Goal: Task Accomplishment & Management: Manage account settings

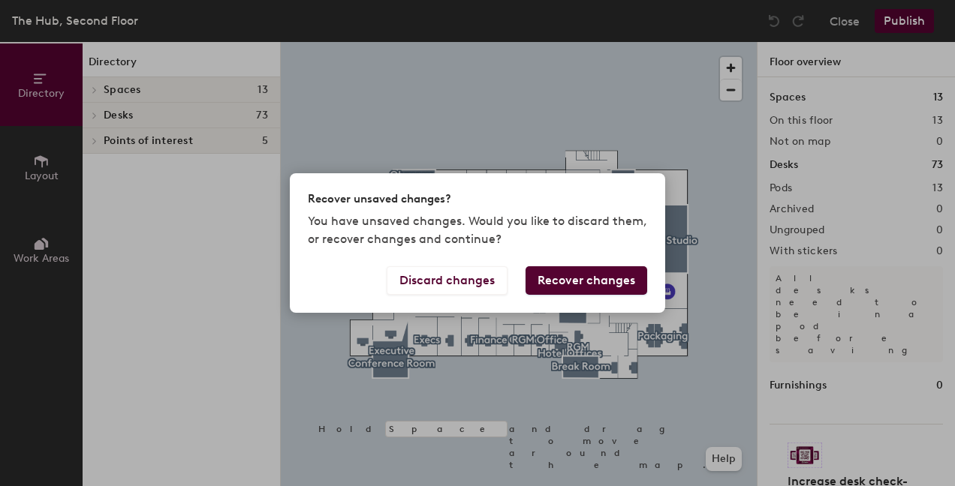
click at [564, 278] on button "Recover changes" at bounding box center [586, 280] width 122 height 29
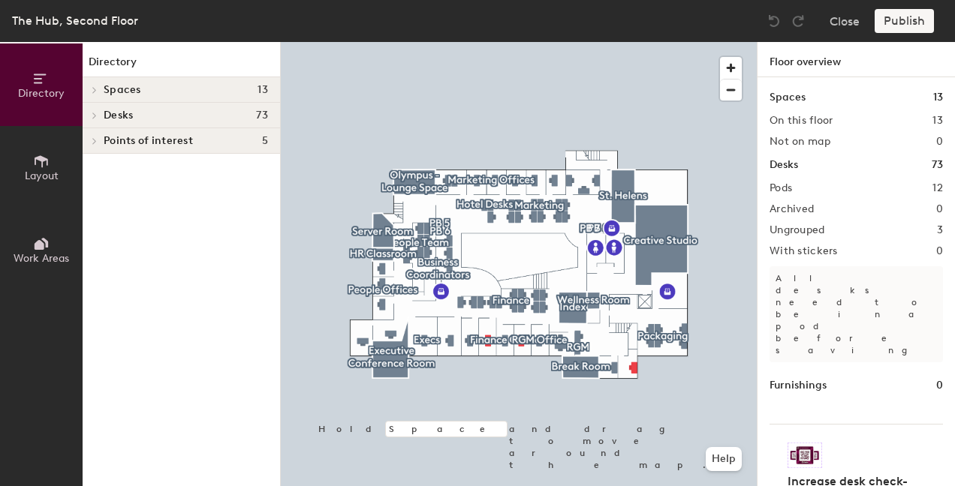
click at [936, 13] on div "Publish" at bounding box center [908, 21] width 68 height 24
click at [317, 42] on div at bounding box center [519, 42] width 476 height 0
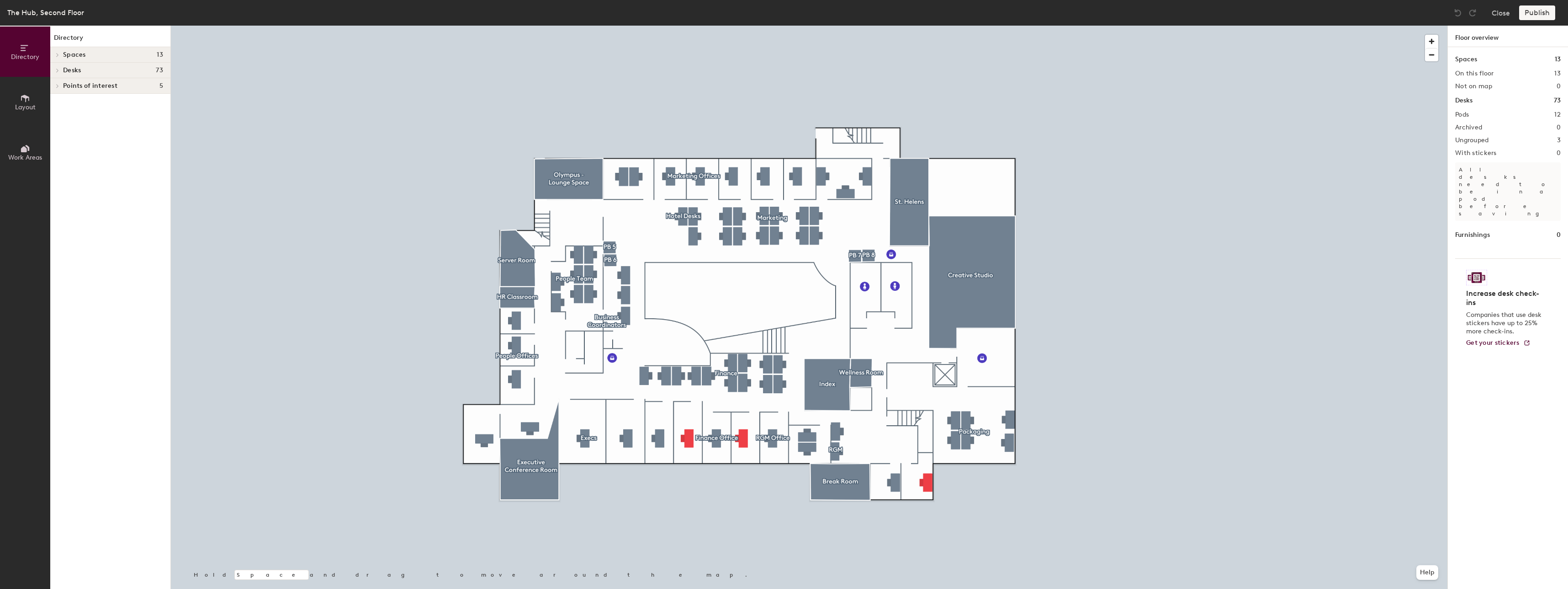
click at [581, 58] on h1 "Spaces" at bounding box center [1466, 59] width 22 height 10
click at [103, 71] on h4 "Desks 73" at bounding box center [113, 71] width 100 height 7
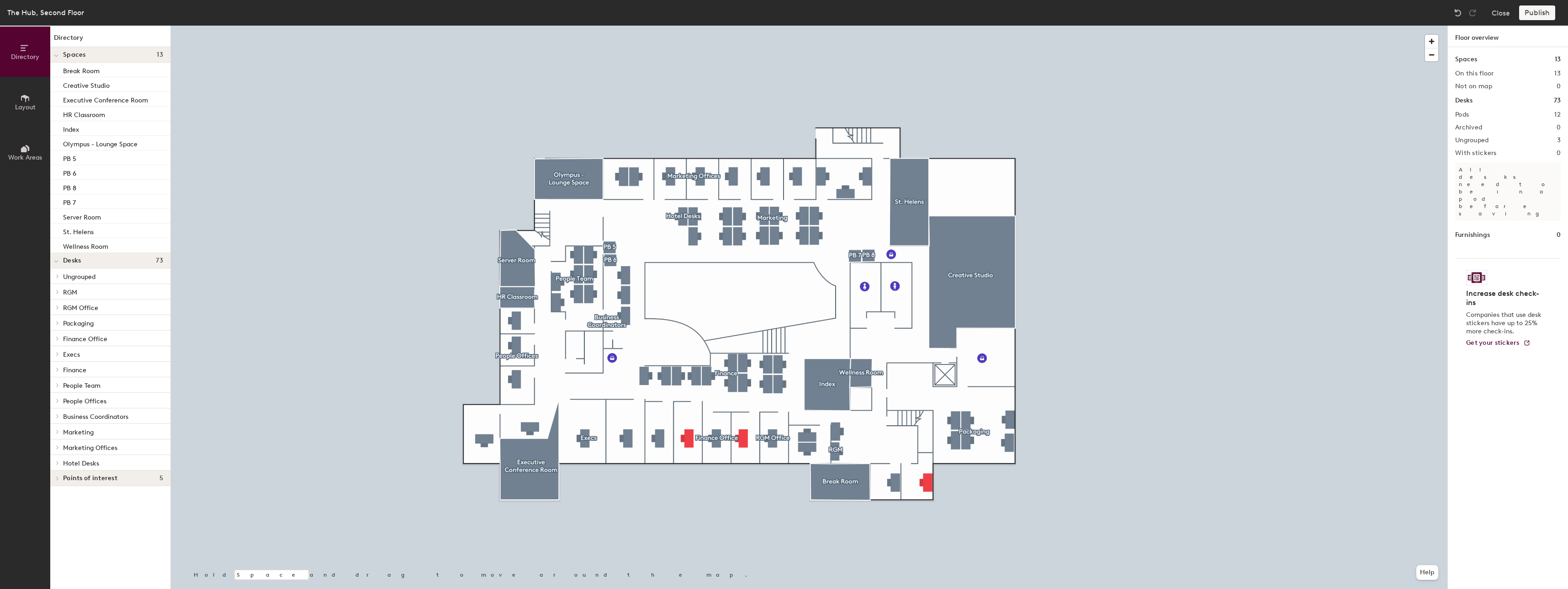
click at [581, 9] on div "Publish" at bounding box center [1540, 13] width 41 height 15
click at [581, 14] on div "Publish" at bounding box center [1540, 13] width 41 height 15
click at [581, 9] on button "Close" at bounding box center [1501, 13] width 18 height 15
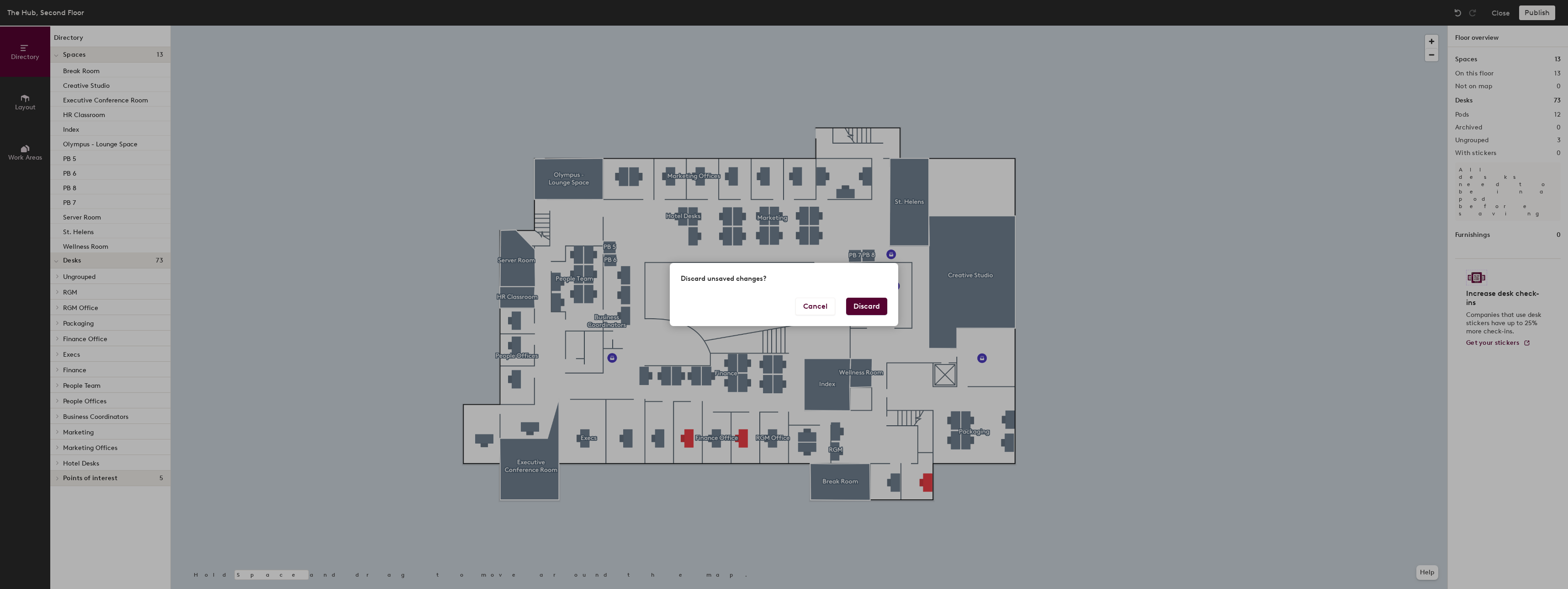
click at [581, 296] on button "Discard" at bounding box center [867, 306] width 41 height 18
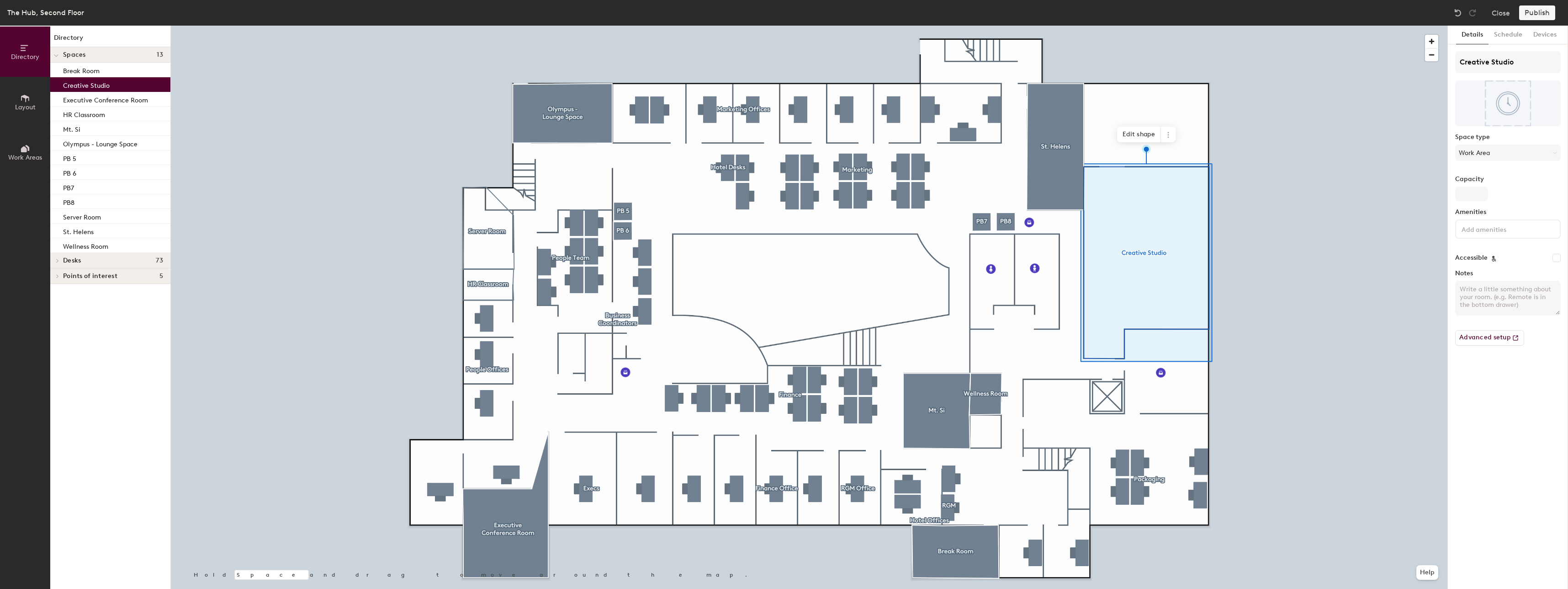
click at [27, 156] on span "Work Areas" at bounding box center [26, 157] width 34 height 8
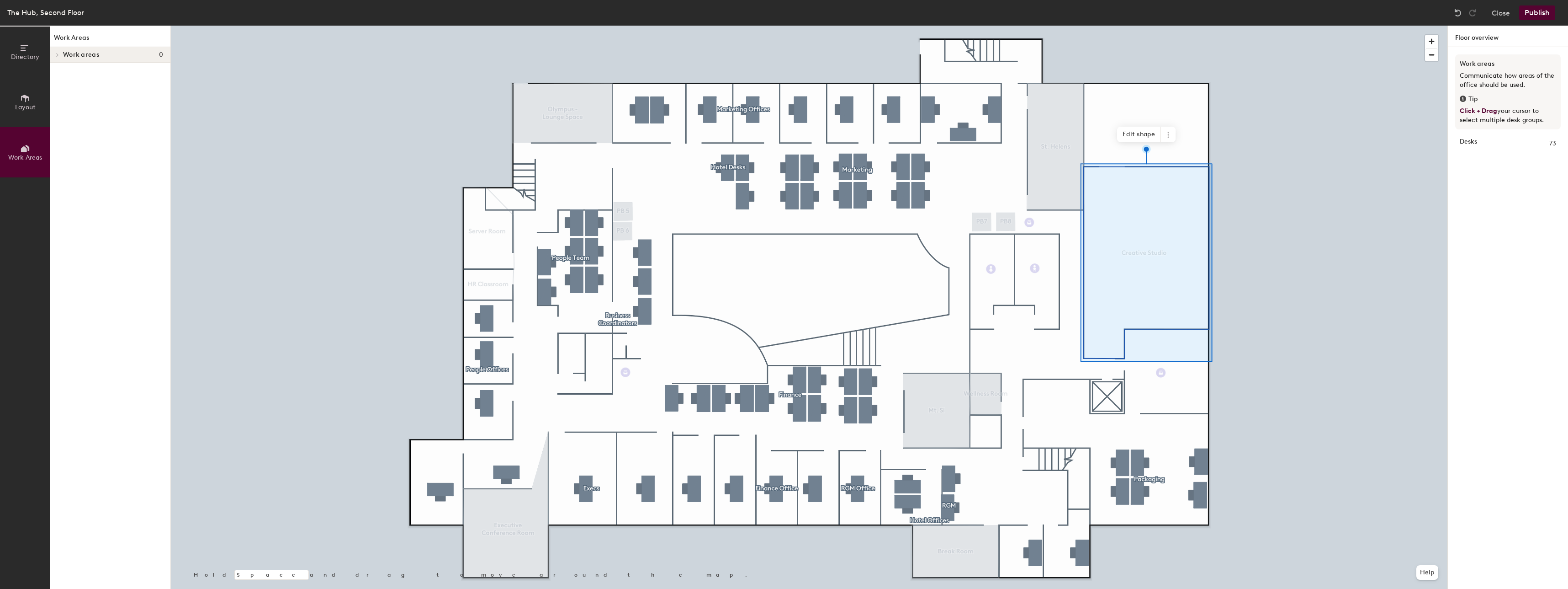
click at [29, 100] on icon at bounding box center [25, 98] width 10 height 10
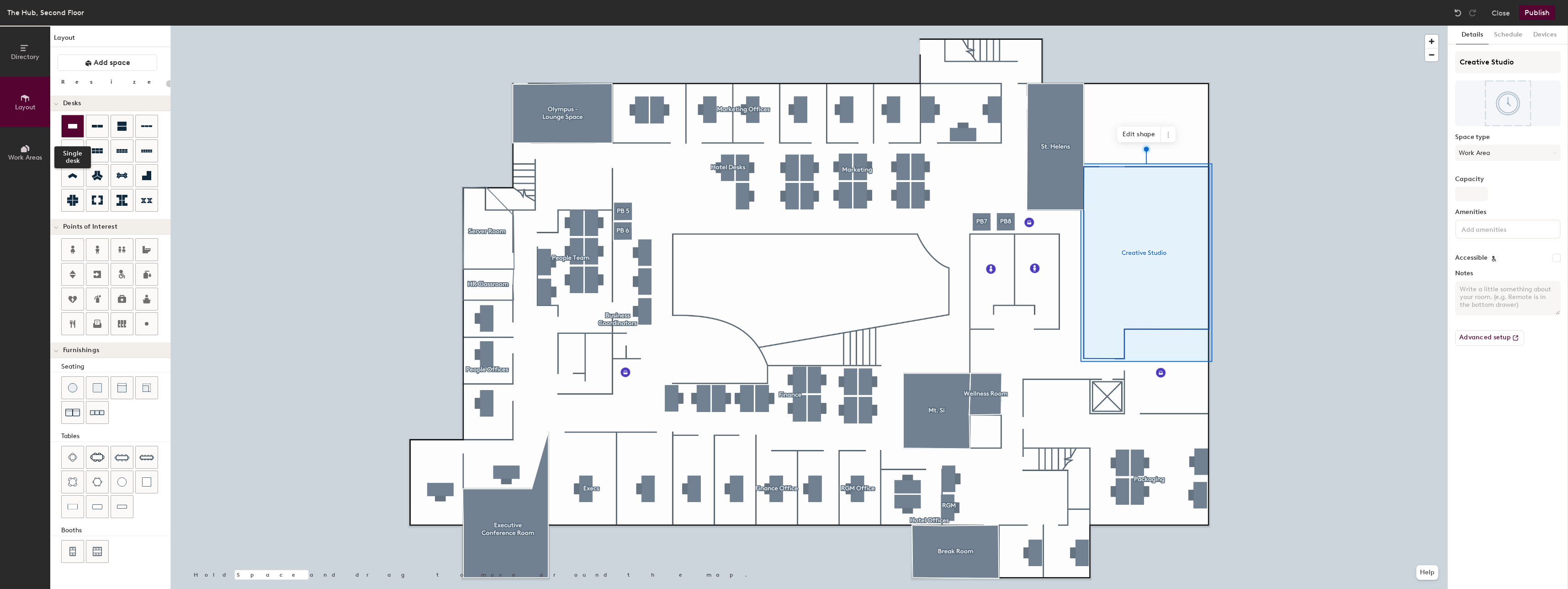
click at [65, 124] on div at bounding box center [72, 126] width 22 height 22
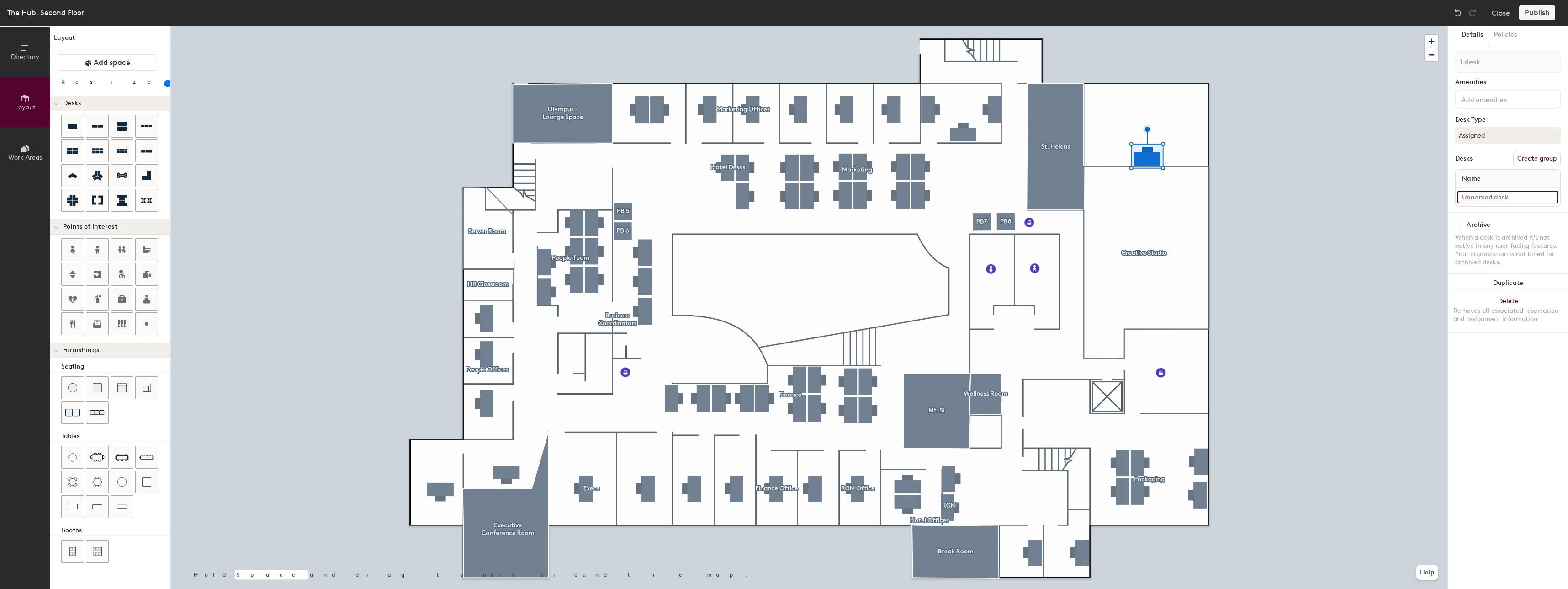
click at [1475, 200] on input at bounding box center [1508, 197] width 101 height 13
click at [1535, 18] on div "Publish" at bounding box center [1540, 13] width 41 height 15
click at [1539, 11] on div "Publish" at bounding box center [1540, 13] width 41 height 15
click at [1510, 96] on input at bounding box center [1500, 99] width 82 height 11
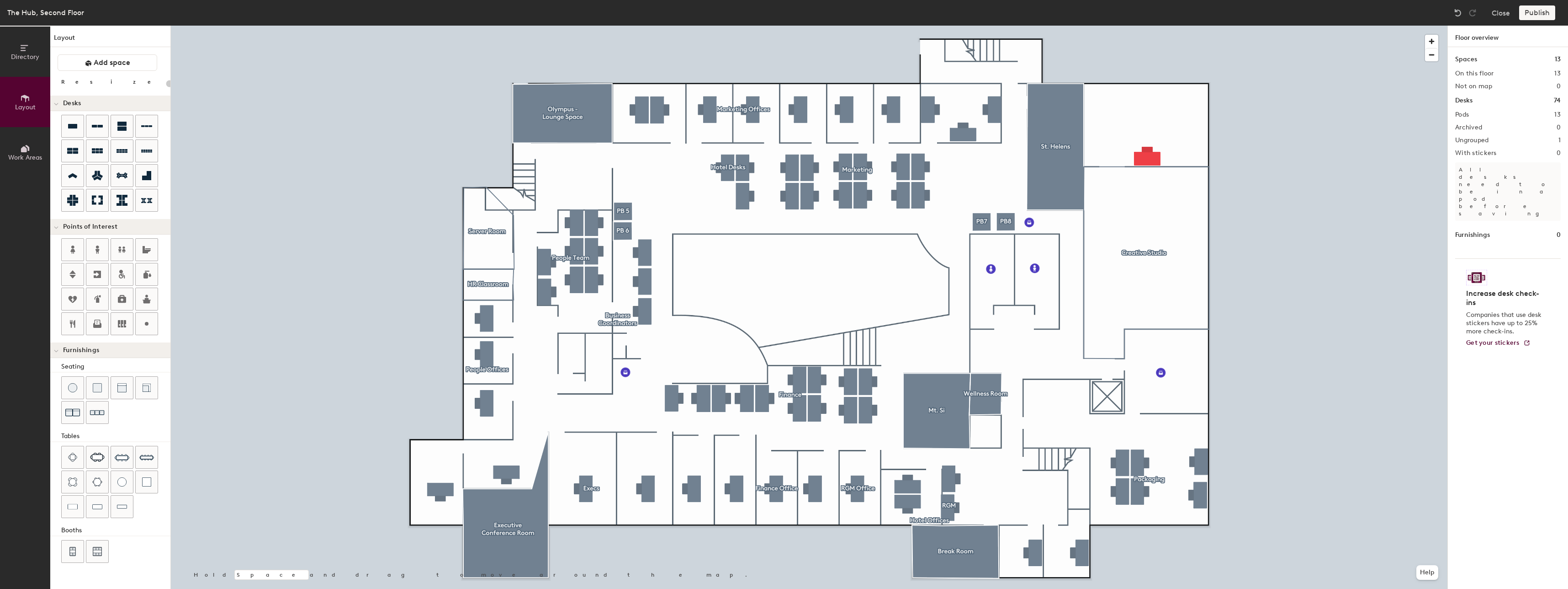
type input "20"
click at [28, 44] on icon at bounding box center [25, 48] width 10 height 10
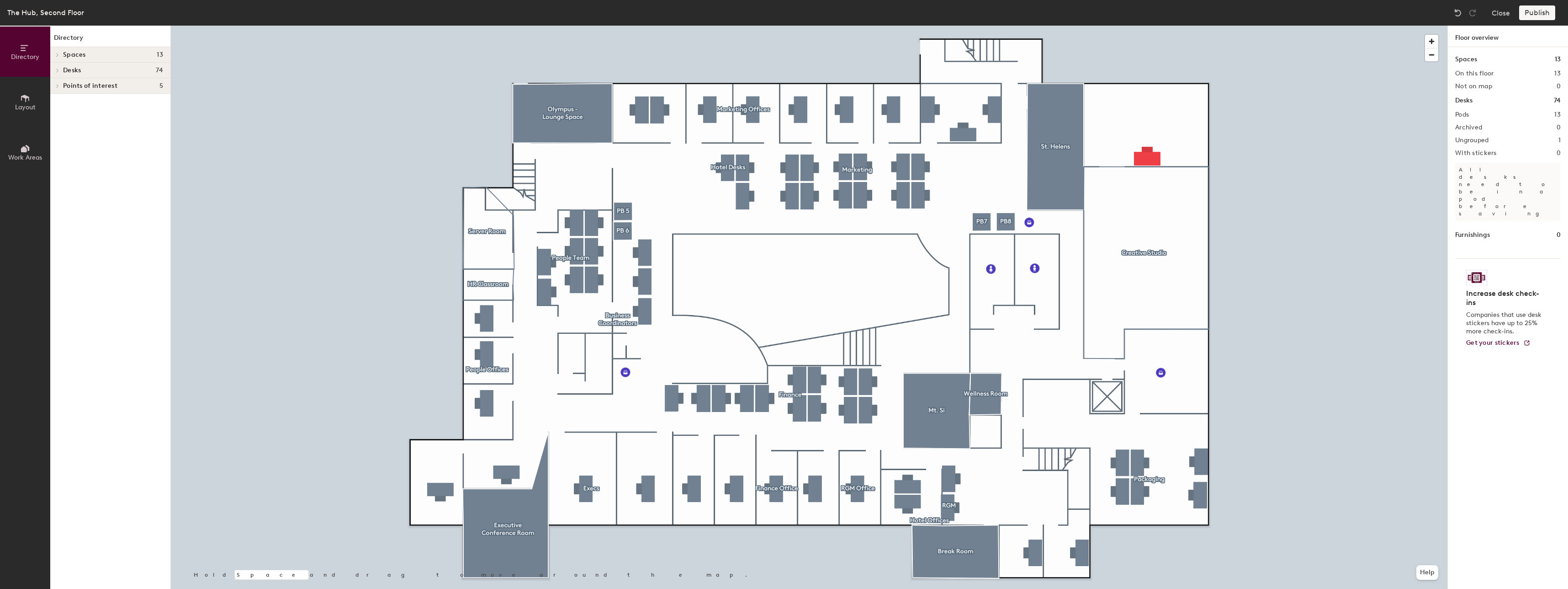
click at [93, 58] on div "Spaces 13" at bounding box center [110, 55] width 120 height 16
click at [100, 83] on p "Creative Studio" at bounding box center [86, 84] width 47 height 10
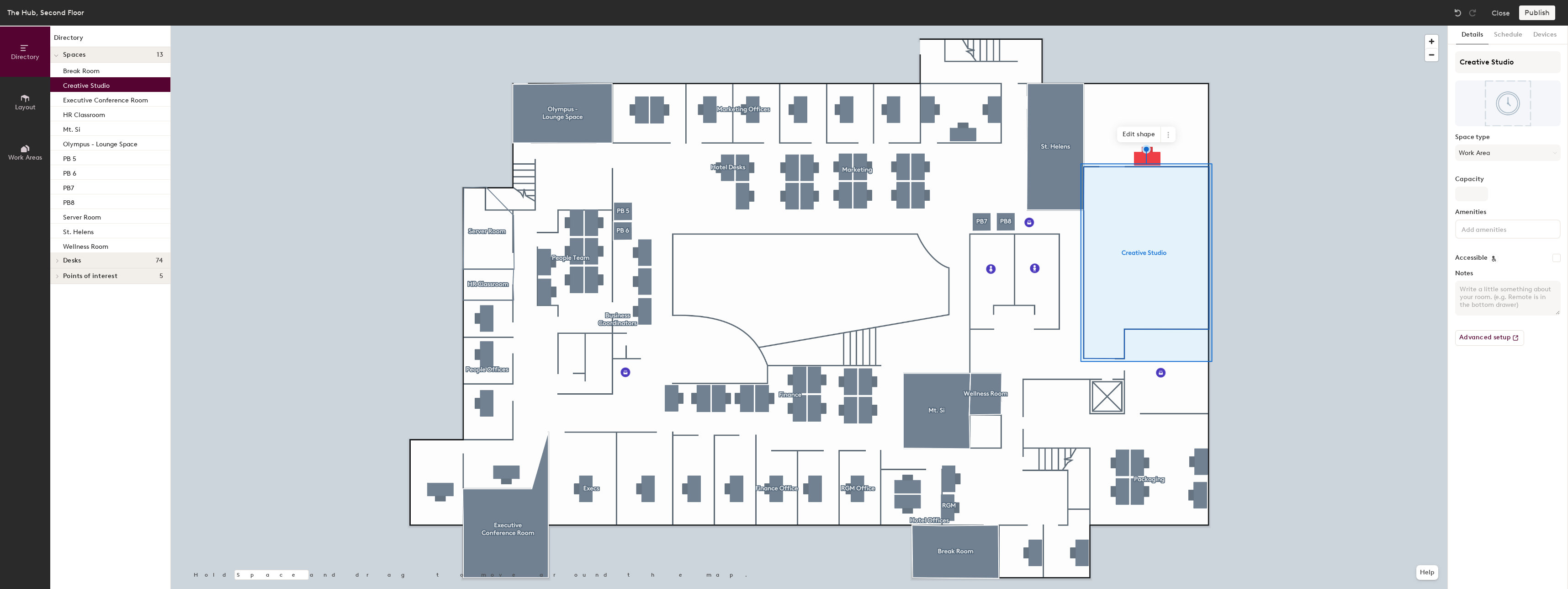
click at [270, 26] on div at bounding box center [809, 26] width 1276 height 0
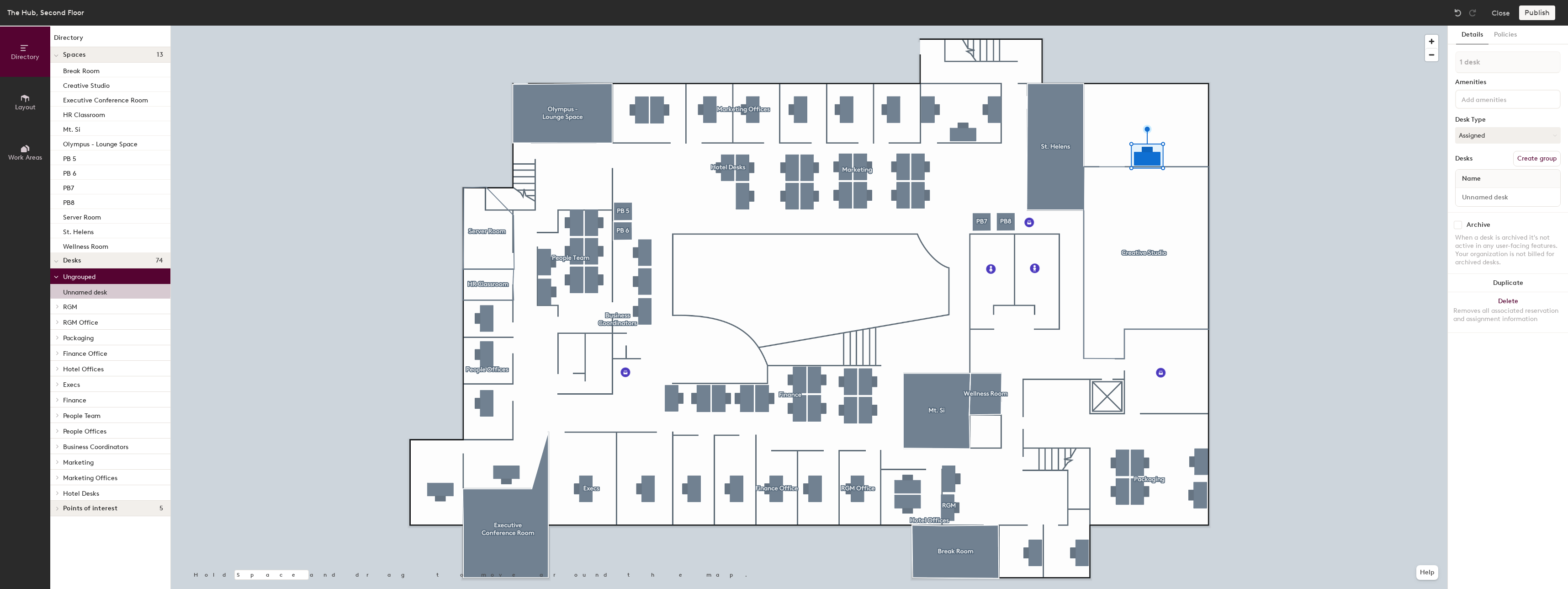
click at [1534, 157] on button "Create group" at bounding box center [1537, 159] width 47 height 16
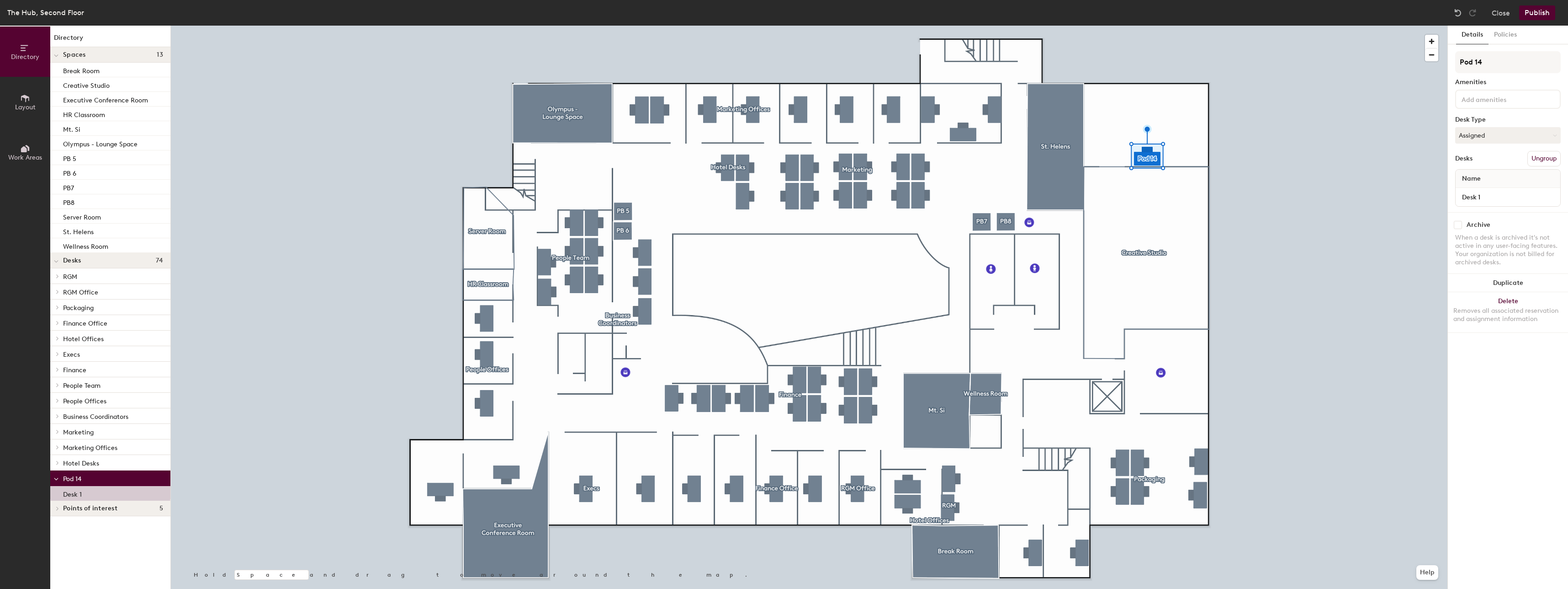
click at [1434, 75] on div "Directory Layout Work Areas Directory Spaces 13 Break Room Creative Studio Exec…" at bounding box center [784, 307] width 1568 height 563
type input "Creative Studio"
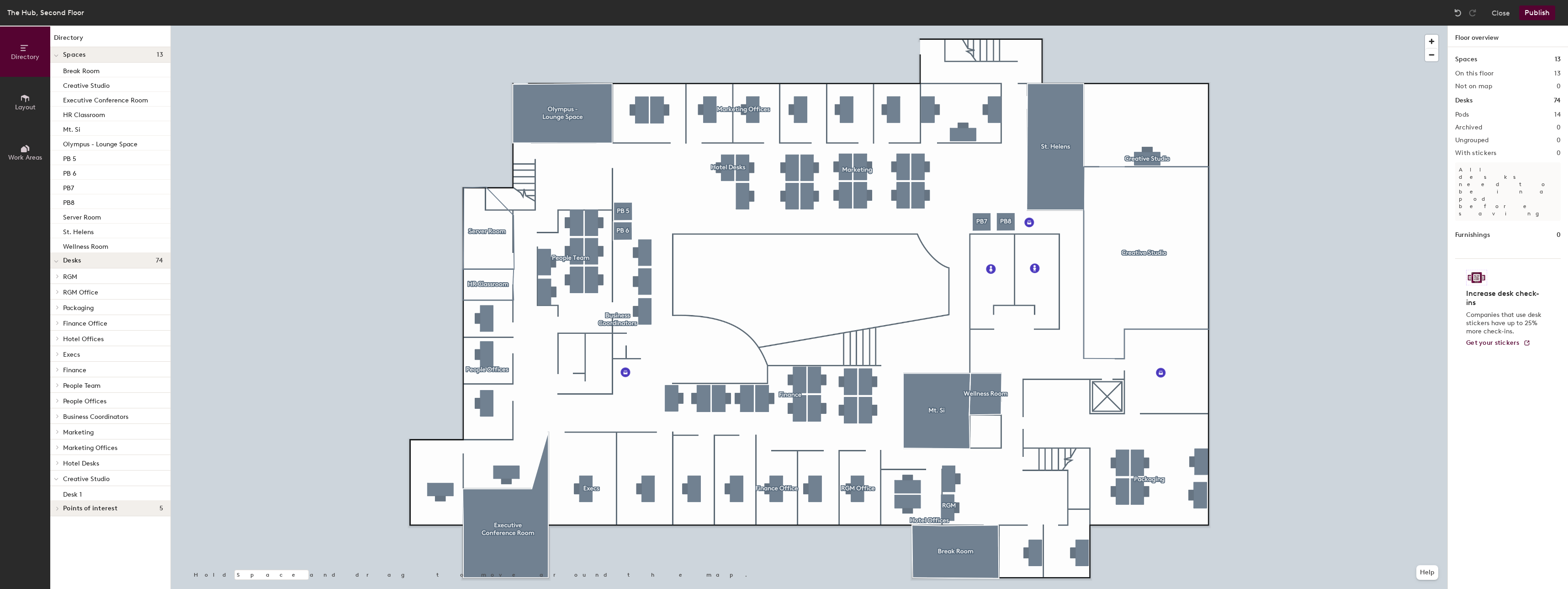
click at [1539, 12] on button "Publish" at bounding box center [1537, 13] width 36 height 15
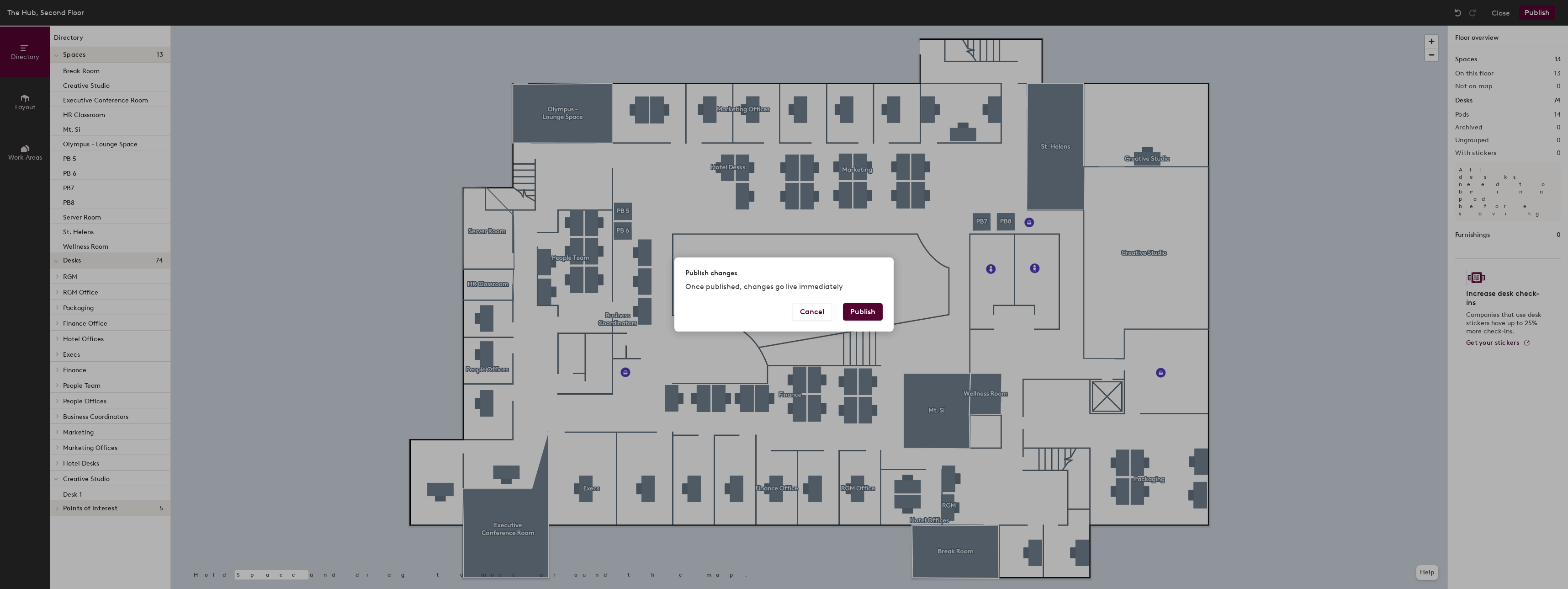
click at [874, 309] on button "Publish" at bounding box center [863, 312] width 40 height 18
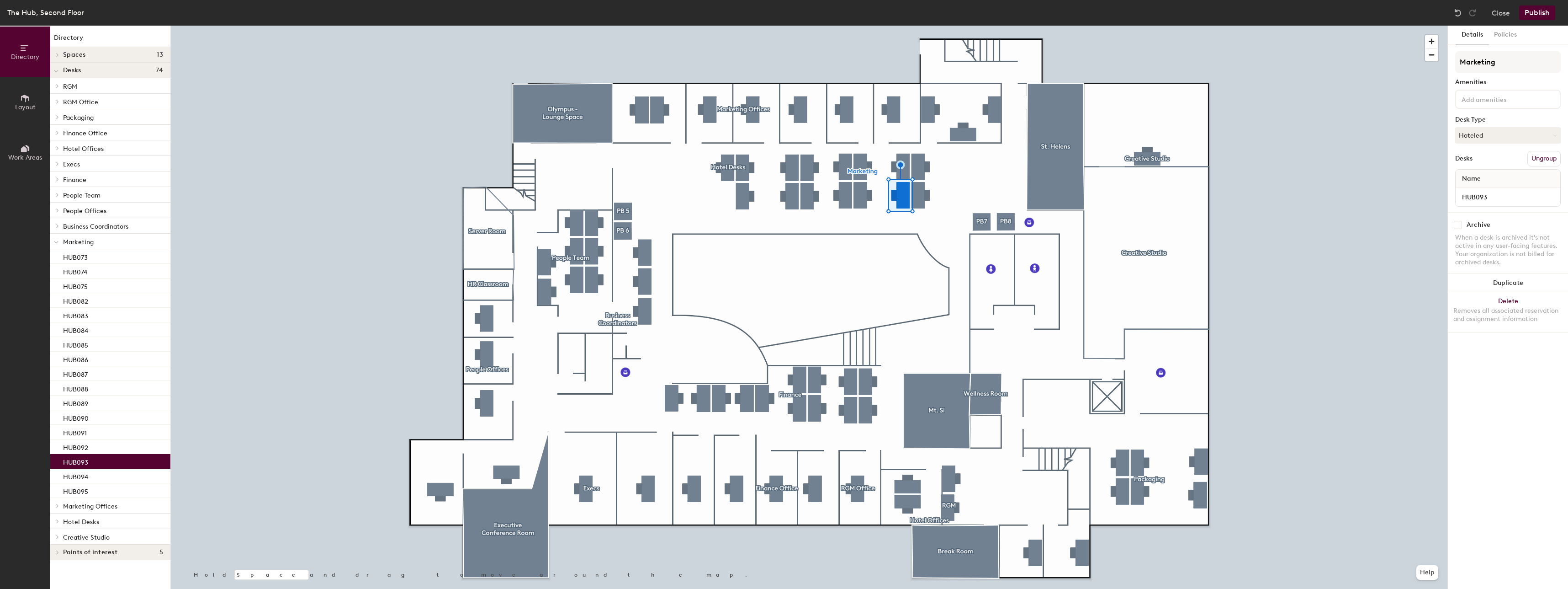
click at [1518, 127] on div "Marketing Amenities Desk Type Hoteled Desks Ungroup Name HUB093" at bounding box center [1508, 132] width 105 height 161
click at [1514, 136] on button "Hoteled" at bounding box center [1508, 135] width 105 height 16
click at [1481, 166] on div "Assigned" at bounding box center [1501, 163] width 91 height 14
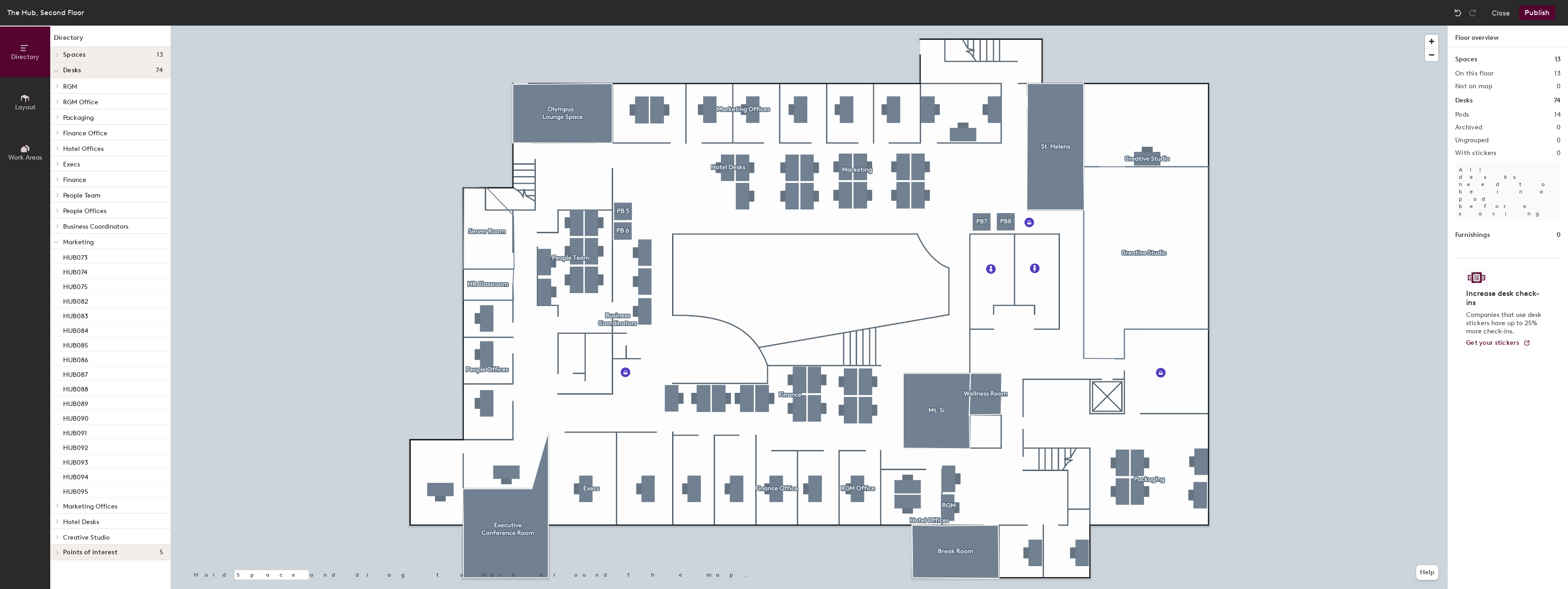
click at [904, 26] on div at bounding box center [809, 26] width 1276 height 0
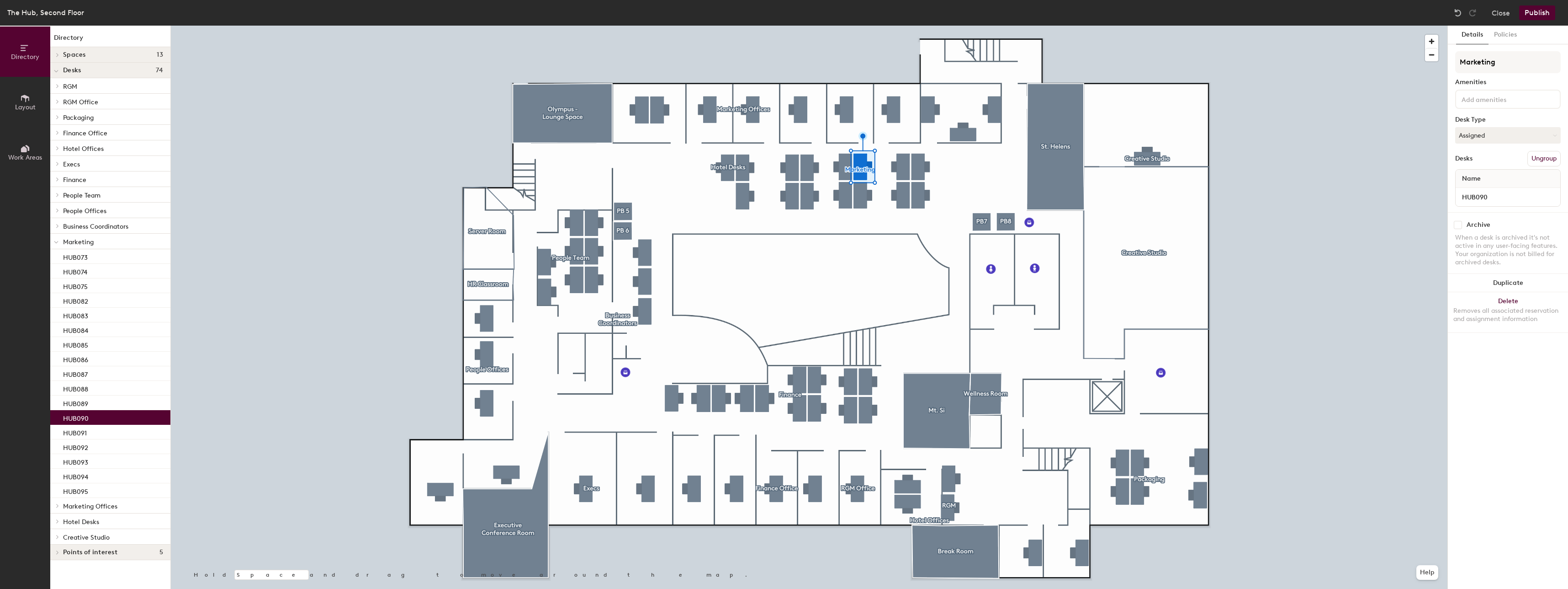
click at [869, 26] on div at bounding box center [809, 26] width 1276 height 0
click at [1503, 122] on div "Desk Type" at bounding box center [1508, 120] width 105 height 7
click at [1492, 135] on button "Assigned" at bounding box center [1508, 135] width 105 height 16
click at [1479, 190] on div "Hoteled" at bounding box center [1501, 191] width 91 height 14
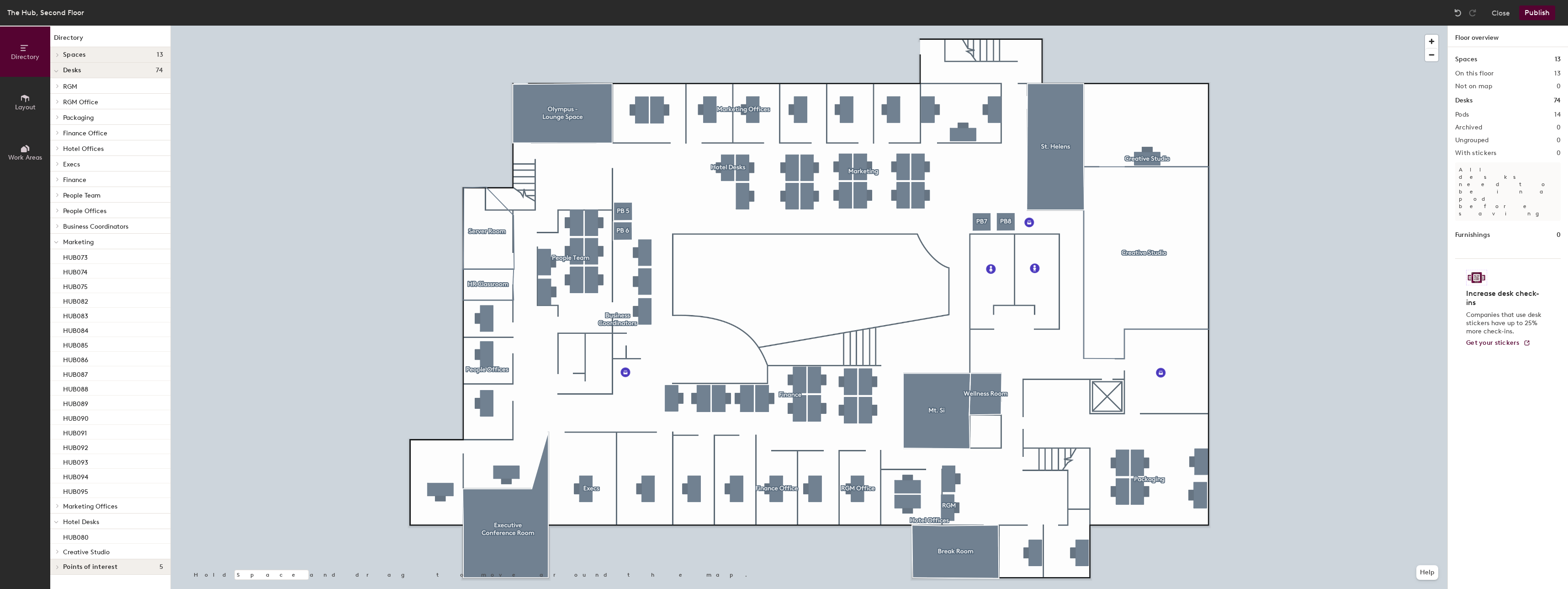
click at [32, 98] on button "Layout" at bounding box center [25, 102] width 51 height 51
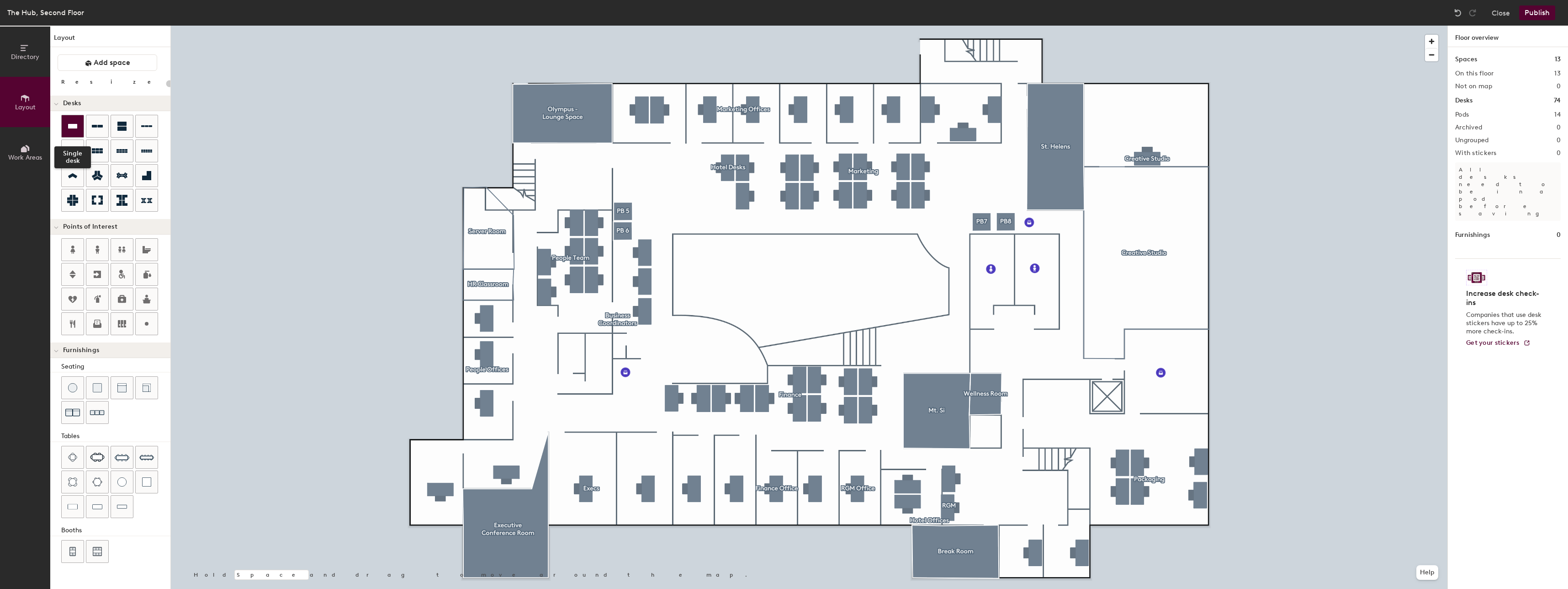
click at [74, 127] on icon at bounding box center [72, 126] width 9 height 5
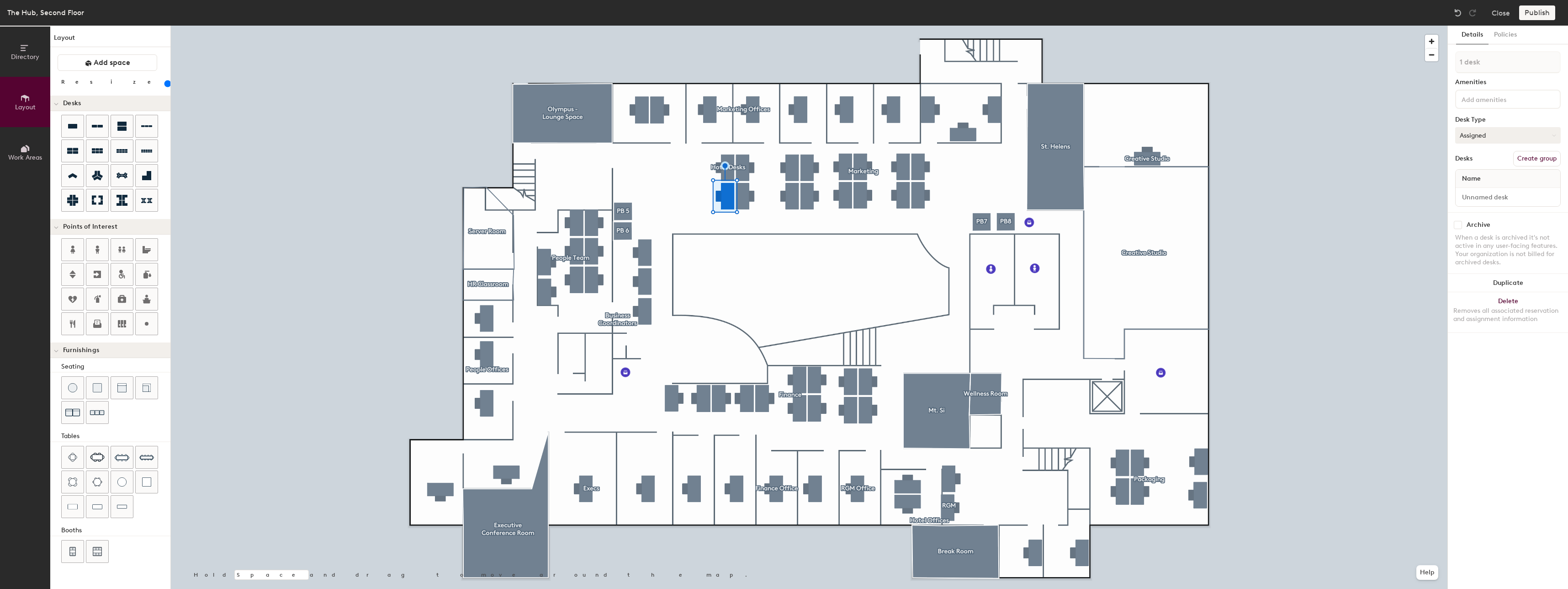
click at [1491, 130] on button "Assigned" at bounding box center [1508, 135] width 105 height 16
click at [1470, 191] on div "Hoteled" at bounding box center [1501, 191] width 91 height 14
click at [1528, 14] on div "Publish" at bounding box center [1540, 13] width 41 height 15
click at [1370, 26] on div at bounding box center [809, 26] width 1276 height 0
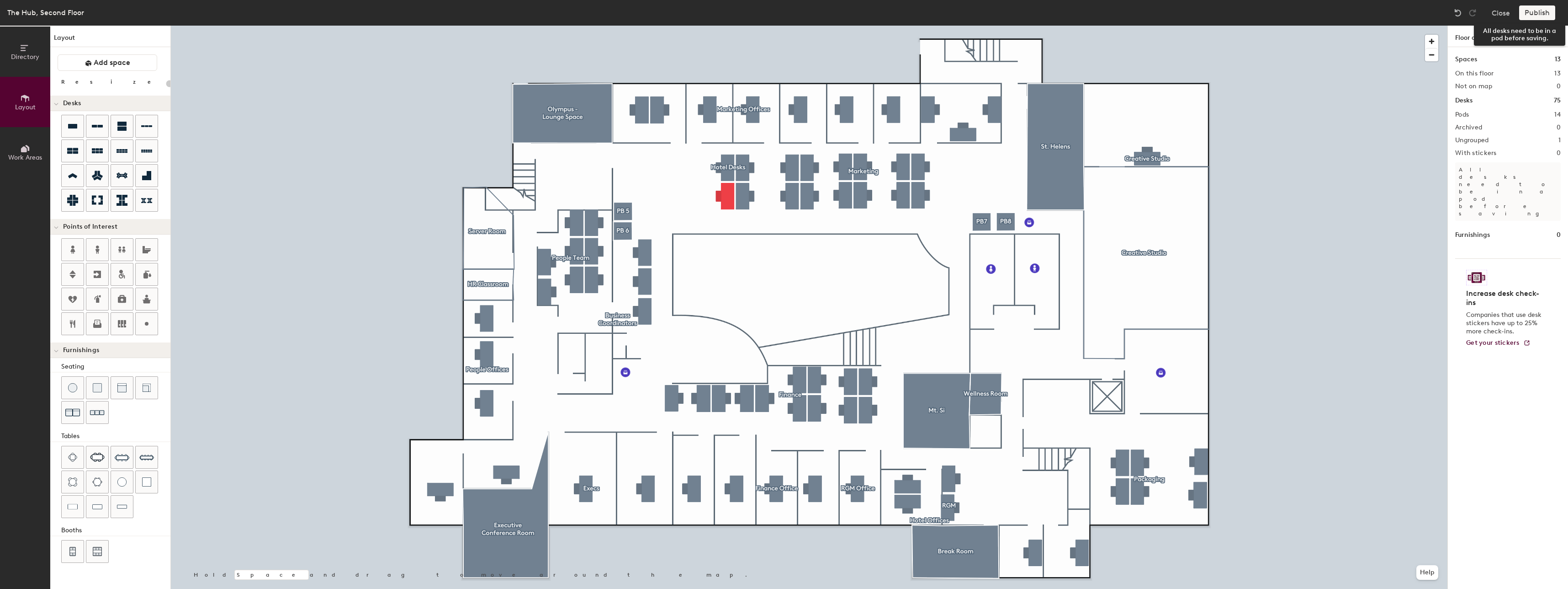
click at [1533, 12] on div "Publish" at bounding box center [1540, 13] width 41 height 15
click at [730, 26] on div at bounding box center [809, 26] width 1276 height 0
type input "160"
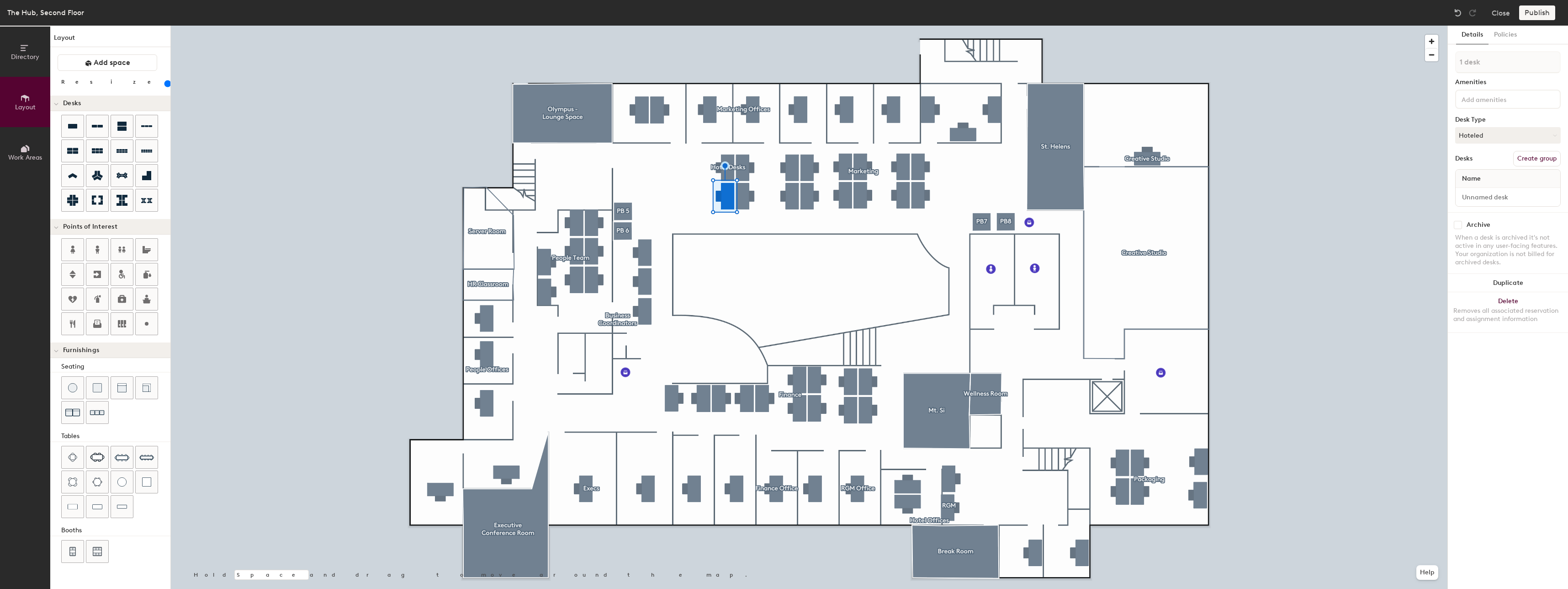
click at [39, 59] on button "Directory" at bounding box center [25, 52] width 51 height 51
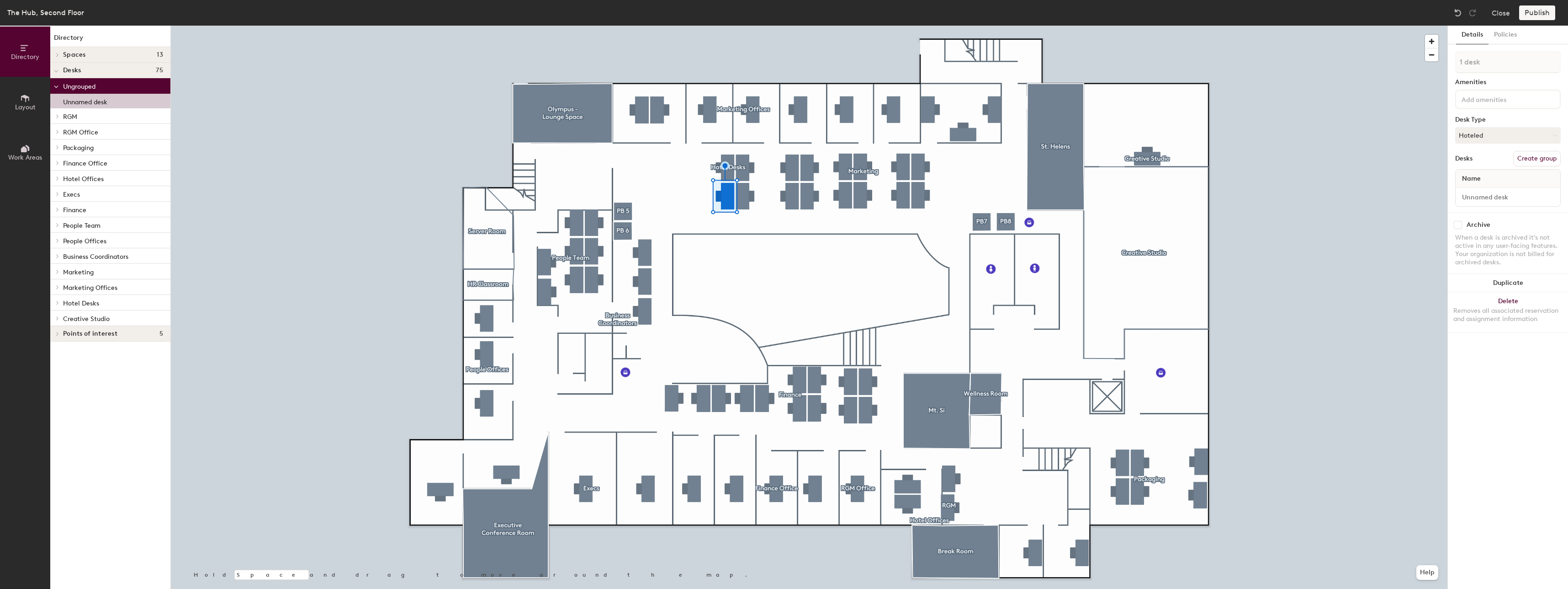
drag, startPoint x: 93, startPoint y: 102, endPoint x: 105, endPoint y: 115, distance: 17.7
click at [105, 116] on div "Ungrouped Unnamed desk RGM HUB132 HUB133 HUB134 HUB135 HUB139 RGM Office HUB131…" at bounding box center [110, 202] width 120 height 248
click at [1511, 200] on input at bounding box center [1508, 197] width 101 height 13
click at [1548, 159] on button "Create group" at bounding box center [1537, 159] width 47 height 16
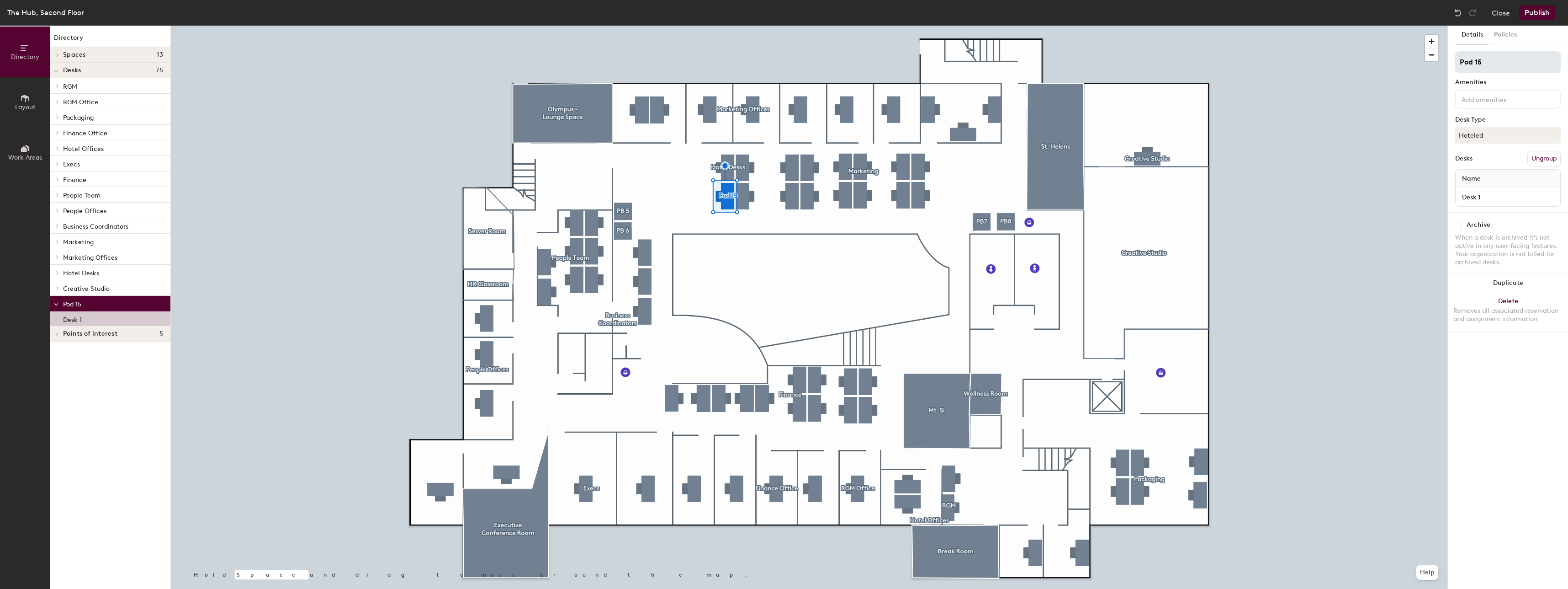
click at [1428, 64] on div "Directory Layout Work Areas Directory Spaces 13 Break Room Creative Studio Exec…" at bounding box center [784, 307] width 1568 height 563
type input "marketing"
click at [1545, 12] on button "Publish" at bounding box center [1537, 13] width 36 height 15
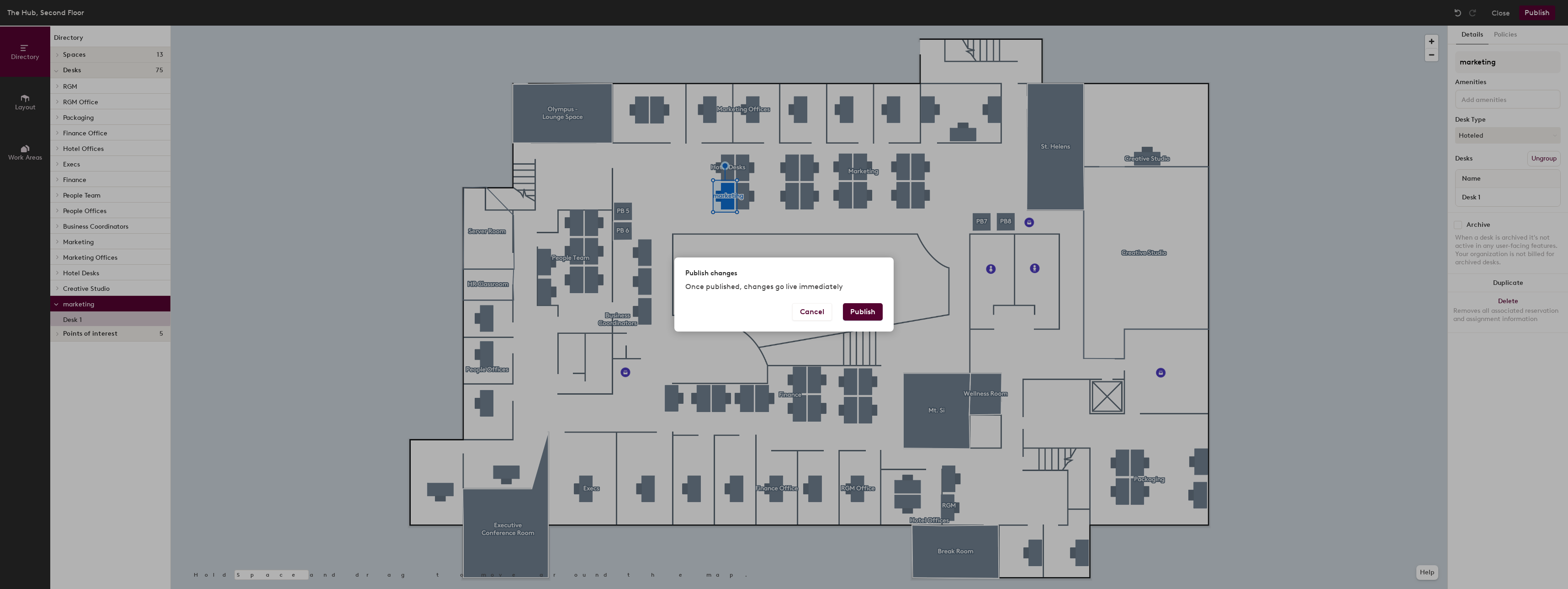
click at [873, 312] on button "Publish" at bounding box center [863, 312] width 40 height 18
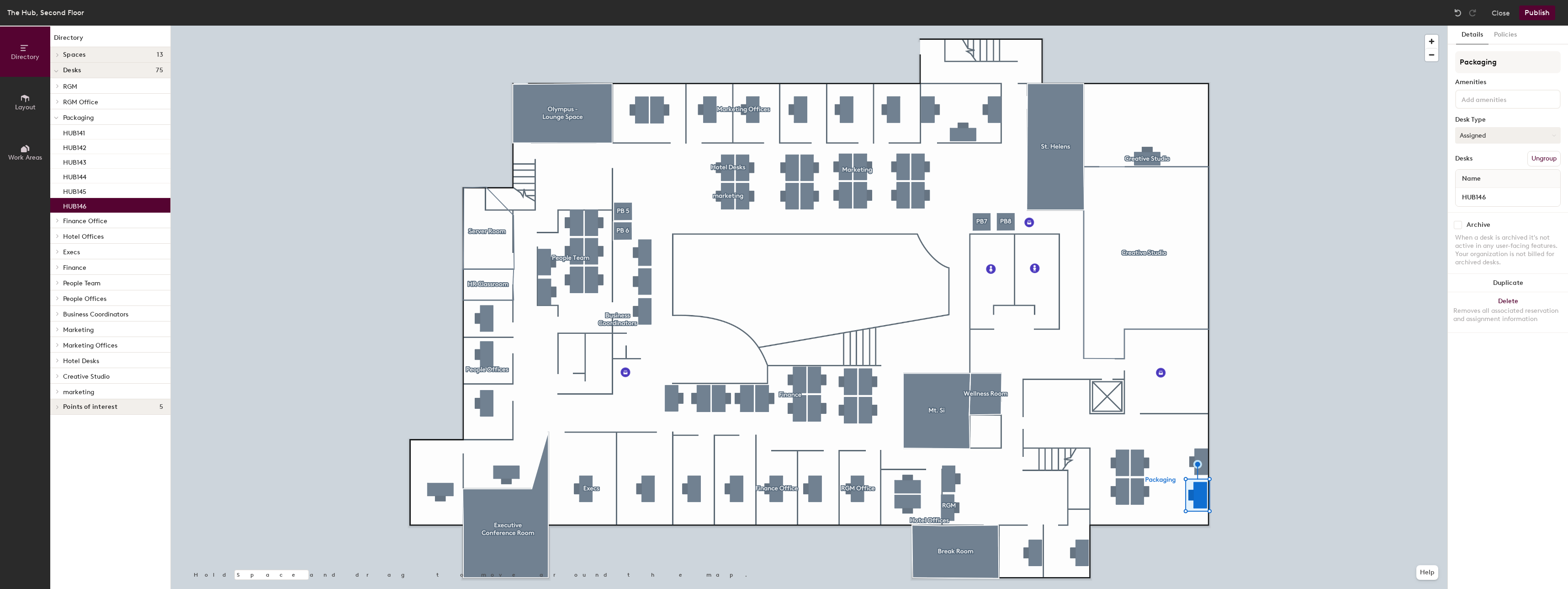
click at [1510, 135] on button "Assigned" at bounding box center [1508, 135] width 105 height 16
click at [1481, 191] on div "Hoteled" at bounding box center [1501, 191] width 91 height 14
click at [1346, 26] on div at bounding box center [809, 26] width 1276 height 0
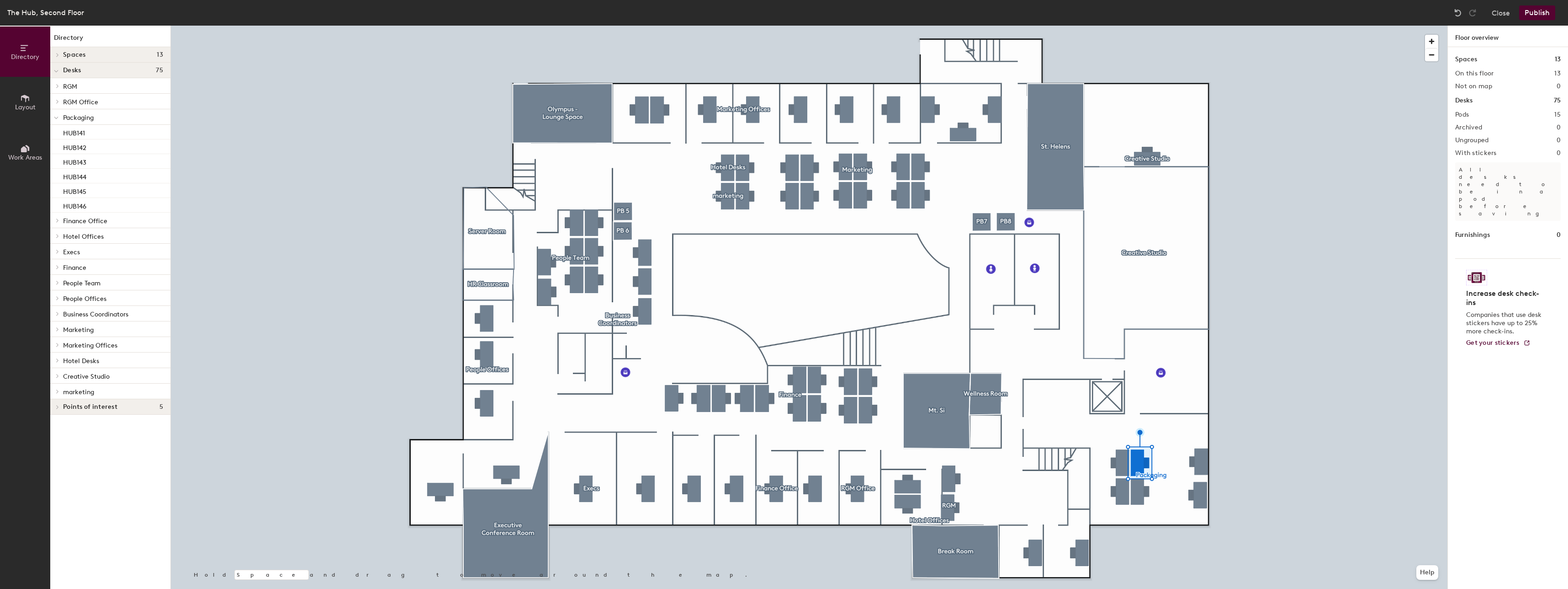
click at [1532, 16] on button "Publish" at bounding box center [1537, 13] width 36 height 15
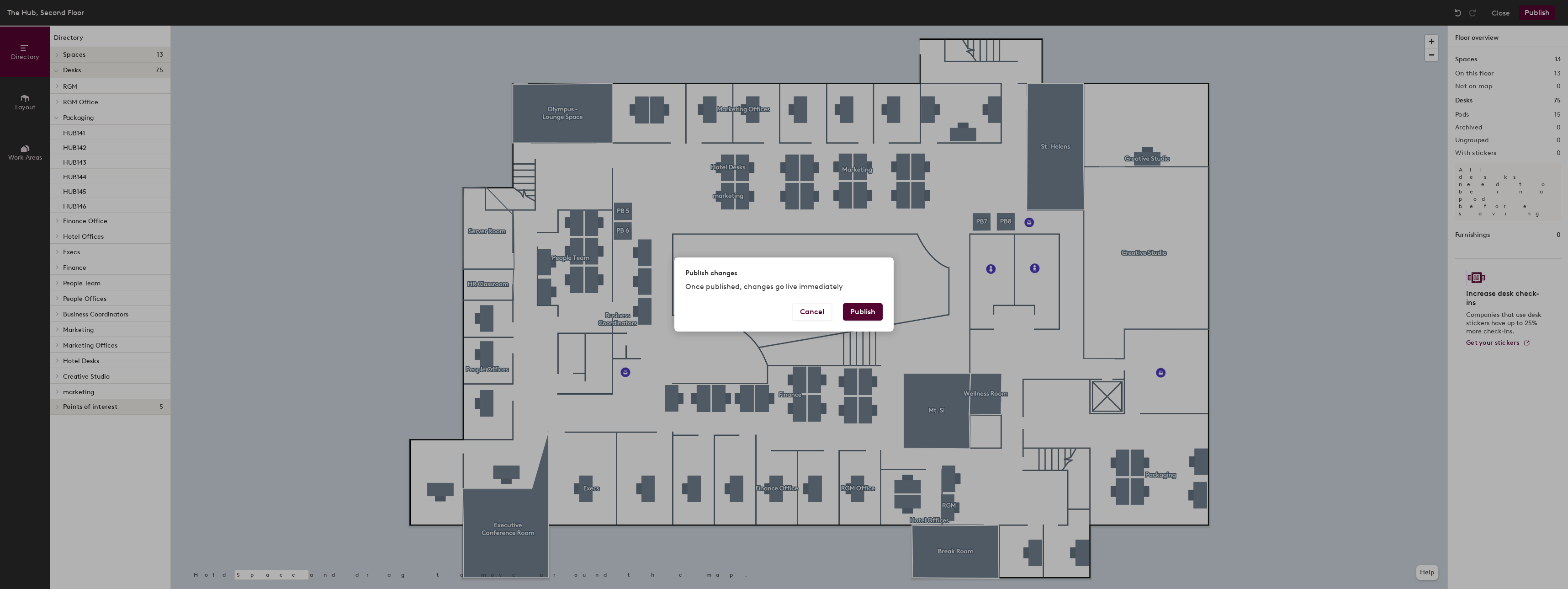
click at [874, 308] on button "Publish" at bounding box center [863, 312] width 40 height 18
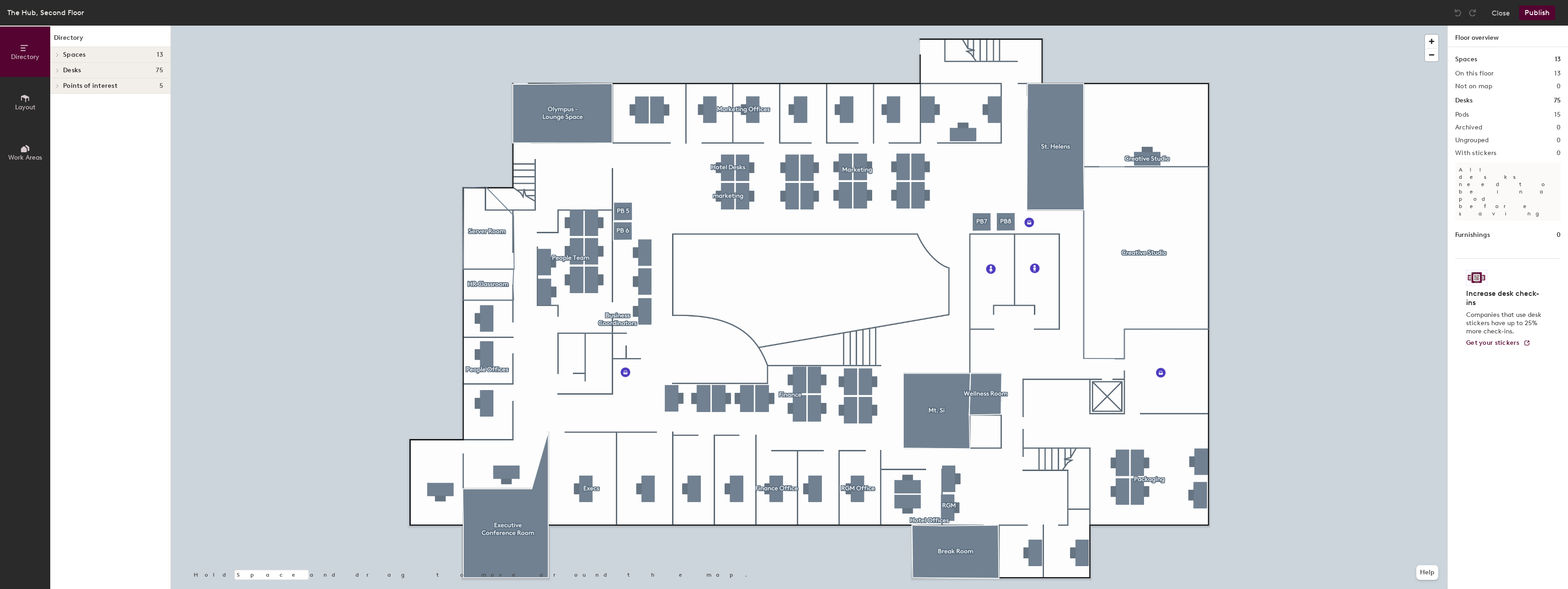
click at [928, 26] on div at bounding box center [809, 26] width 1276 height 0
click at [928, 518] on div at bounding box center [928, 519] width 2 height 2
click at [929, 26] on div at bounding box center [809, 26] width 1276 height 0
click at [93, 87] on span "Points of interest" at bounding box center [90, 86] width 54 height 7
click at [94, 71] on h4 "Desks 75" at bounding box center [113, 71] width 100 height 7
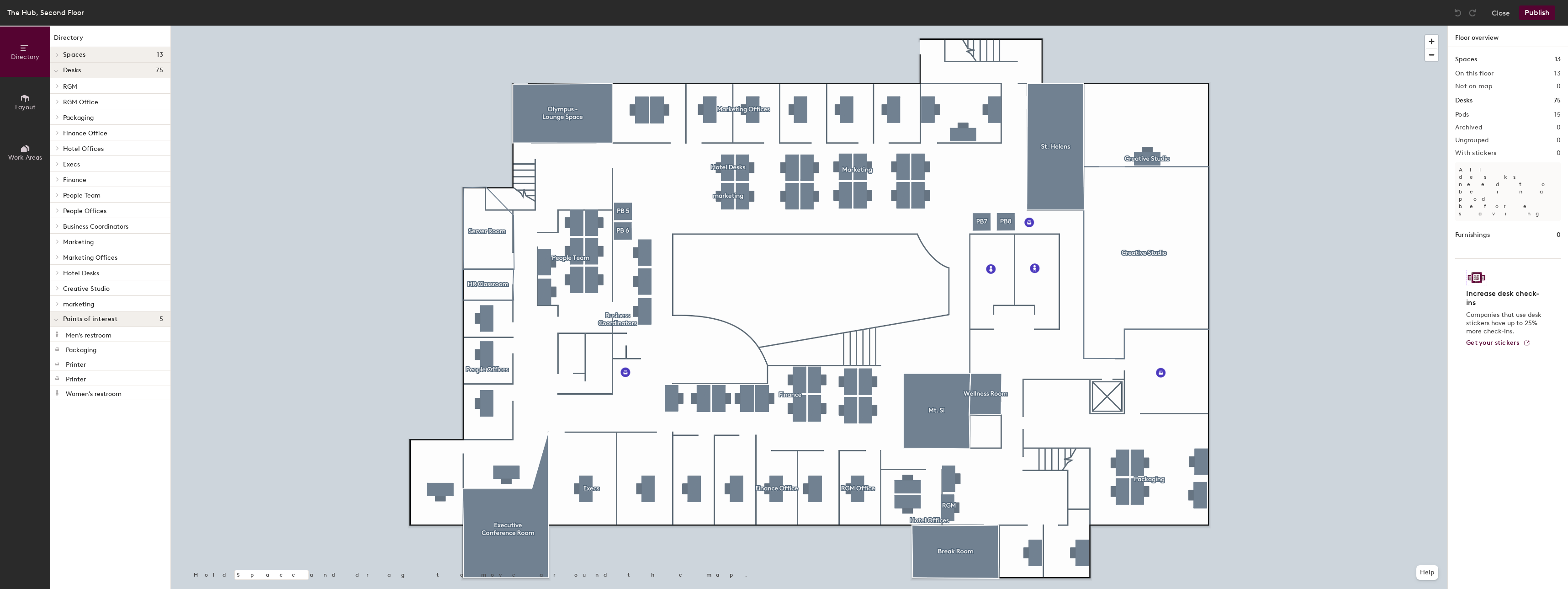
click at [97, 55] on h4 "Spaces 13" at bounding box center [113, 55] width 100 height 7
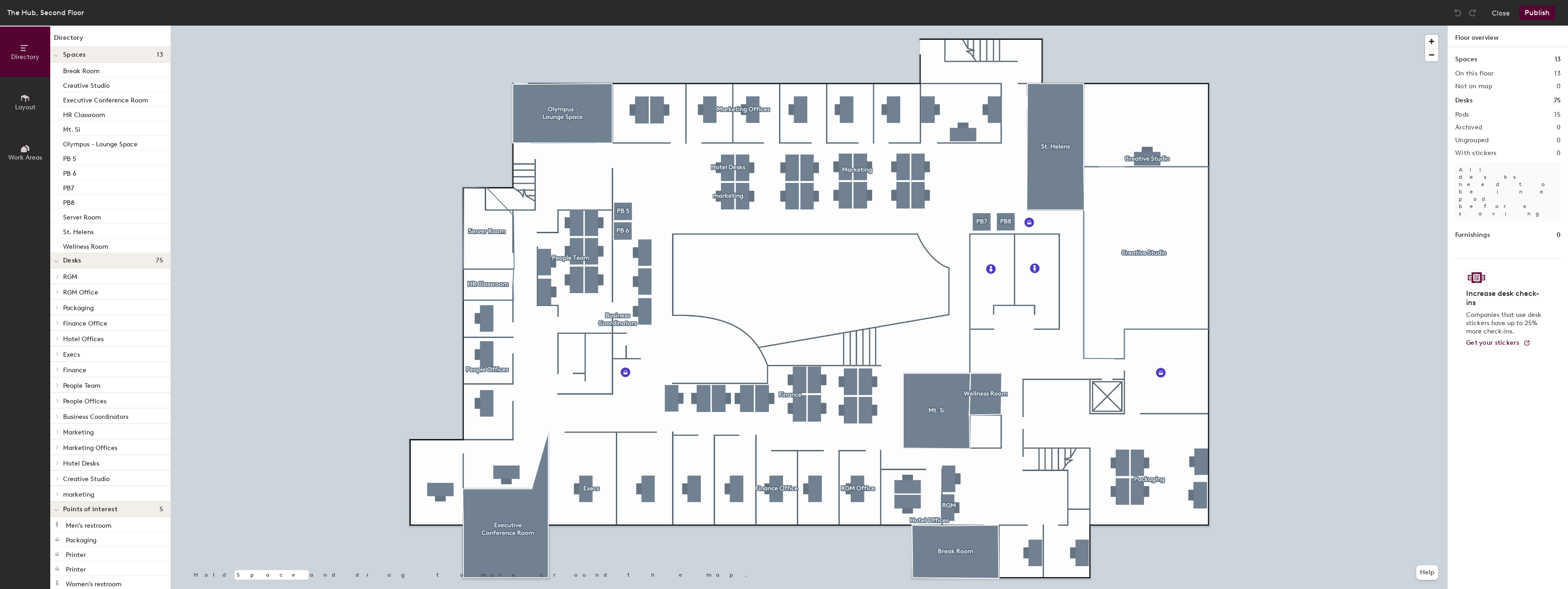
click at [94, 286] on p "RGM Office" at bounding box center [113, 292] width 100 height 12
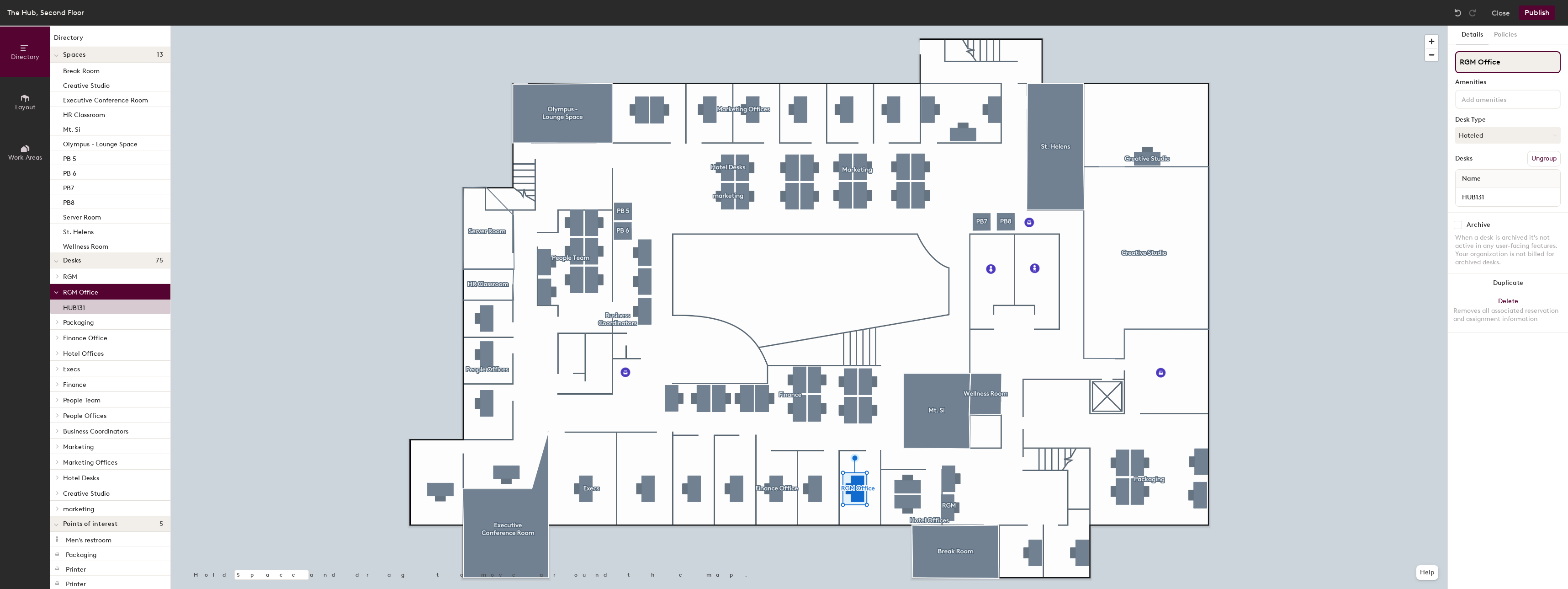
click at [1393, 87] on div "Directory Layout Work Areas Directory Spaces 13 Break Room Creative Studio Exec…" at bounding box center [784, 307] width 1568 height 563
type input "Hotel Office"
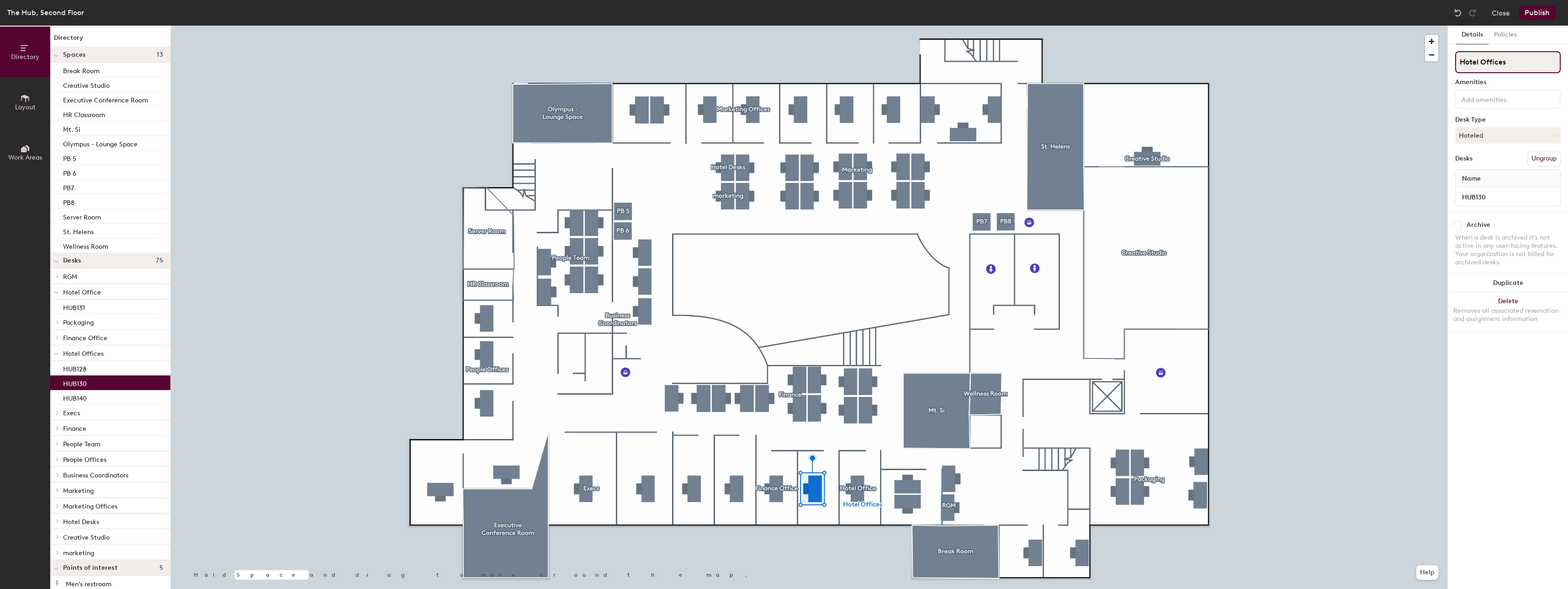
click at [1516, 57] on input "Hotel Offices" at bounding box center [1508, 62] width 105 height 22
type input "Hotel Office"
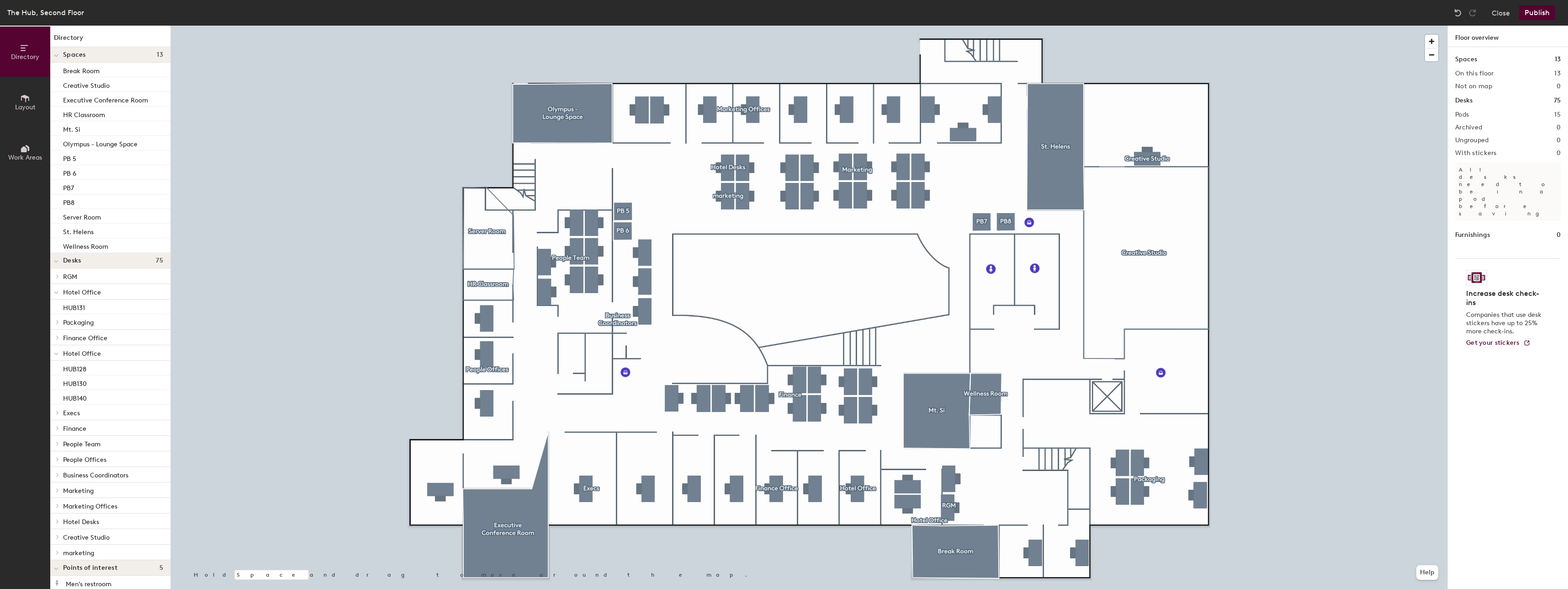
click at [829, 26] on div at bounding box center [809, 26] width 1276 height 0
click at [98, 291] on span "Hotel Office" at bounding box center [82, 292] width 38 height 8
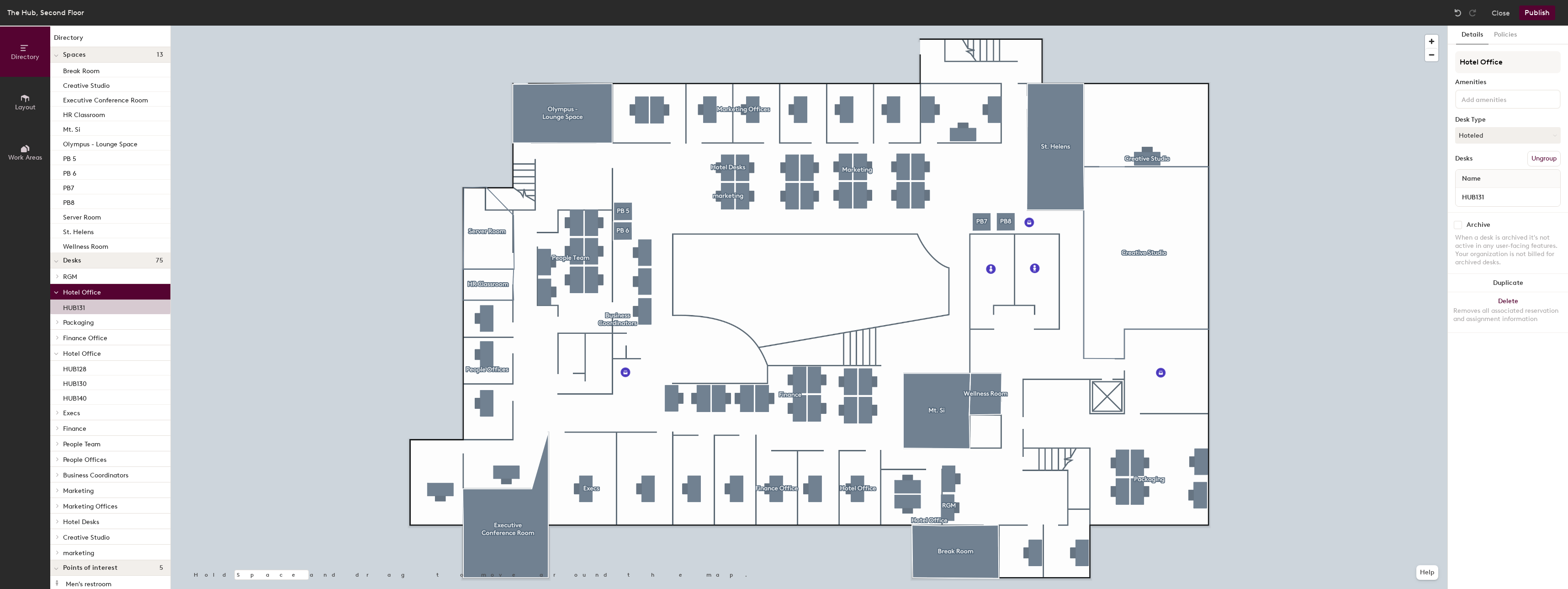
click at [98, 291] on span "Hotel Office" at bounding box center [82, 292] width 38 height 8
click at [100, 336] on p "Hotel Office" at bounding box center [113, 339] width 100 height 12
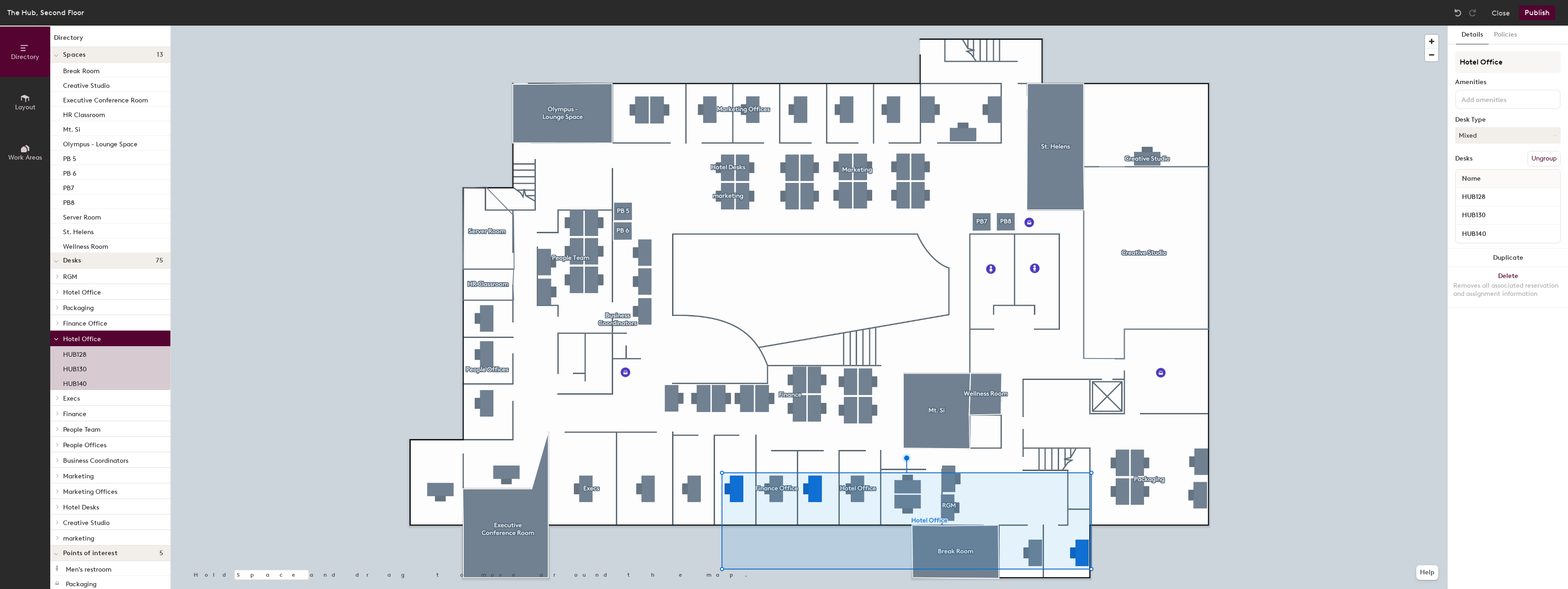
click at [100, 336] on p "Hotel Office" at bounding box center [113, 339] width 100 height 12
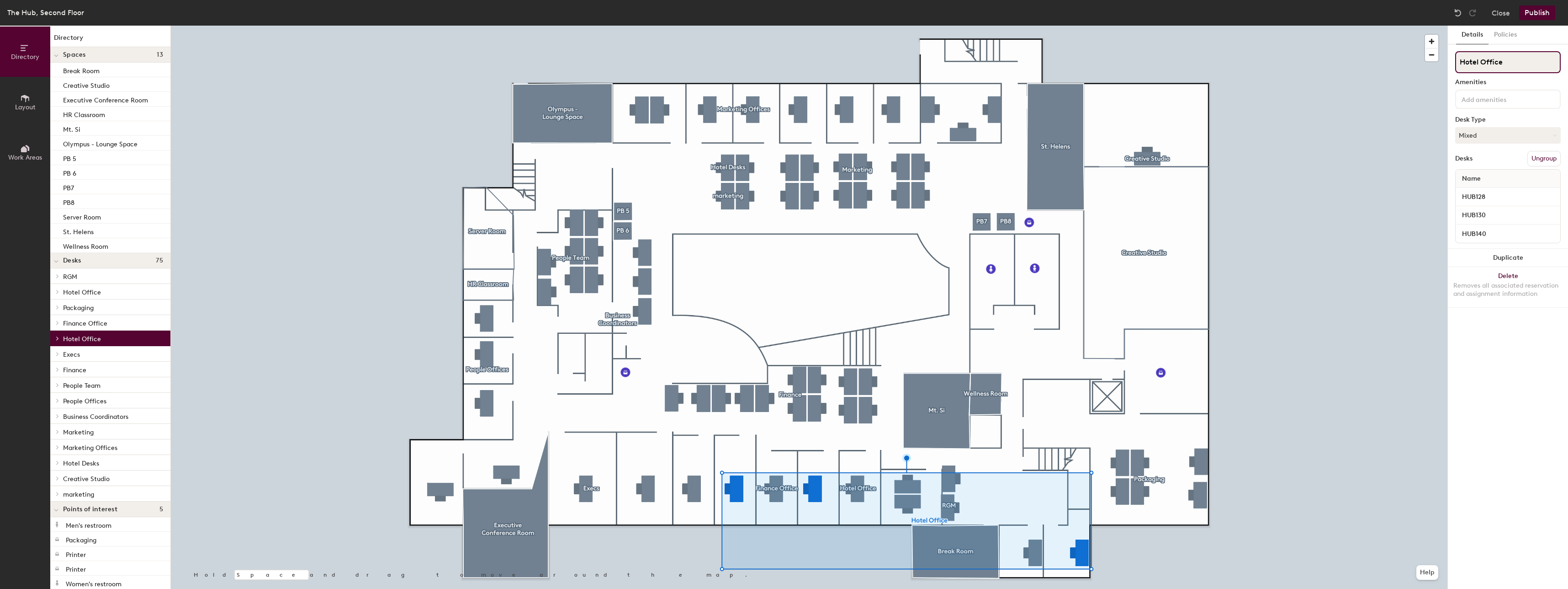
click at [1402, 77] on div "Directory Layout Work Areas Directory Spaces 13 Break Room Creative Studio Exec…" at bounding box center [784, 307] width 1568 height 563
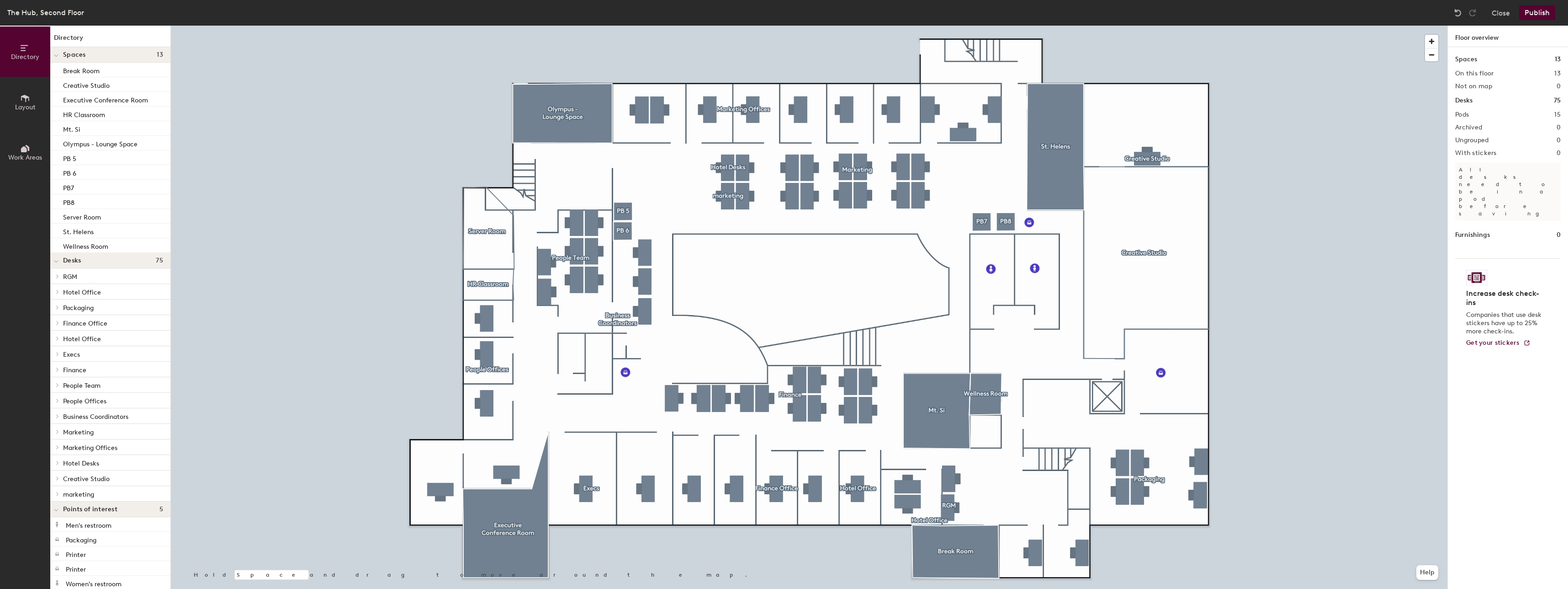
click at [1544, 16] on button "Publish" at bounding box center [1537, 13] width 36 height 15
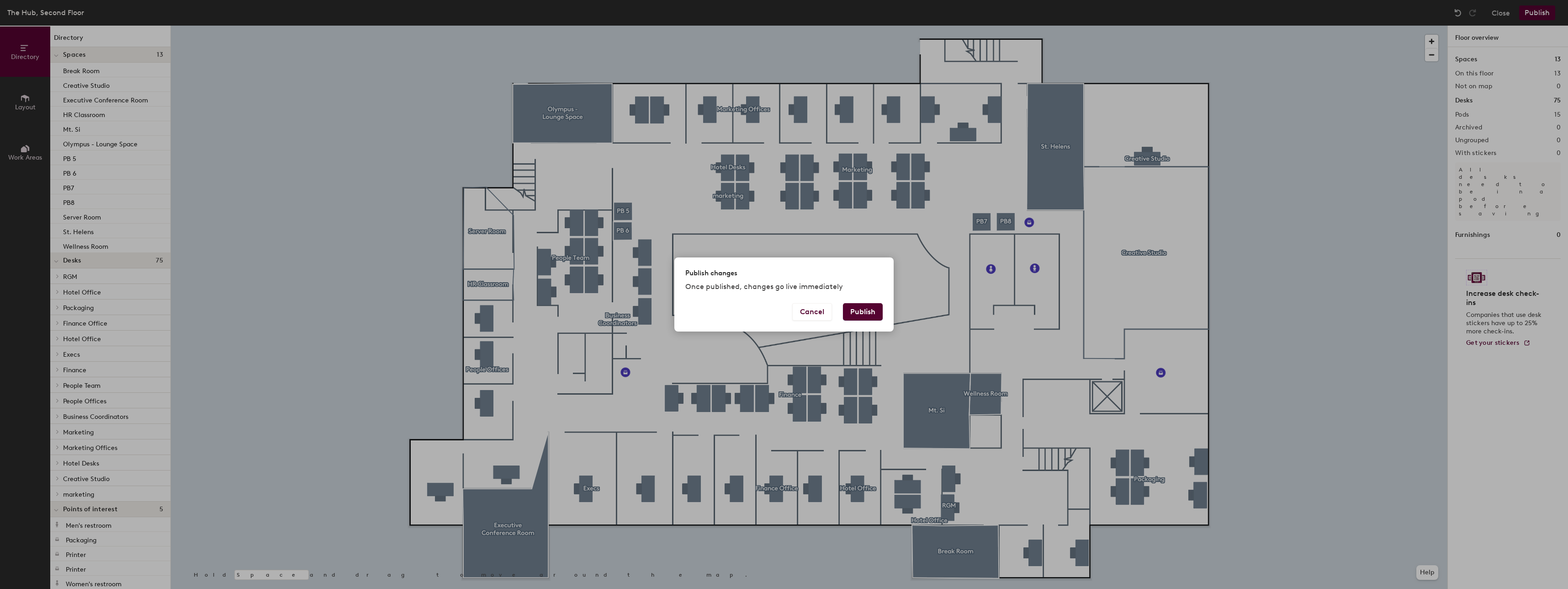
click at [861, 307] on button "Publish" at bounding box center [863, 312] width 40 height 18
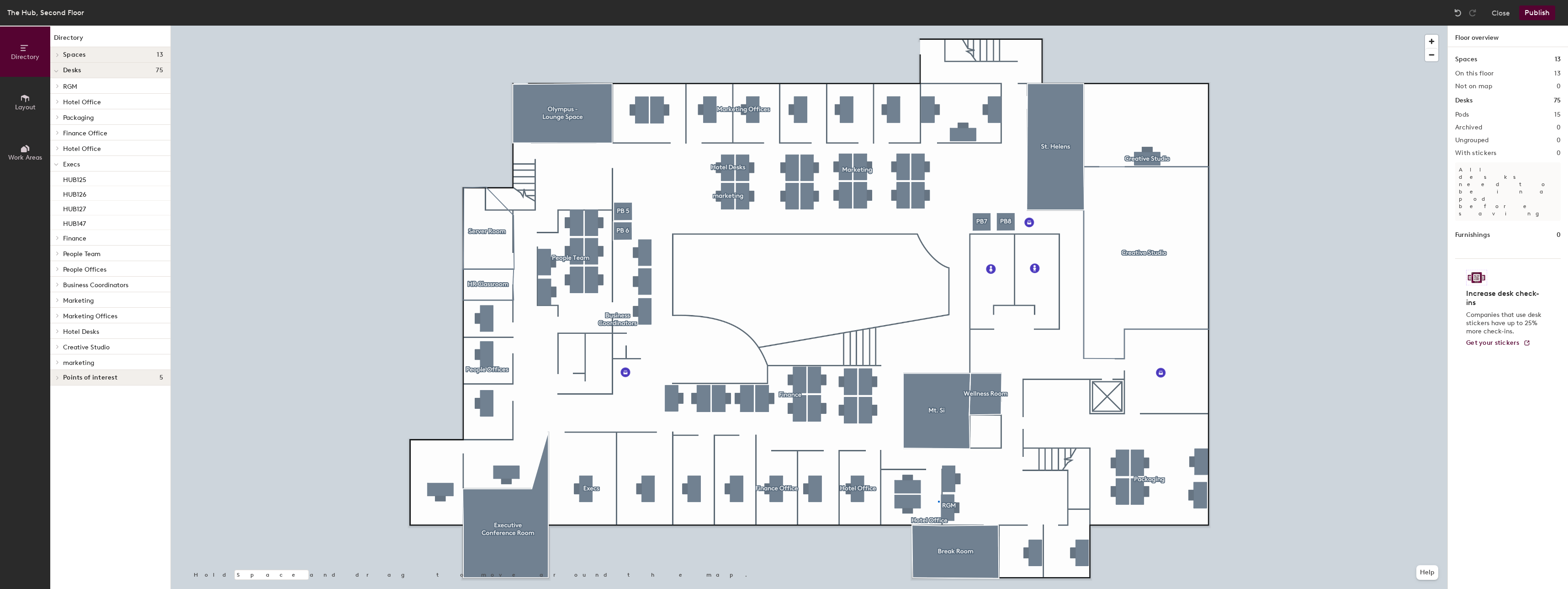
click at [939, 26] on div at bounding box center [809, 26] width 1276 height 0
click at [985, 26] on div at bounding box center [809, 26] width 1276 height 0
click at [134, 49] on div "Spaces 13" at bounding box center [110, 55] width 120 height 16
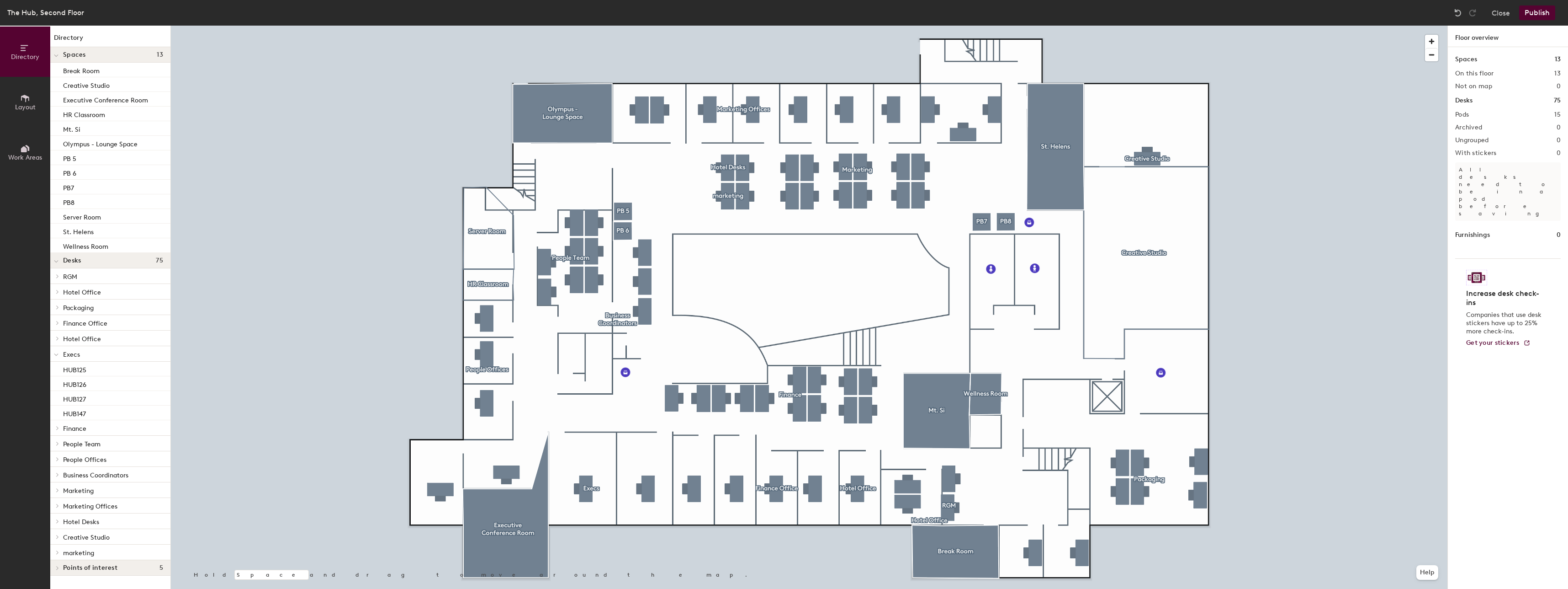
click at [103, 351] on p "Execs" at bounding box center [113, 354] width 100 height 12
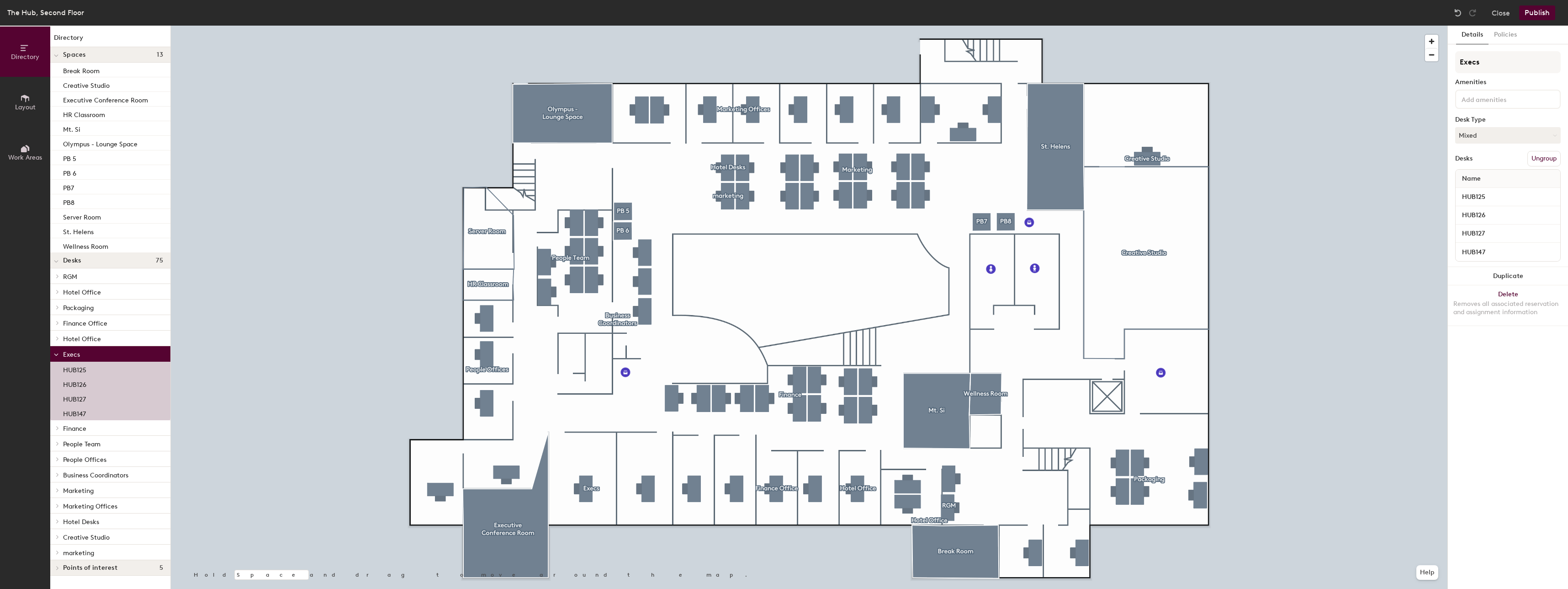
click at [106, 341] on p "Hotel Office" at bounding box center [113, 339] width 100 height 12
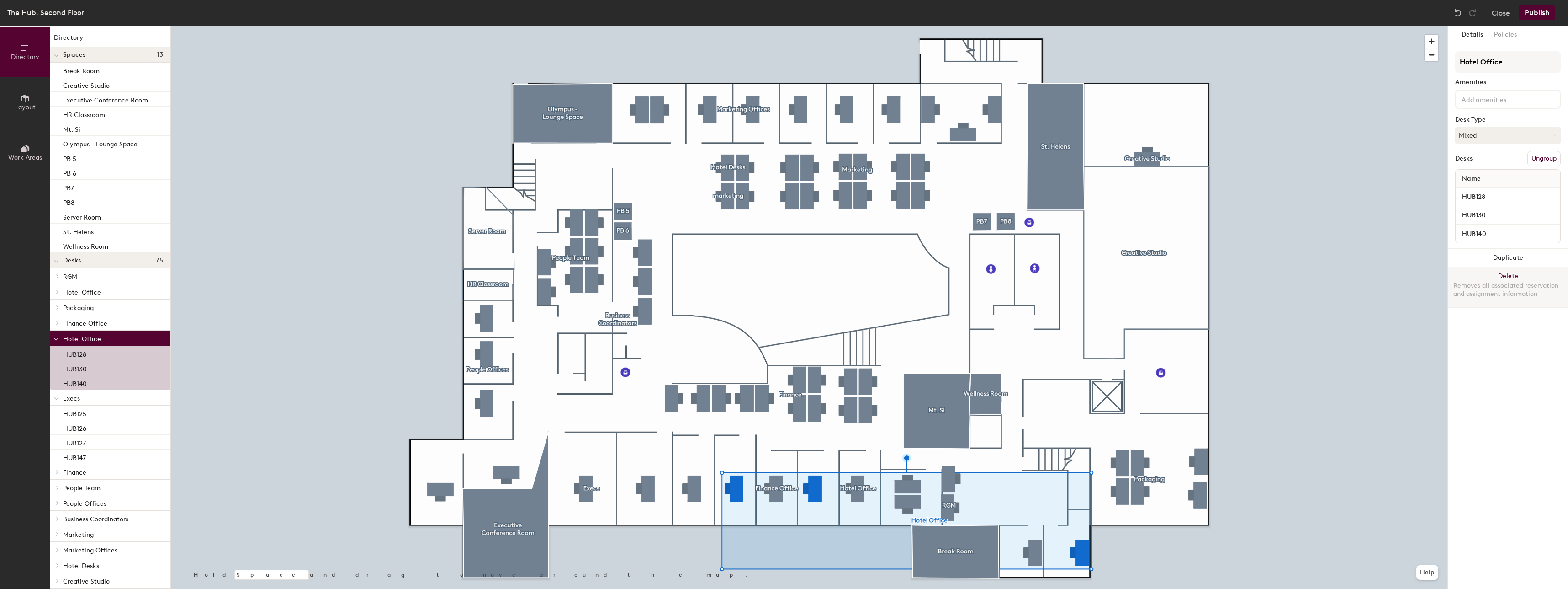
click at [1530, 277] on button "Delete Removes all associated reservation and assignment information" at bounding box center [1508, 287] width 120 height 40
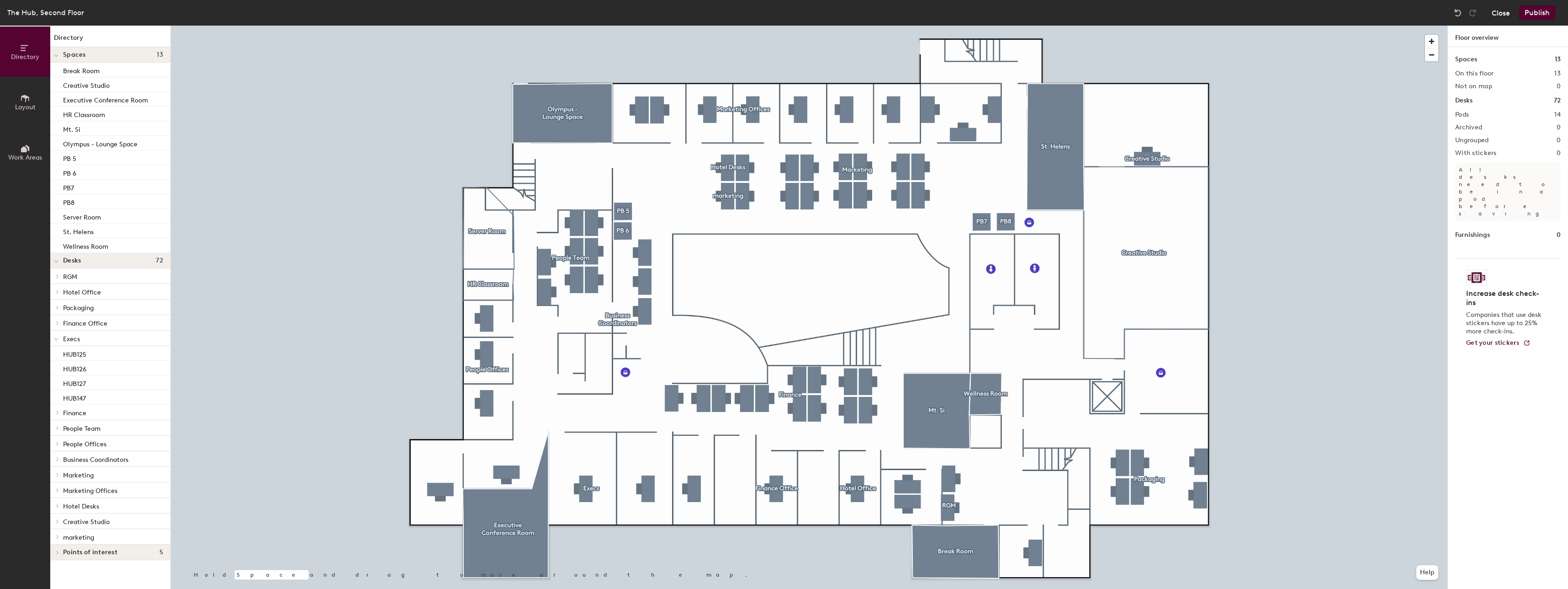
click at [1501, 13] on button "Close" at bounding box center [1501, 13] width 18 height 15
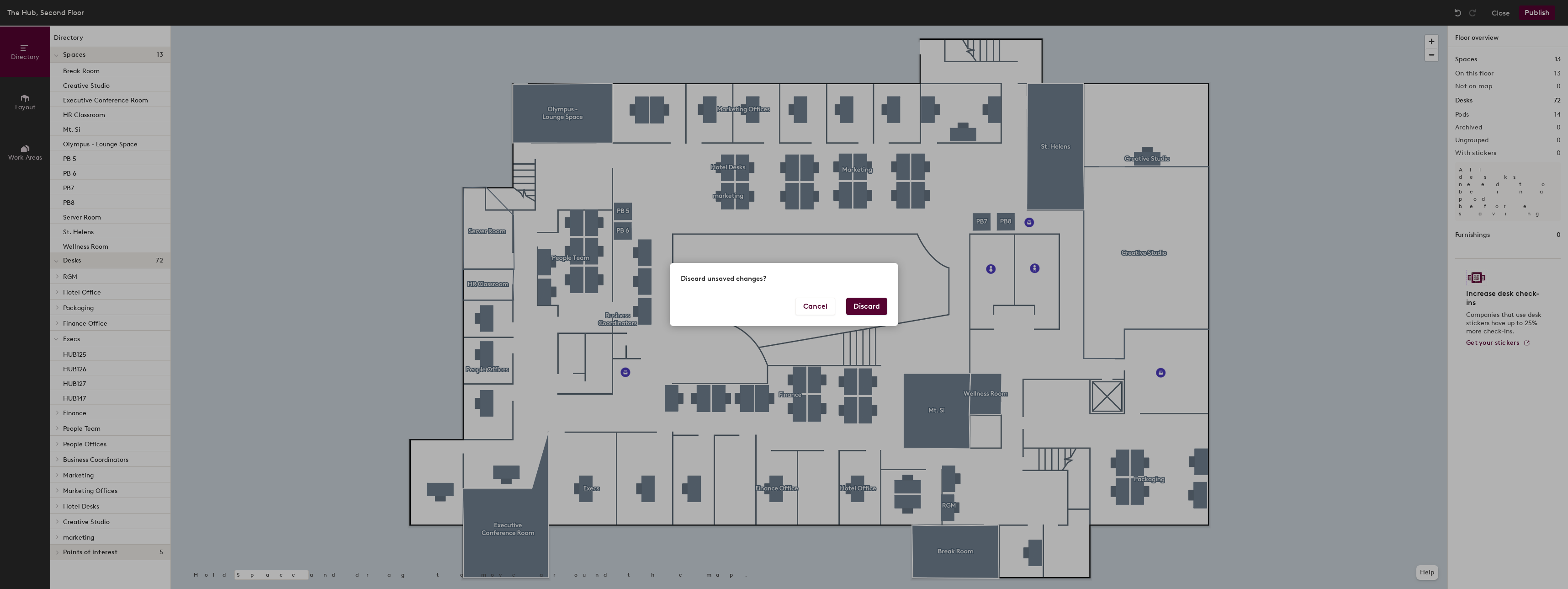
click at [875, 303] on button "Discard" at bounding box center [867, 306] width 41 height 18
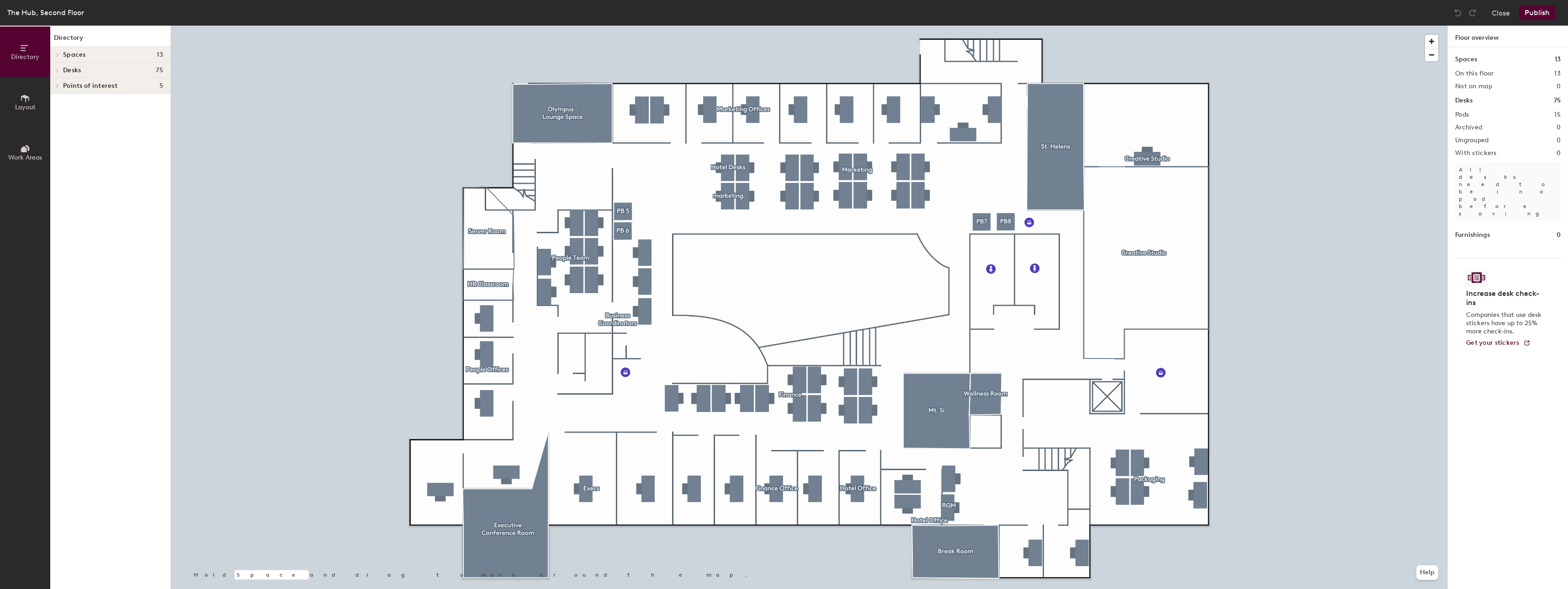
click at [96, 52] on h4 "Spaces 13" at bounding box center [113, 55] width 100 height 7
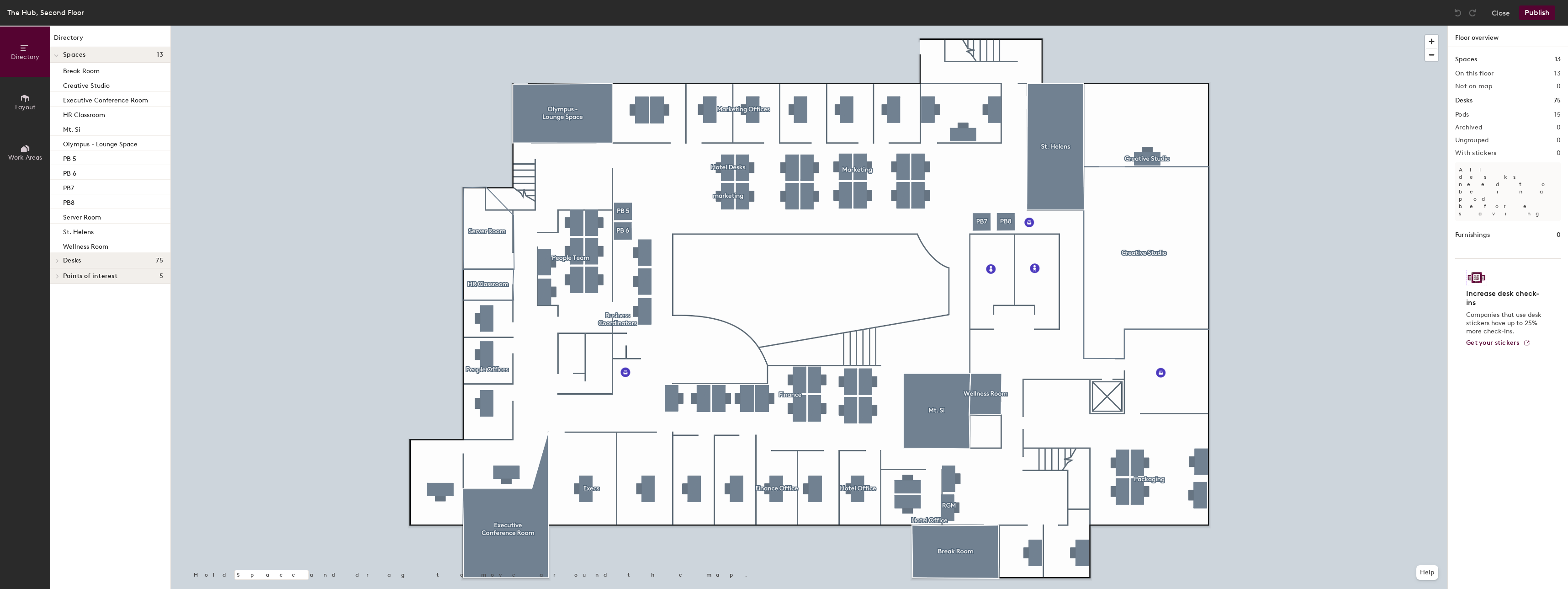
click at [102, 265] on div "Desks 75" at bounding box center [110, 261] width 120 height 16
click at [90, 340] on span "Hotel Office" at bounding box center [82, 339] width 38 height 8
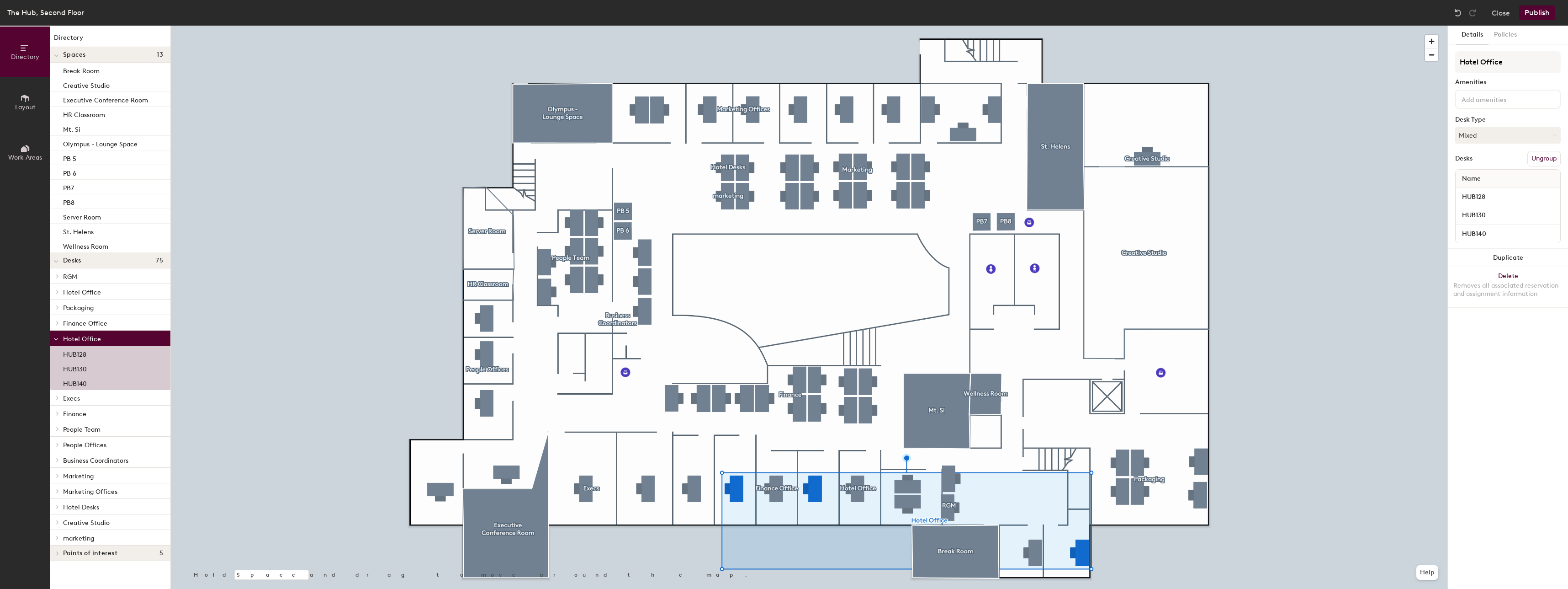
click at [63, 329] on div "Finance Office" at bounding box center [110, 323] width 120 height 16
click at [283, 26] on div at bounding box center [809, 26] width 1276 height 0
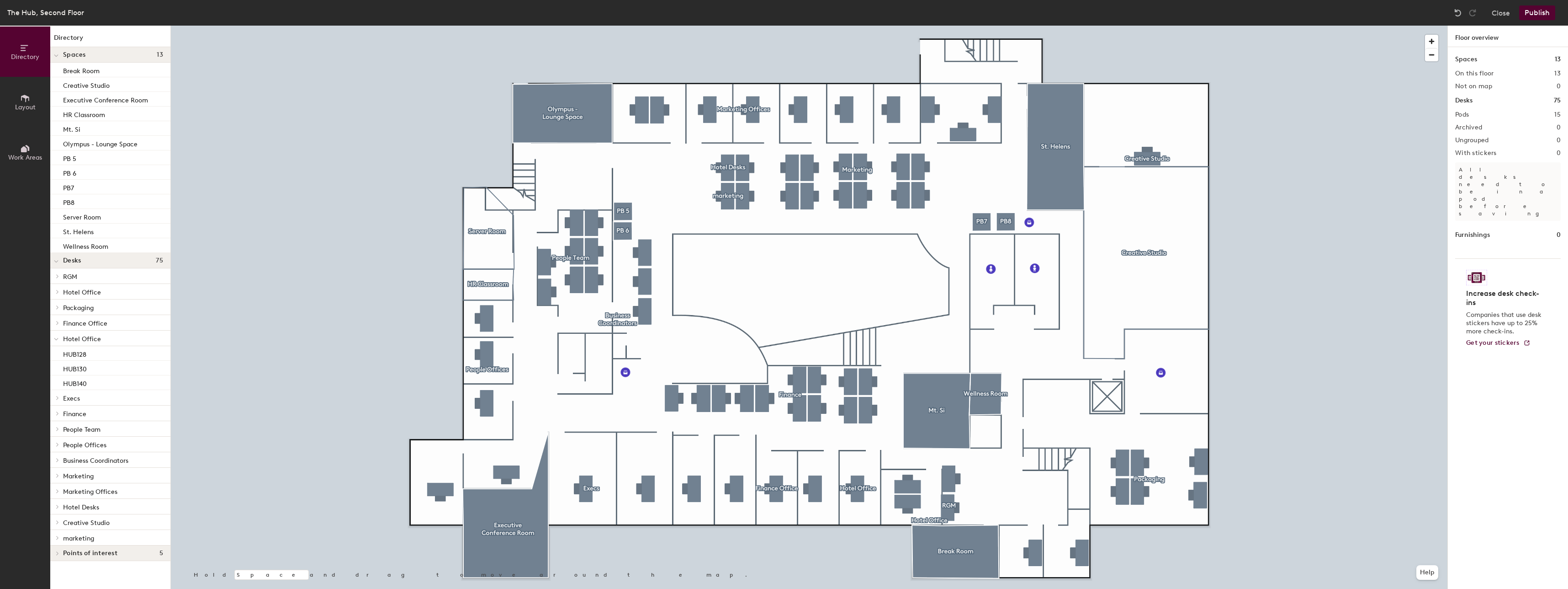
click at [56, 338] on icon at bounding box center [57, 339] width 5 height 4
click at [56, 338] on icon at bounding box center [58, 339] width 4 height 5
click at [98, 341] on span "Hotel Office" at bounding box center [82, 339] width 38 height 8
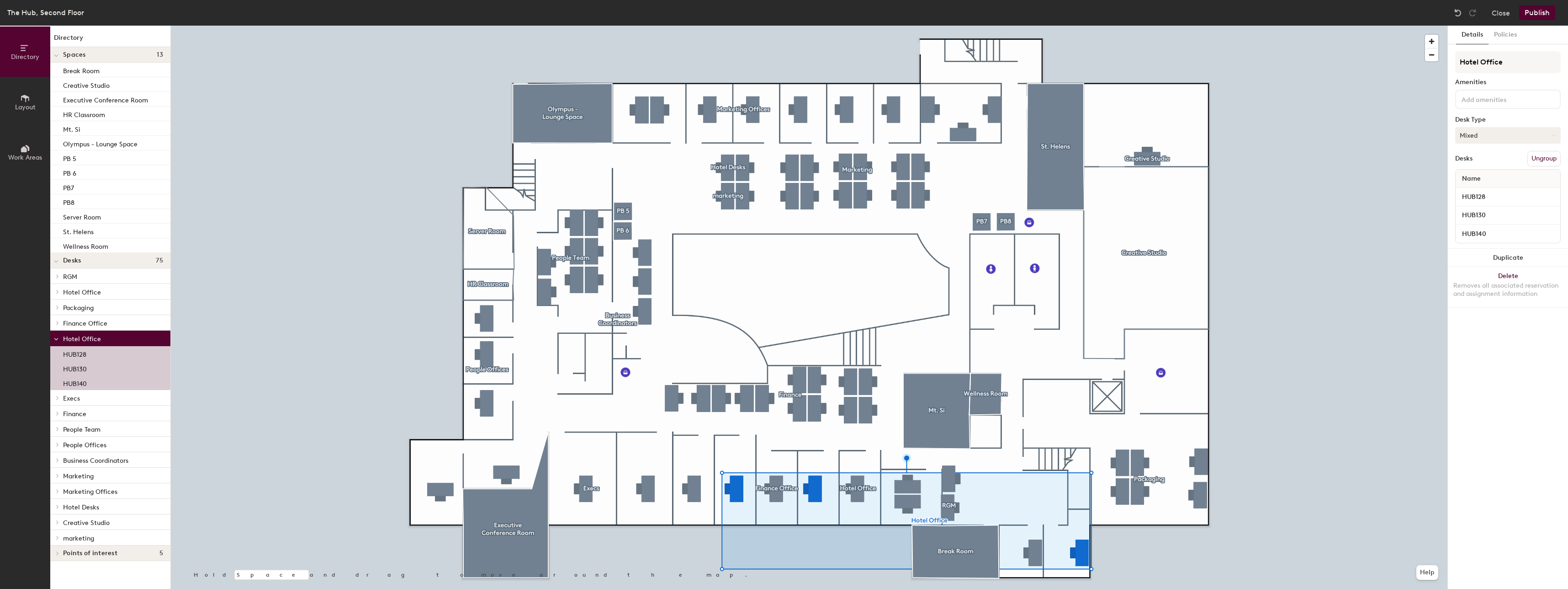
click at [1530, 141] on button "Mixed" at bounding box center [1508, 135] width 105 height 16
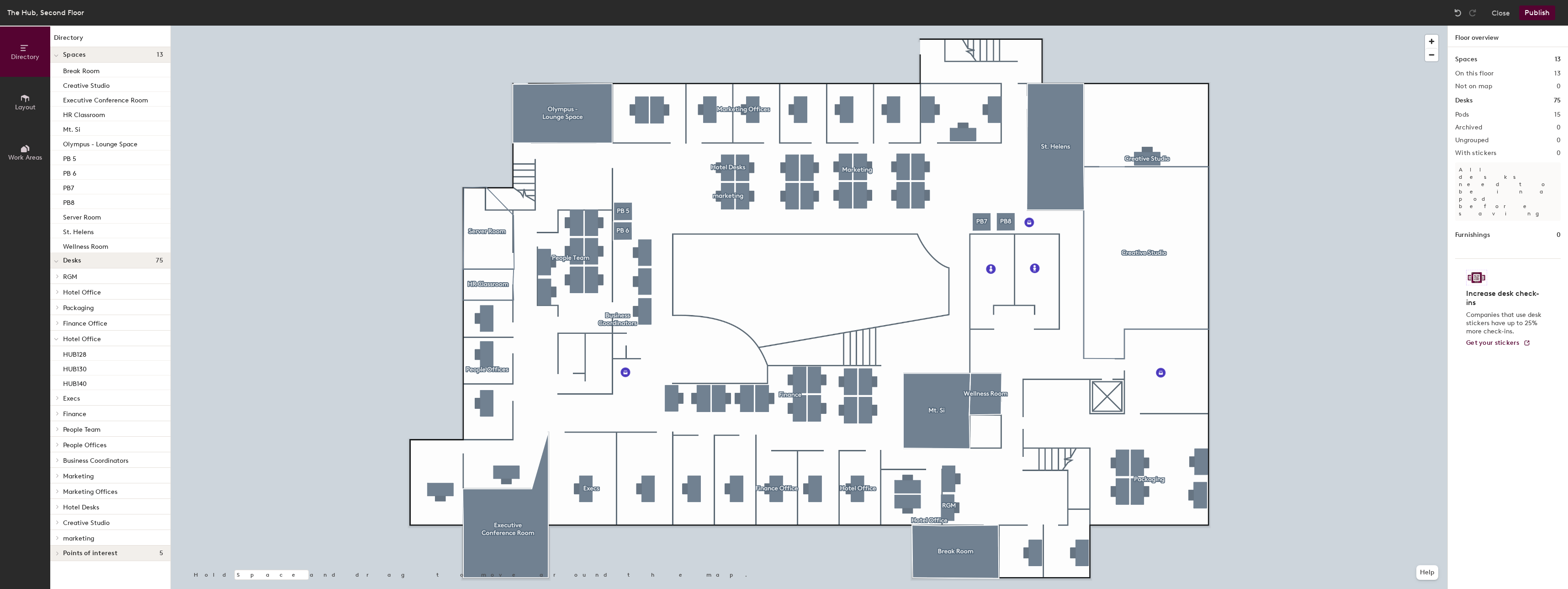
click at [93, 336] on span "Hotel Office" at bounding box center [82, 339] width 38 height 8
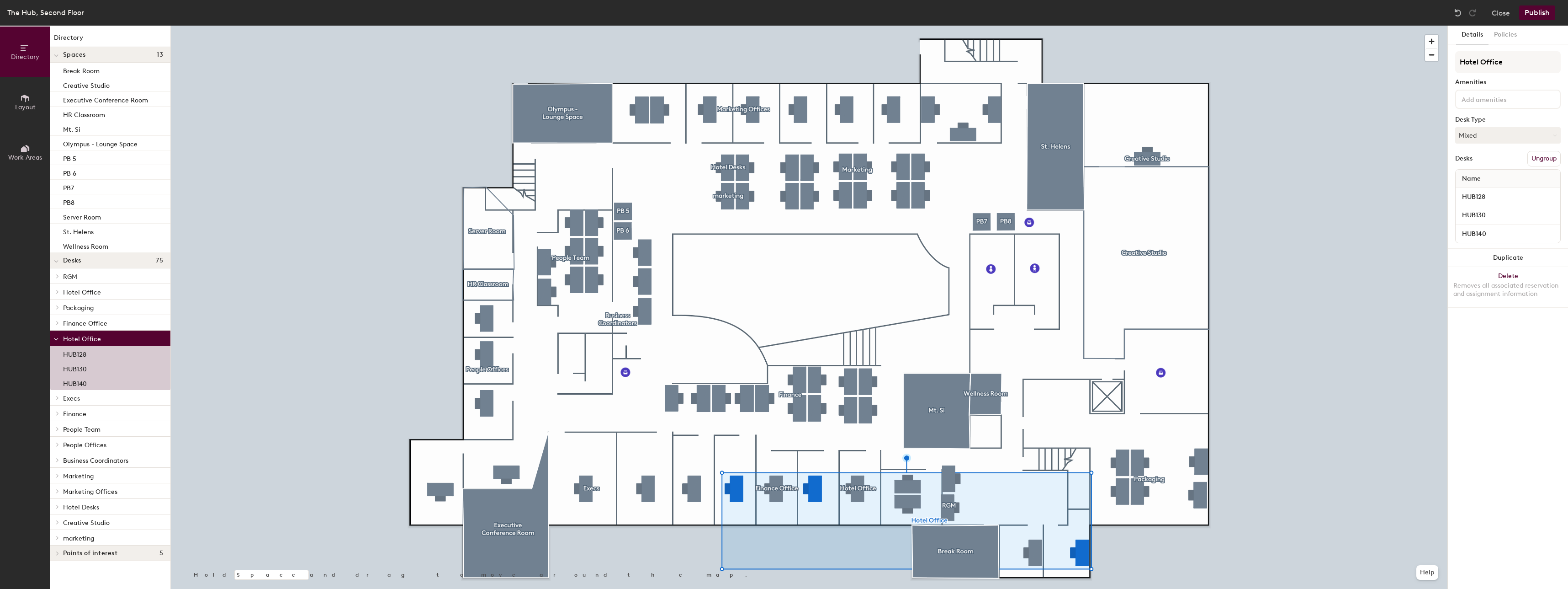
click at [1547, 161] on button "Ungroup" at bounding box center [1544, 159] width 33 height 16
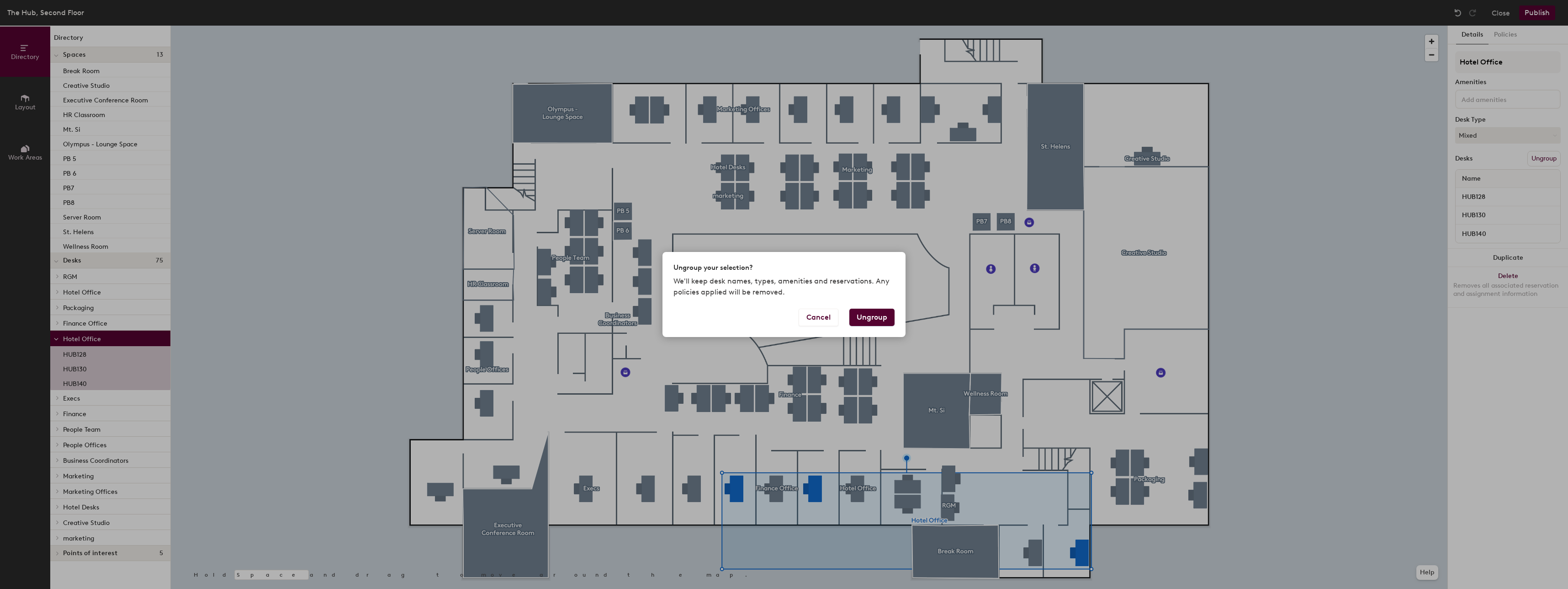
click at [880, 315] on button "Ungroup" at bounding box center [872, 317] width 45 height 18
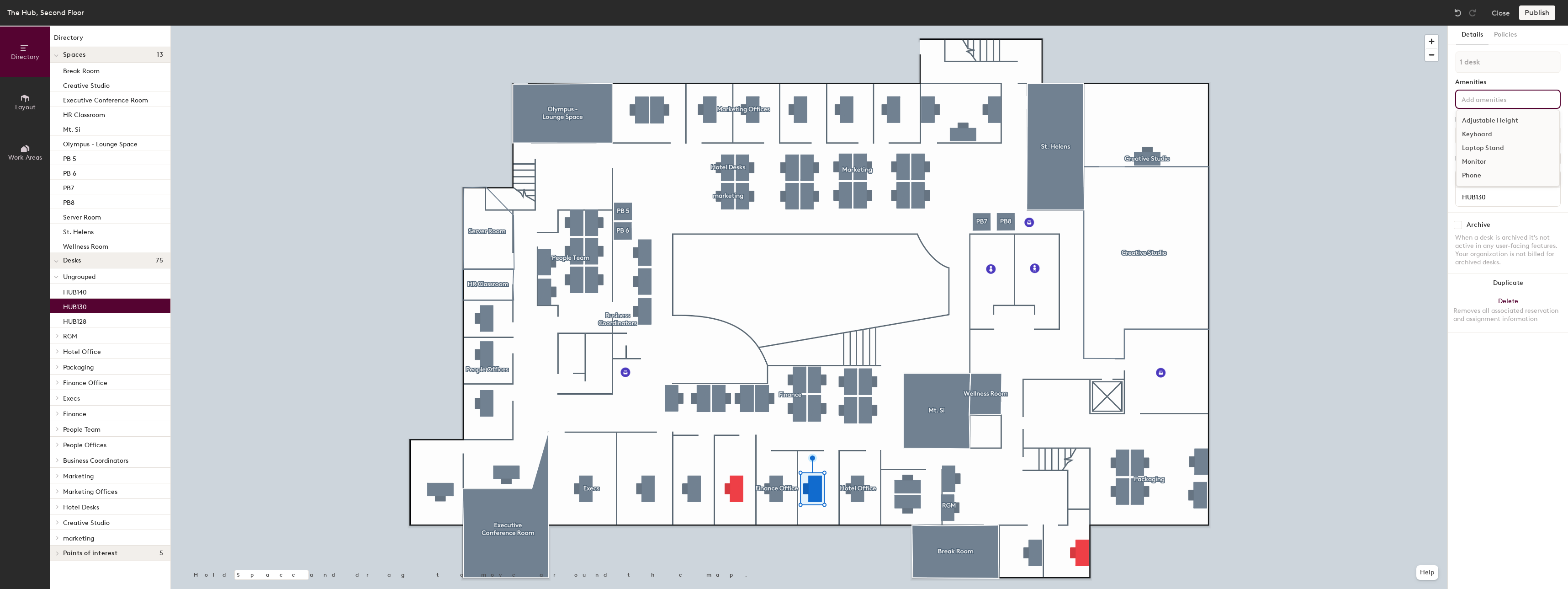
click at [1496, 104] on input at bounding box center [1500, 99] width 82 height 11
click at [1547, 157] on button "Create group" at bounding box center [1537, 159] width 47 height 16
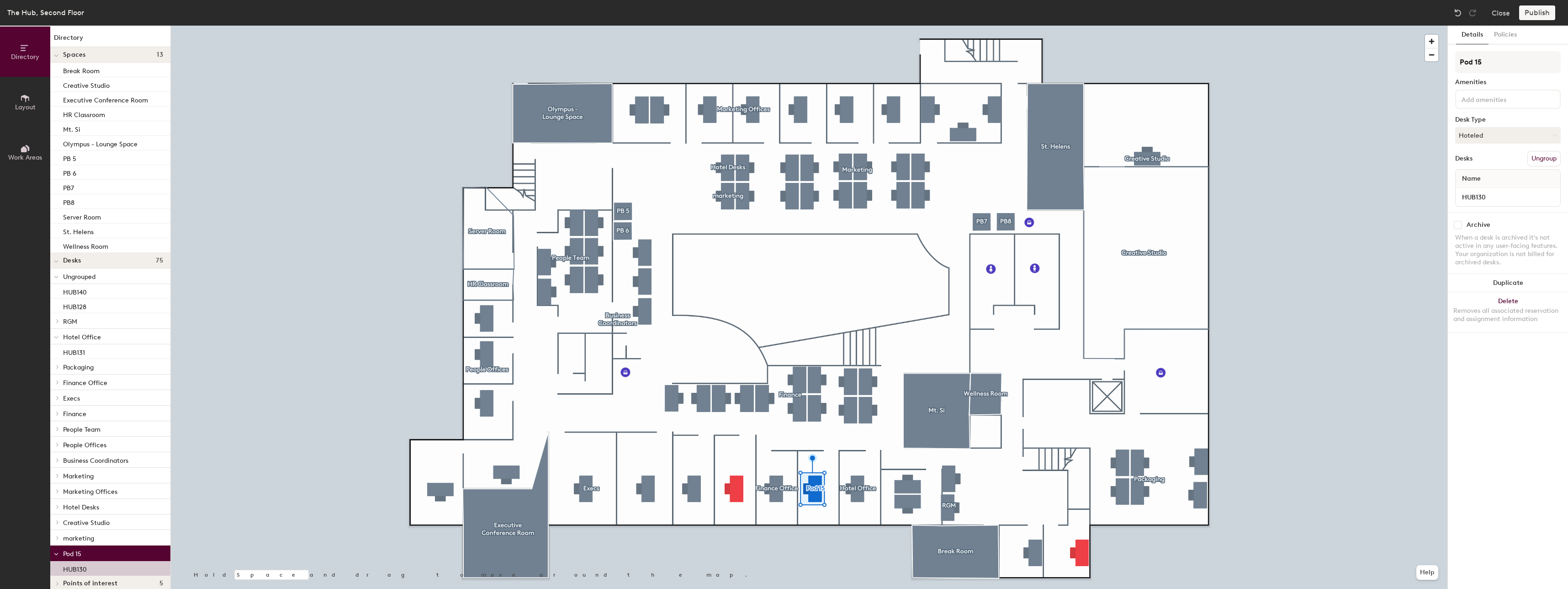
click at [1439, 91] on div "Directory Layout Work Areas Directory Spaces 13 Break Room Creative Studio Exec…" at bounding box center [784, 307] width 1568 height 563
type input "Hotel Office"
drag, startPoint x: 1479, startPoint y: 78, endPoint x: 1454, endPoint y: 116, distance: 45.5
click at [1367, 26] on div at bounding box center [809, 26] width 1276 height 0
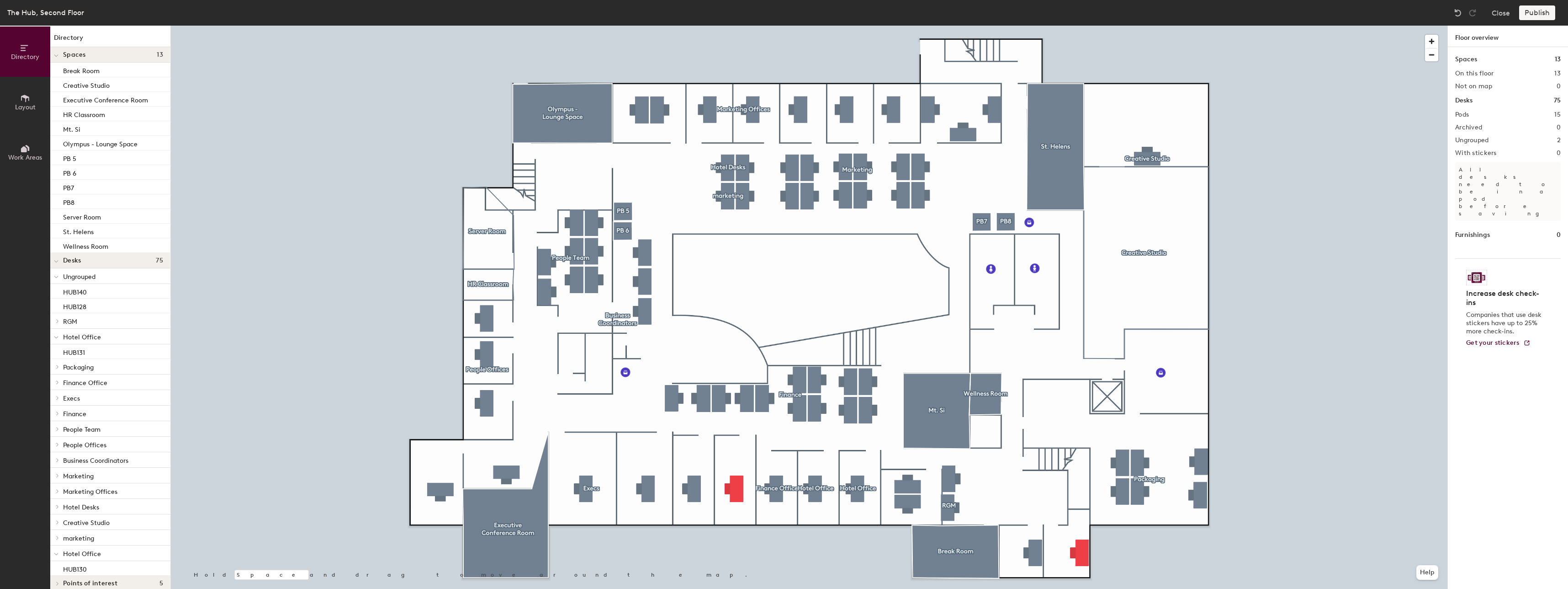
click at [739, 26] on div at bounding box center [809, 26] width 1276 height 0
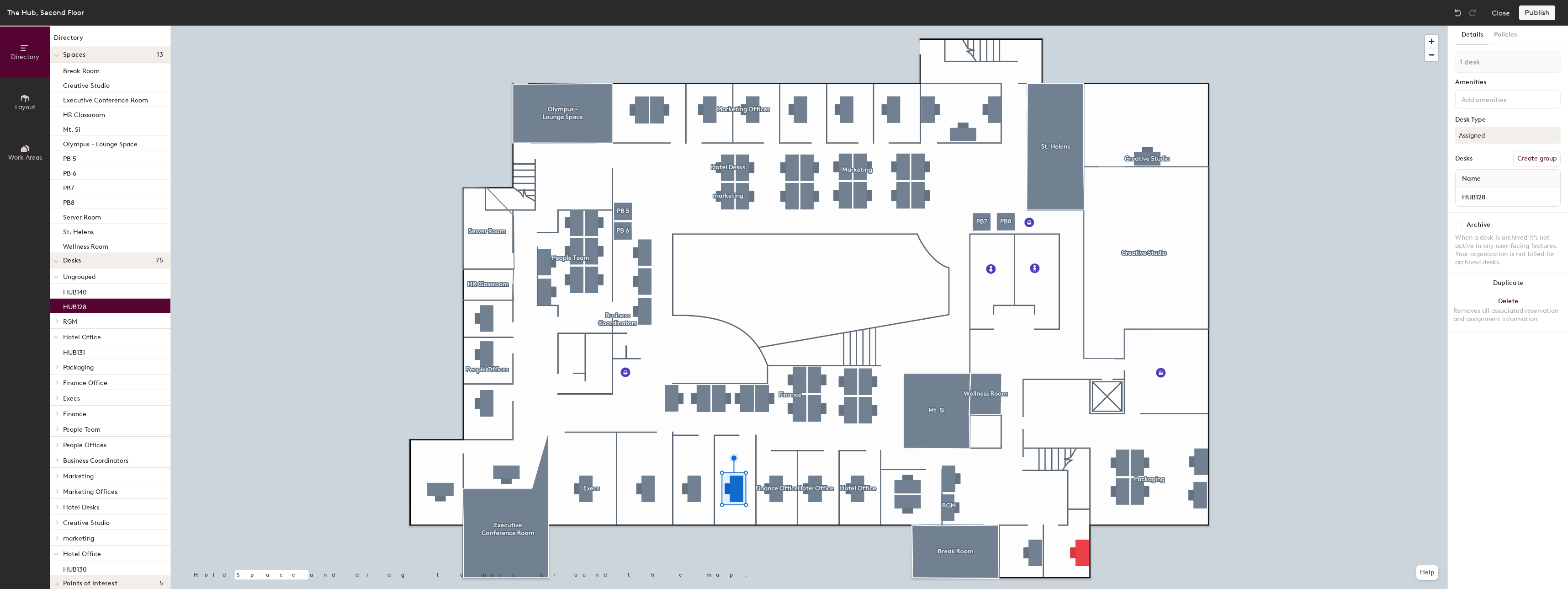
click at [1534, 160] on button "Create group" at bounding box center [1537, 159] width 47 height 16
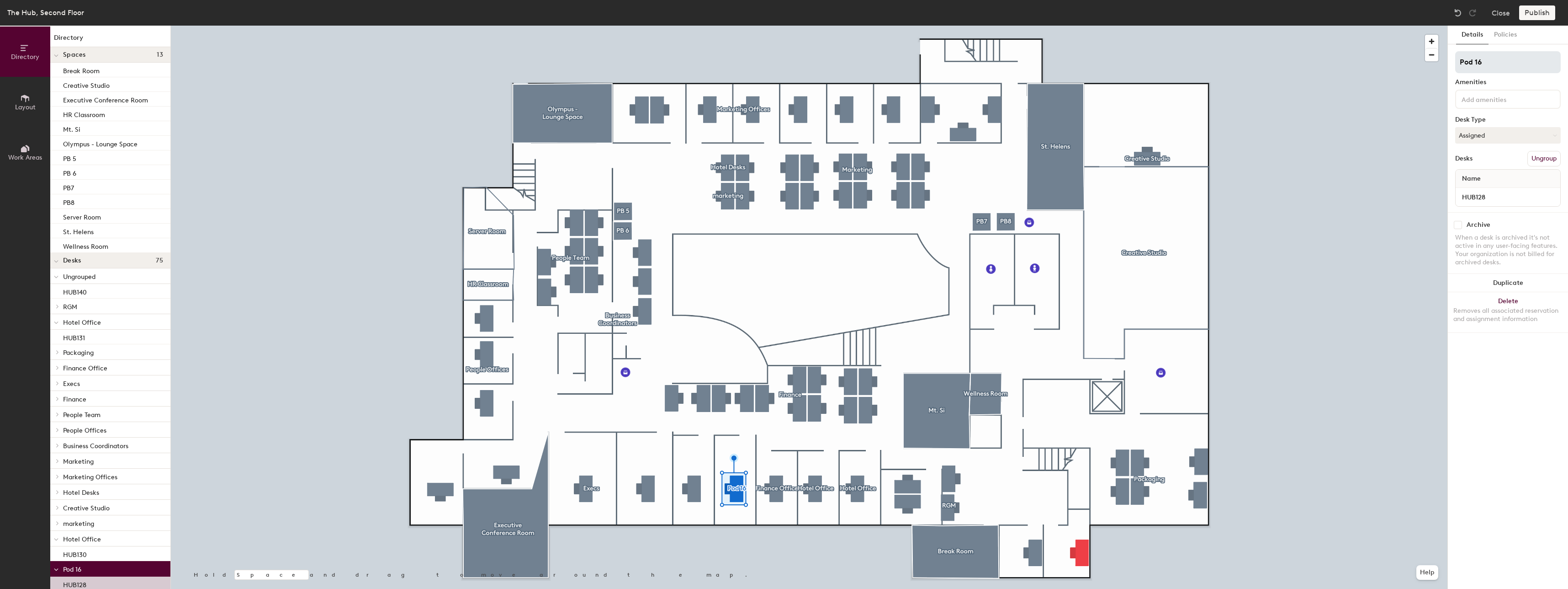
click at [1431, 77] on div "Directory Layout Work Areas Directory Spaces 13 Break Room Creative Studio Exec…" at bounding box center [784, 307] width 1568 height 563
type input "Hotel Office"
click at [1409, 65] on div "Directory Layout Work Areas Directory Spaces 13 Break Room Creative Studio Exec…" at bounding box center [784, 307] width 1568 height 563
type input "H"
click at [1545, 153] on button "Ungroup" at bounding box center [1544, 159] width 33 height 16
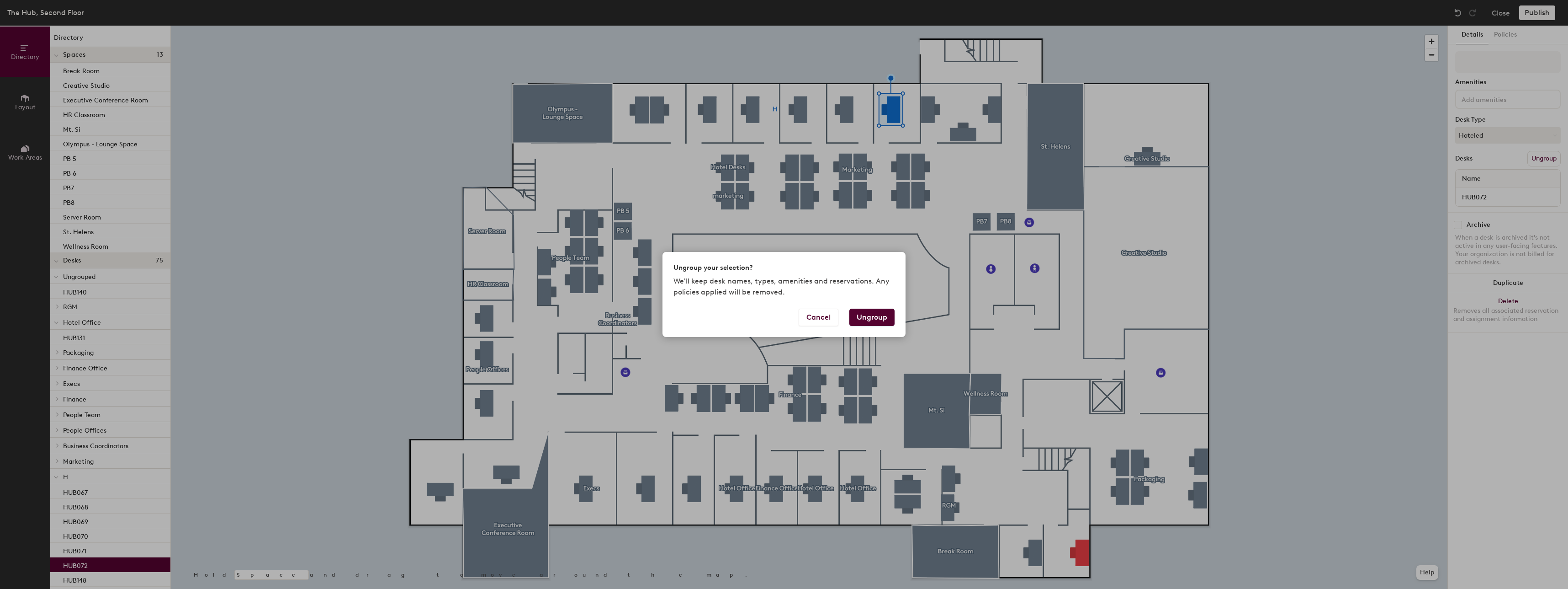
click at [882, 313] on button "Ungroup" at bounding box center [872, 317] width 45 height 18
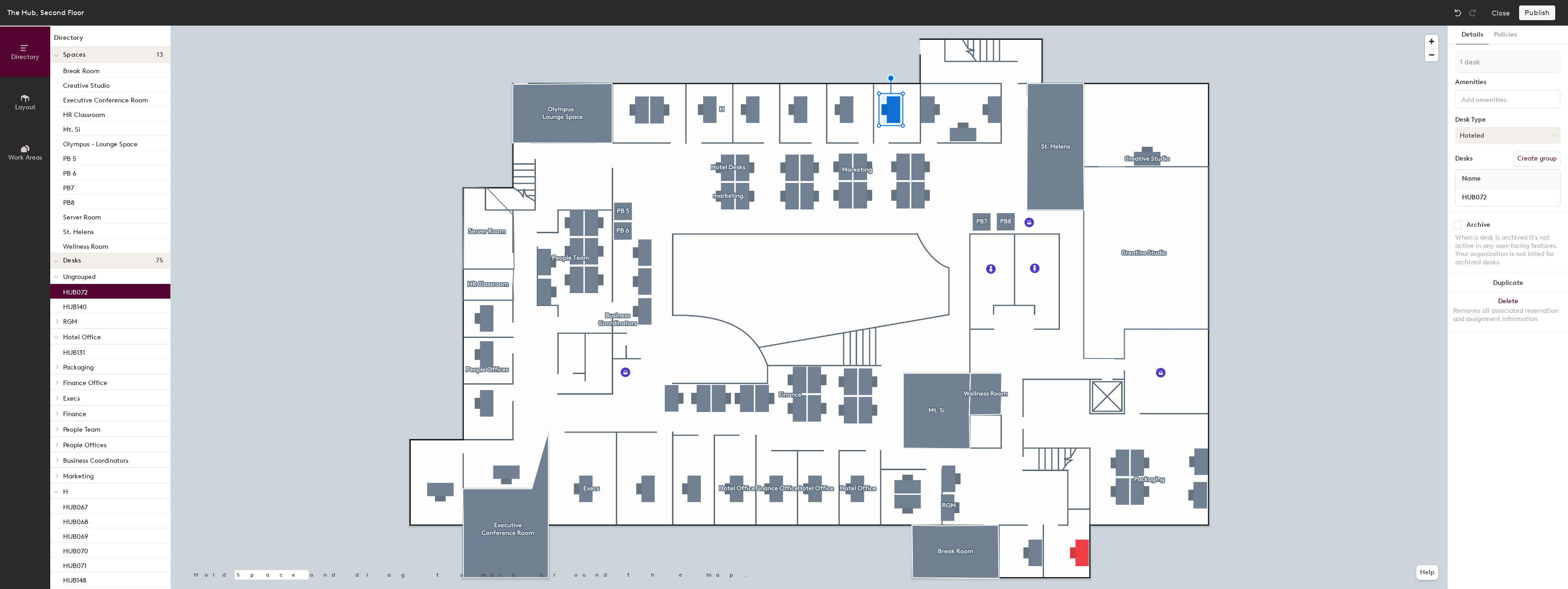
drag, startPoint x: 1533, startPoint y: 160, endPoint x: 1530, endPoint y: 130, distance: 30.1
click at [1534, 160] on button "Create group" at bounding box center [1537, 159] width 47 height 16
click at [1419, 86] on div "Directory Layout Work Areas Directory Spaces 13 Break Room Creative Studio Exec…" at bounding box center [784, 307] width 1568 height 563
type input "Marketing Hotel Office"
click at [1332, 26] on div at bounding box center [809, 26] width 1276 height 0
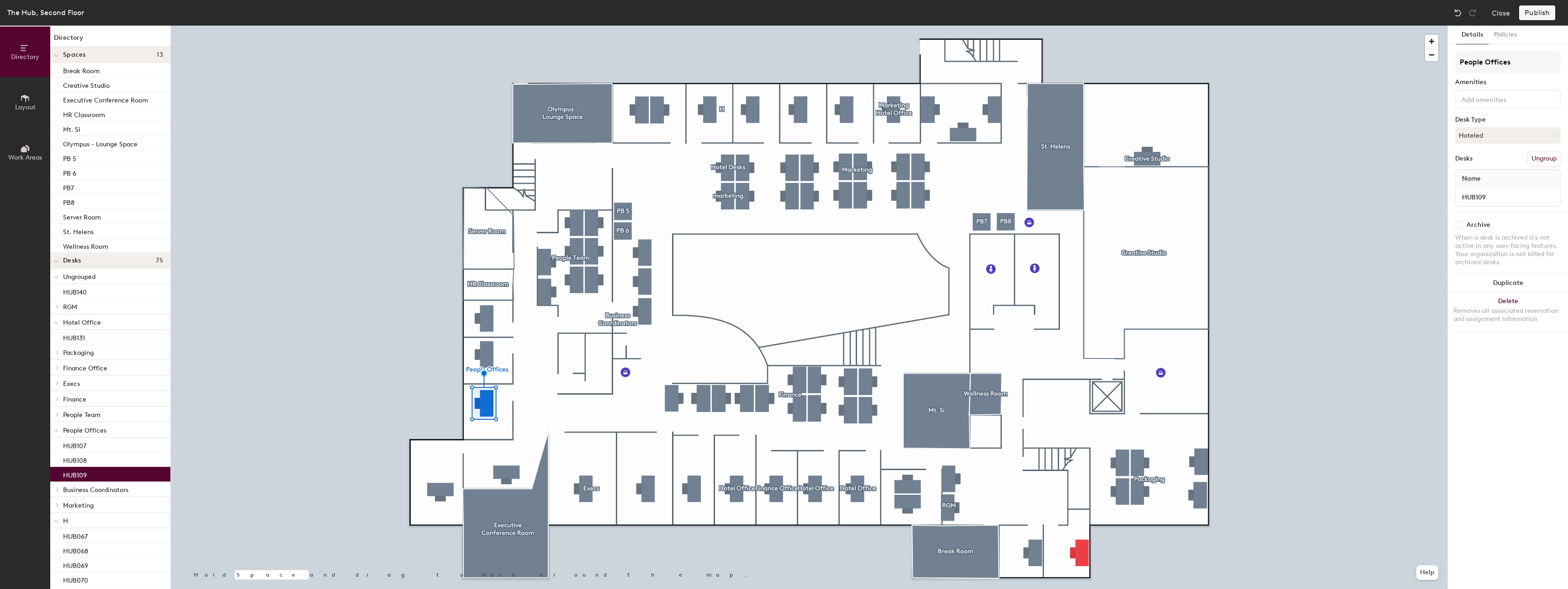
click at [1550, 162] on button "Ungroup" at bounding box center [1544, 159] width 33 height 16
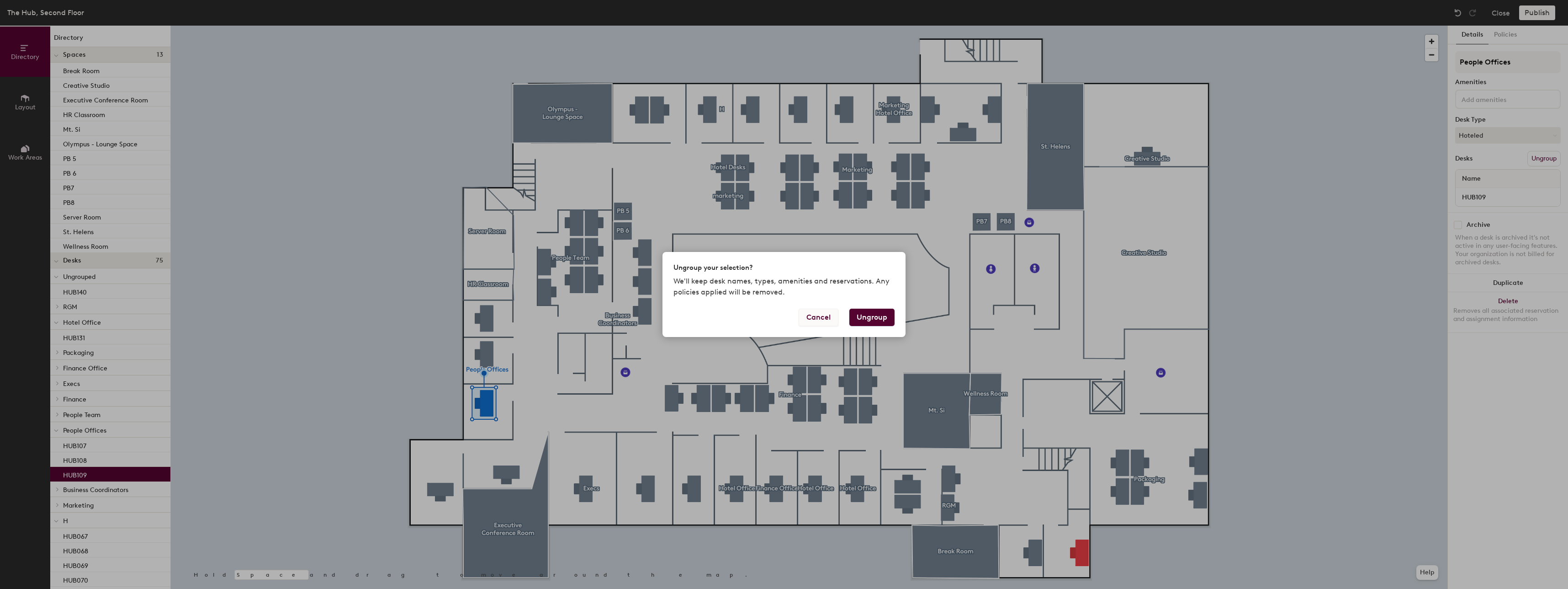
click at [831, 320] on button "Cancel" at bounding box center [818, 317] width 40 height 18
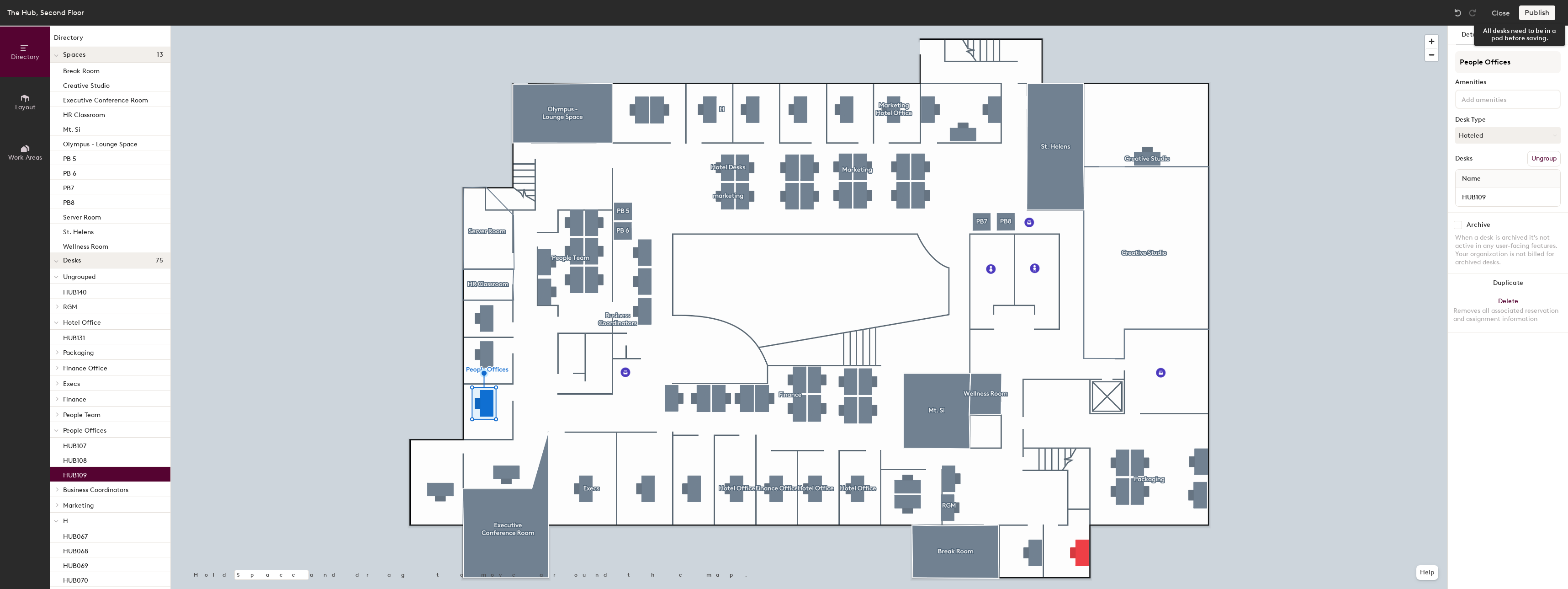
click at [1541, 15] on div "Publish" at bounding box center [1540, 13] width 41 height 15
click at [1336, 26] on div at bounding box center [809, 26] width 1276 height 0
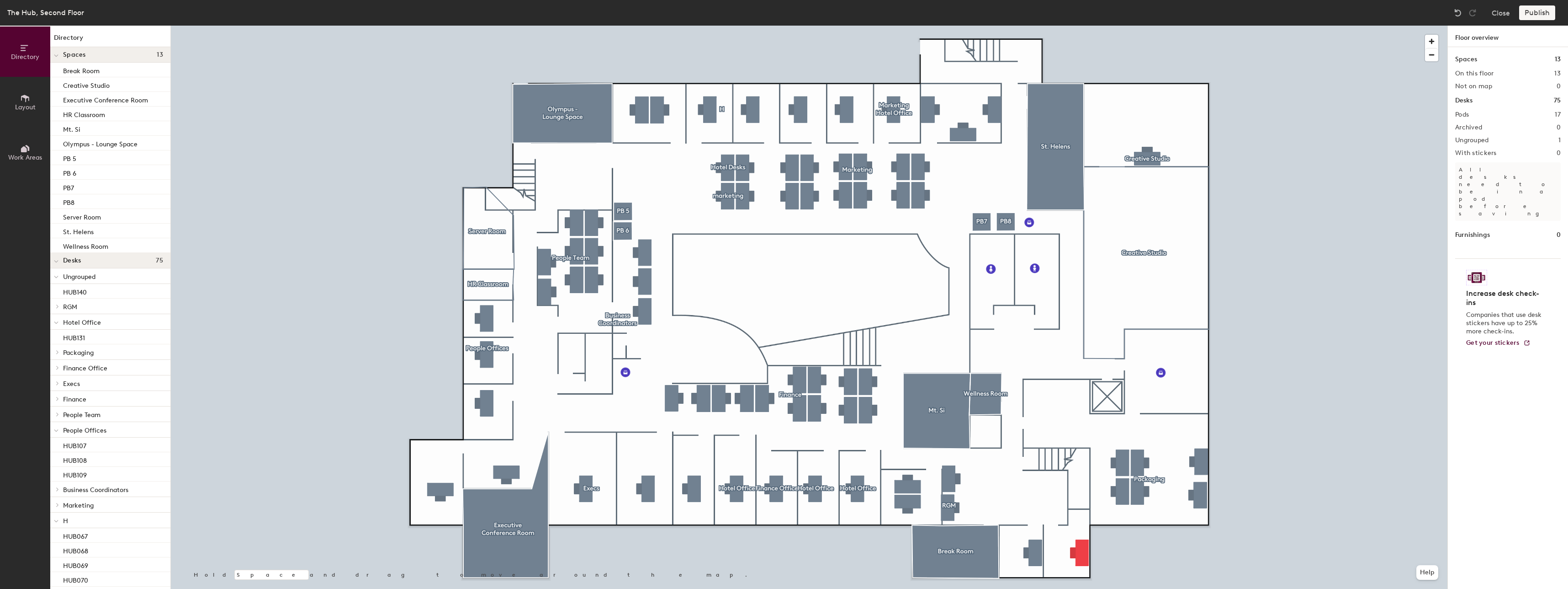
click at [1532, 5] on div "The Hub, Second Floor Close Publish" at bounding box center [784, 13] width 1568 height 26
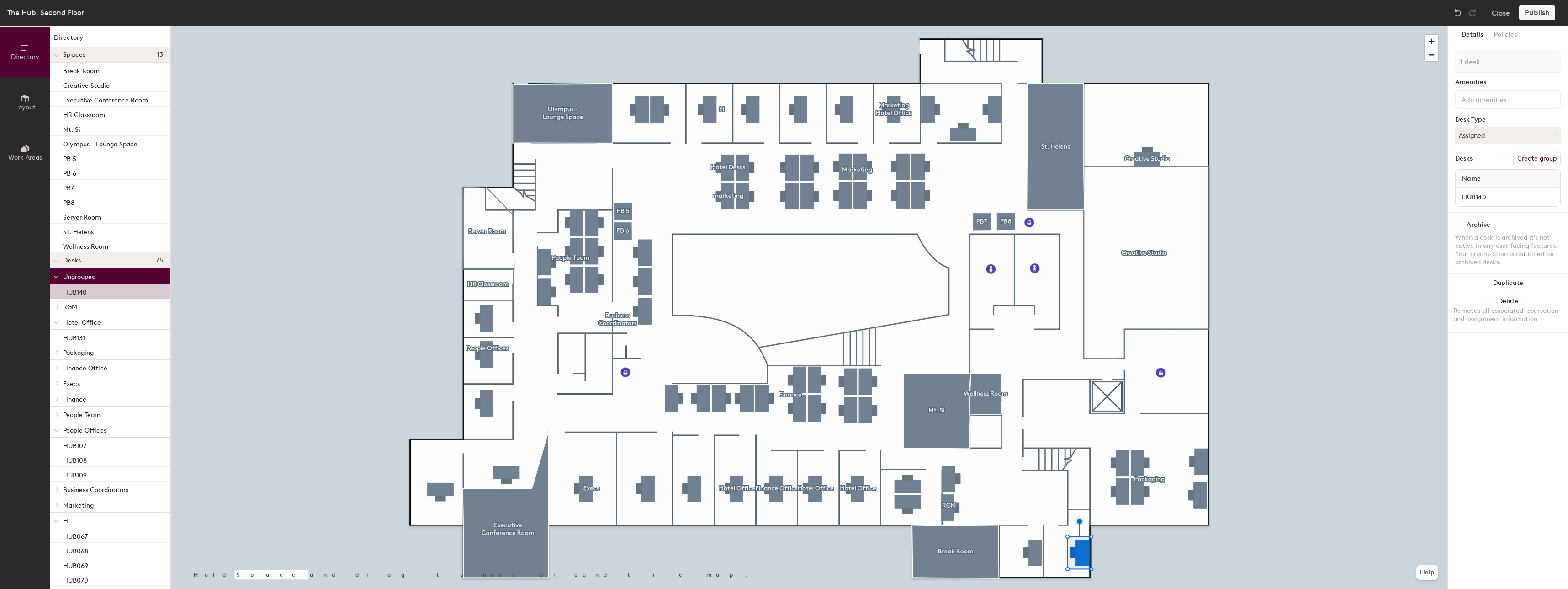
click at [1541, 154] on button "Create group" at bounding box center [1537, 159] width 47 height 16
click at [1446, 68] on div "Directory Layout Work Areas Directory Spaces 13 Break Room Creative Studio Exec…" at bounding box center [784, 307] width 1568 height 563
type input "RGM"
click at [1548, 16] on button "Publish" at bounding box center [1537, 13] width 36 height 15
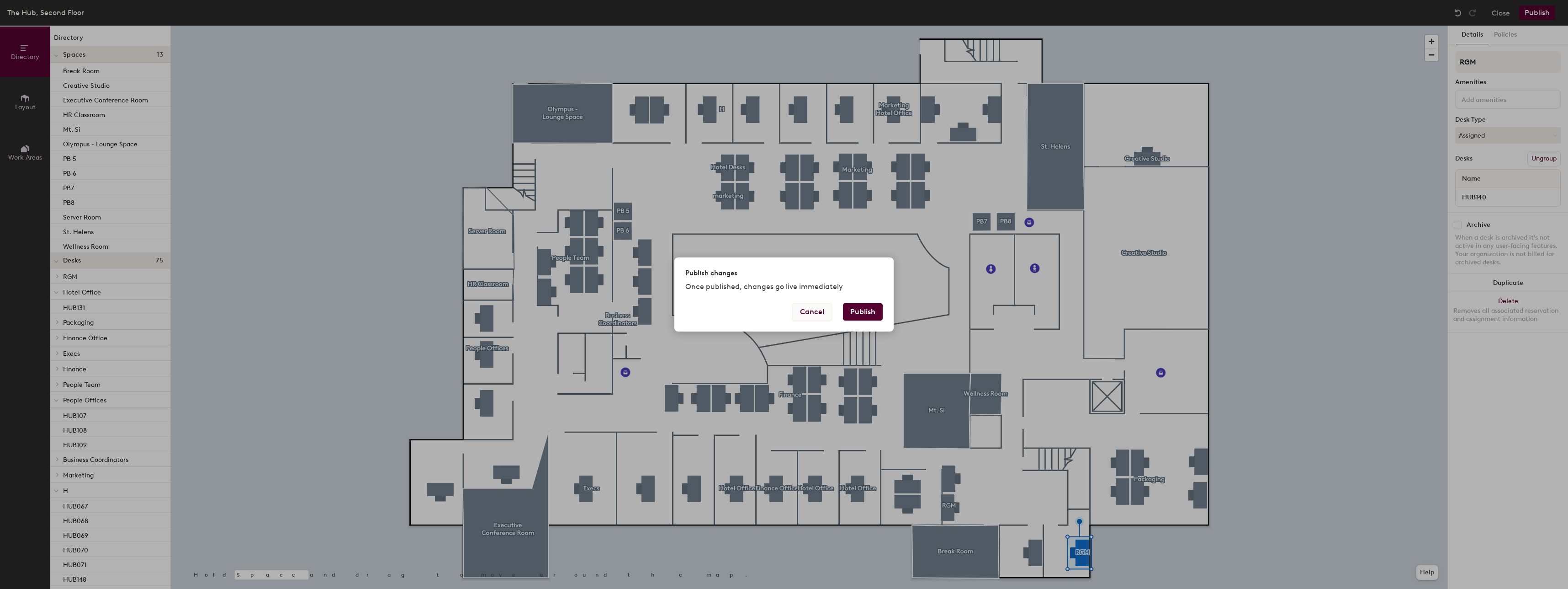
click at [803, 320] on button "Cancel" at bounding box center [812, 312] width 40 height 18
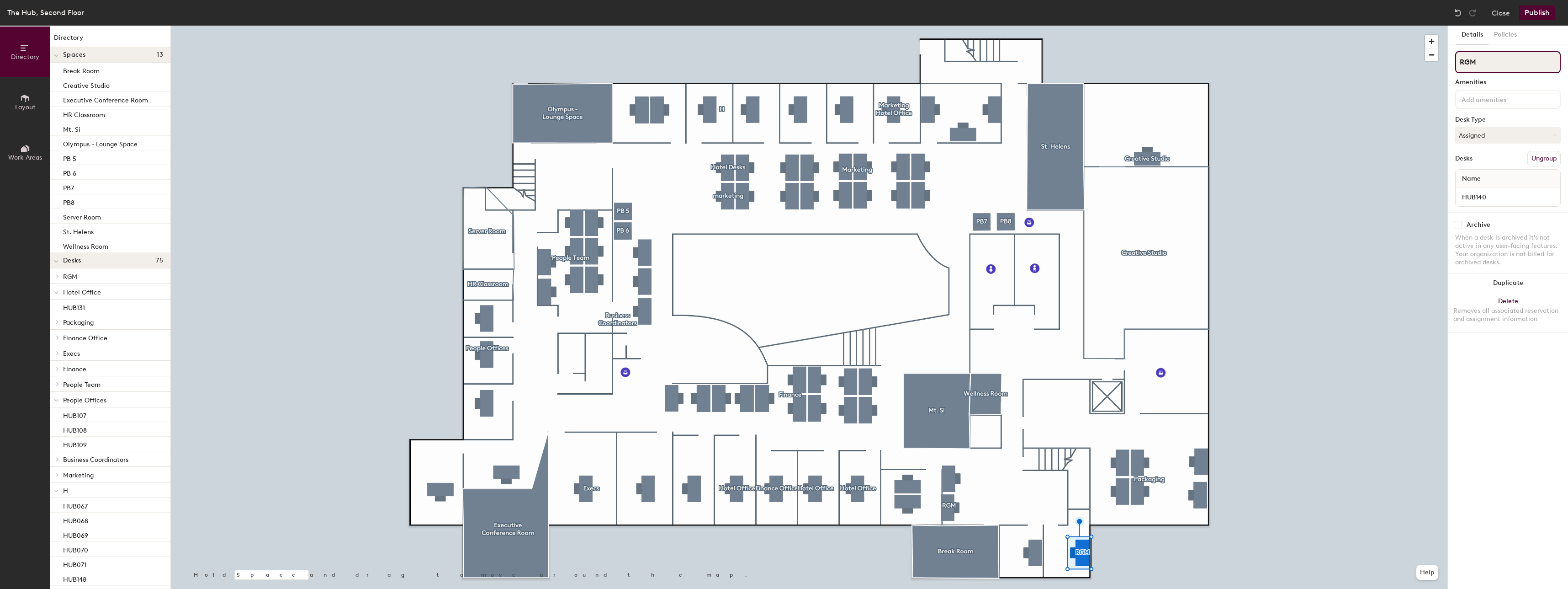
click at [1430, 72] on div "Directory Layout Work Areas Directory Spaces 13 Break Room Creative Studio Exec…" at bounding box center [784, 307] width 1568 height 563
click at [228, 26] on div at bounding box center [809, 26] width 1276 height 0
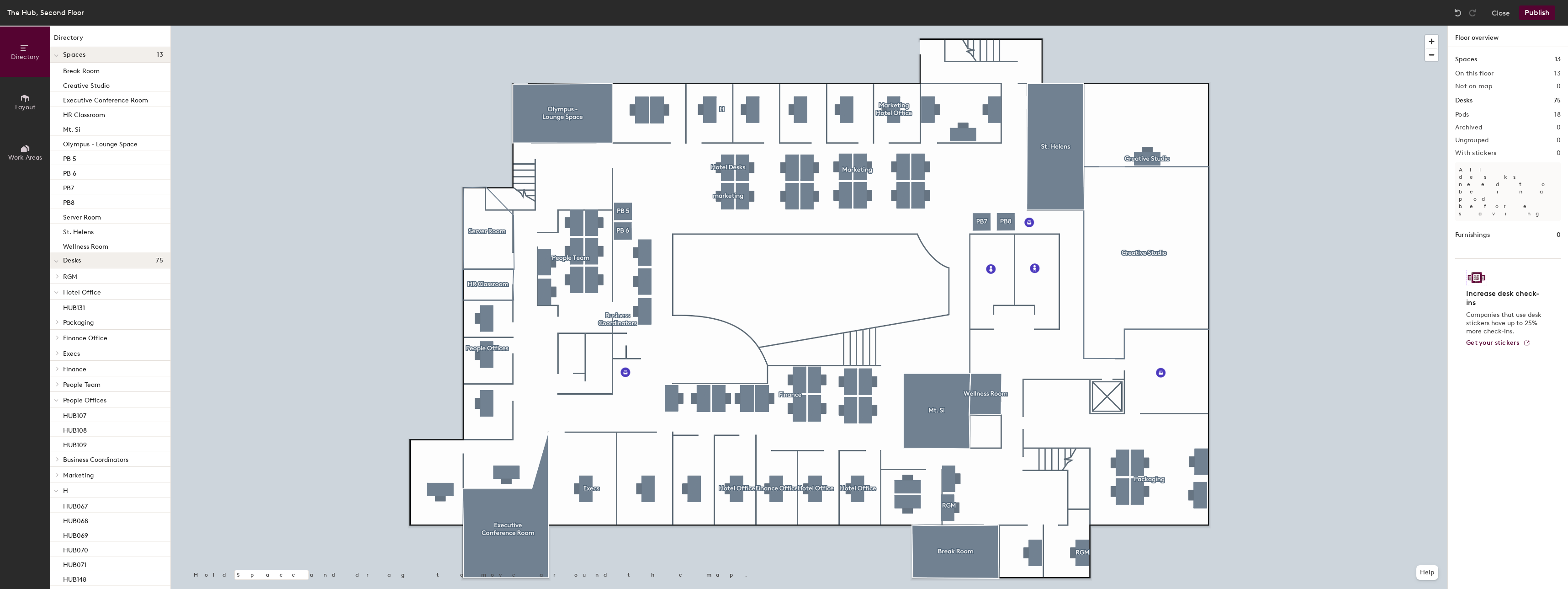
click at [99, 254] on div "Desks 75" at bounding box center [110, 261] width 120 height 16
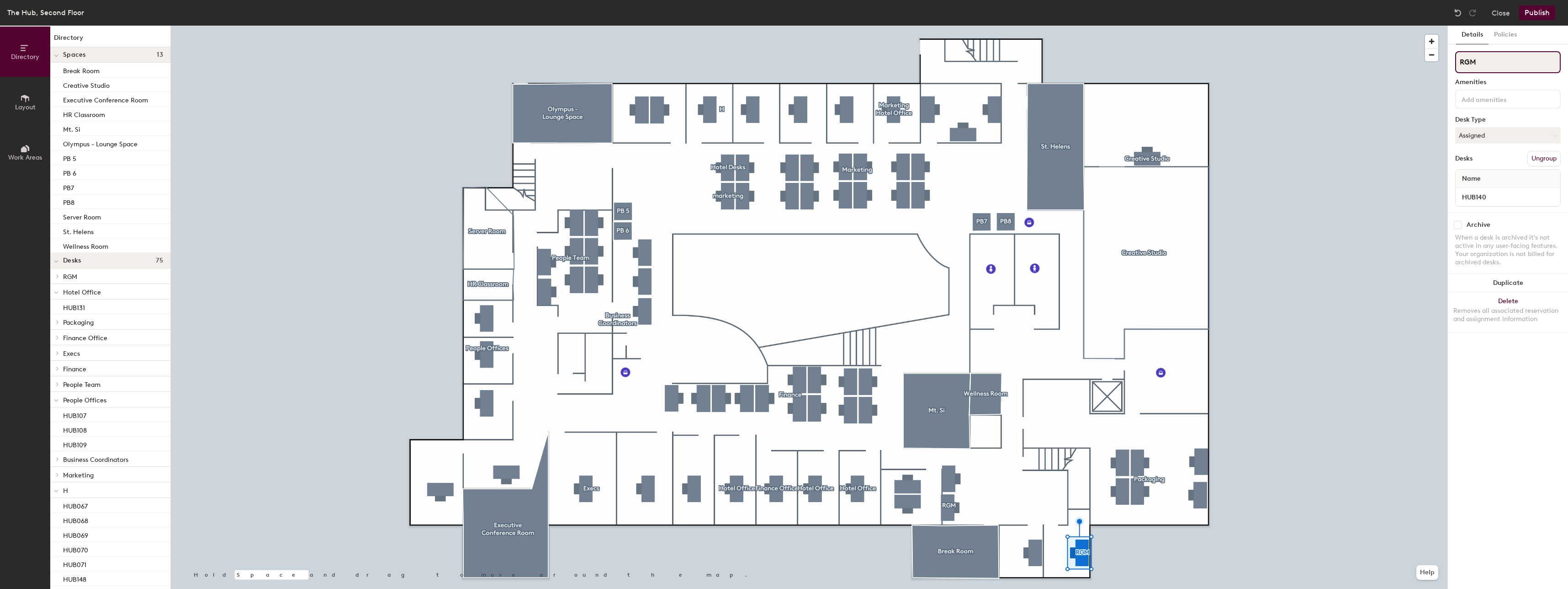
click at [1448, 74] on div "Details Policies RGM Amenities Desk Type Assigned Desks Ungroup Name HUB140 Arc…" at bounding box center [1508, 307] width 120 height 563
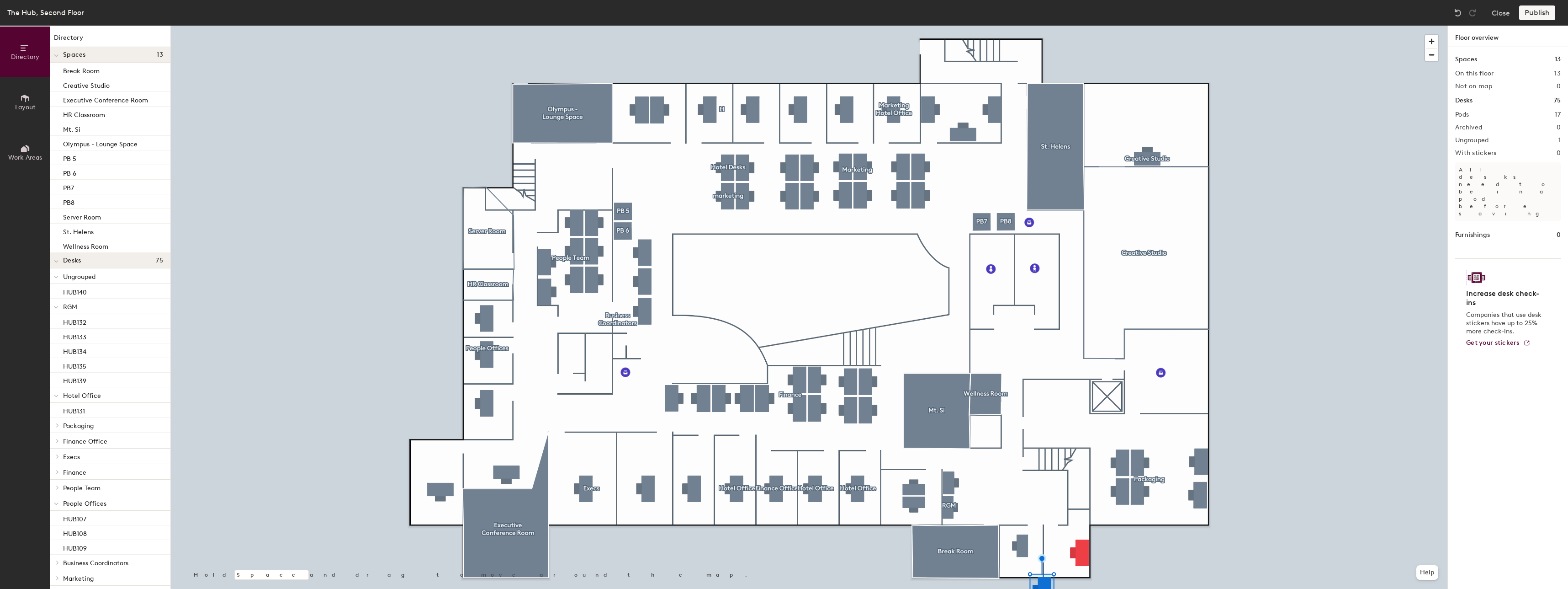
scroll to position [46, 0]
click at [1306, 26] on div at bounding box center [809, 26] width 1276 height 0
click at [1534, 12] on div "Publish" at bounding box center [1540, 13] width 41 height 15
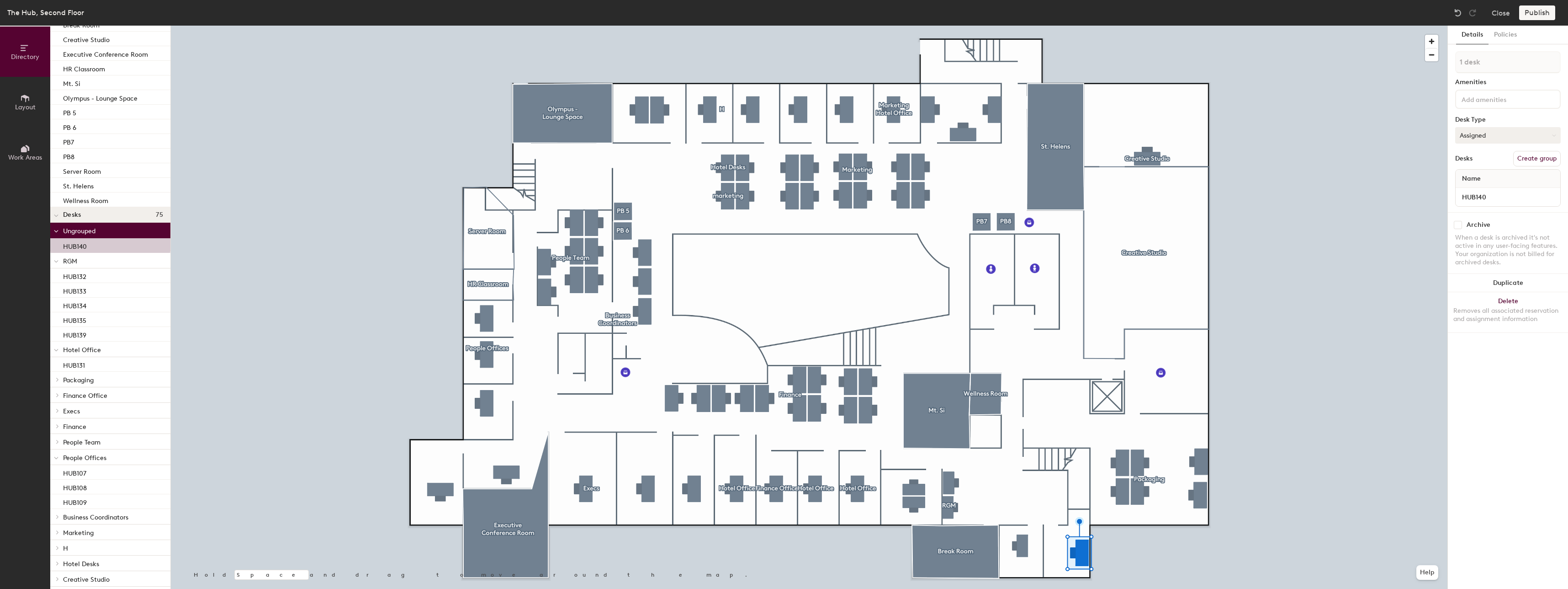
click at [1497, 129] on button "Assigned" at bounding box center [1508, 135] width 105 height 16
drag, startPoint x: 111, startPoint y: 241, endPoint x: 151, endPoint y: 298, distance: 69.6
click at [94, 300] on div "Ungrouped HUB140 RGM HUB132 HUB133 HUB134 HUB135 HUB139 Hotel Office HUB131 Pac…" at bounding box center [110, 458] width 120 height 470
click at [1516, 30] on button "Policies" at bounding box center [1505, 35] width 34 height 19
click at [1474, 36] on button "Details" at bounding box center [1472, 35] width 32 height 19
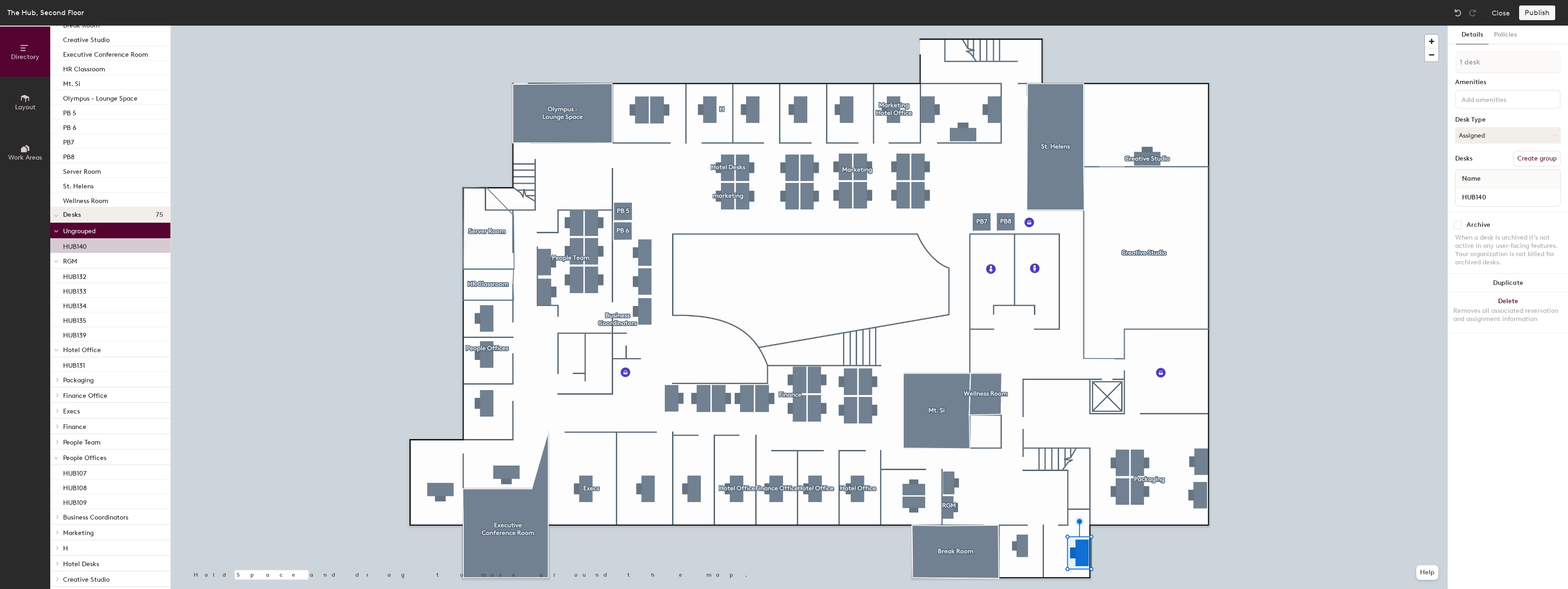
click at [1492, 177] on div "Name" at bounding box center [1508, 178] width 105 height 18
click at [1499, 102] on input at bounding box center [1500, 99] width 82 height 11
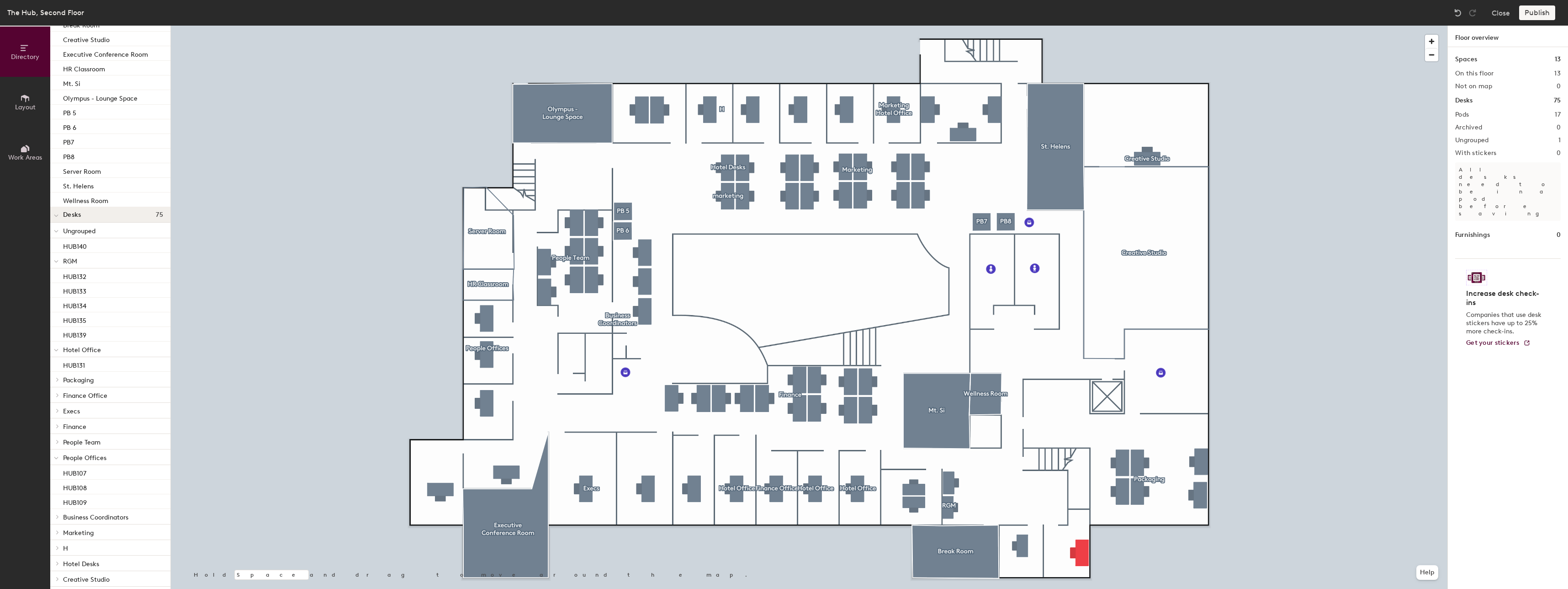
click at [83, 256] on p "RGM" at bounding box center [113, 261] width 100 height 12
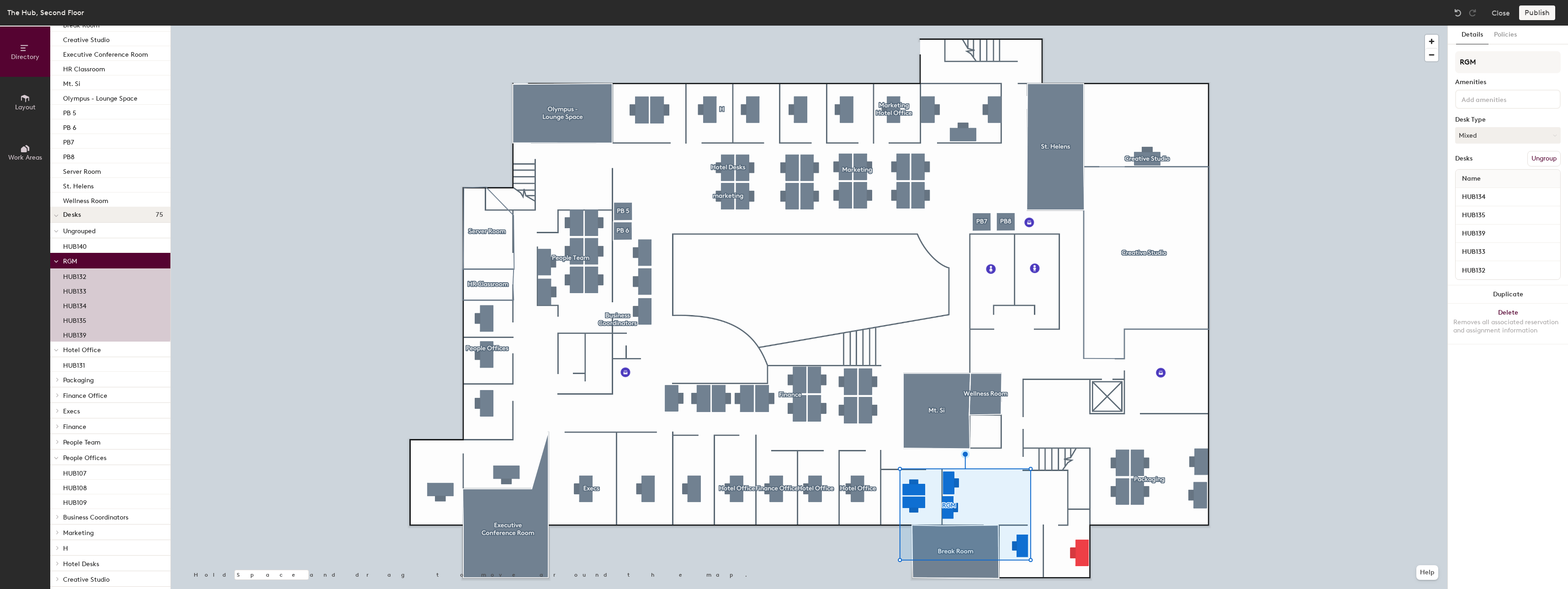
click at [315, 26] on div at bounding box center [809, 26] width 1276 height 0
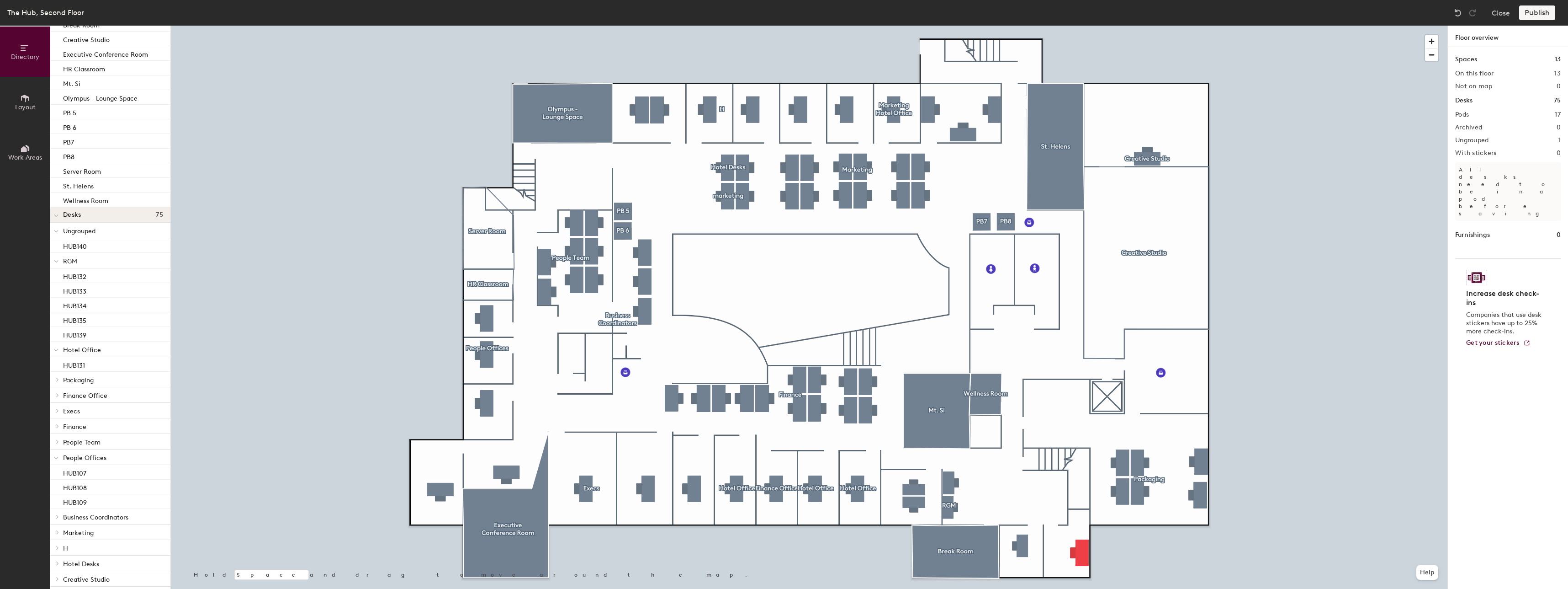
click at [110, 259] on p "RGM" at bounding box center [113, 261] width 100 height 12
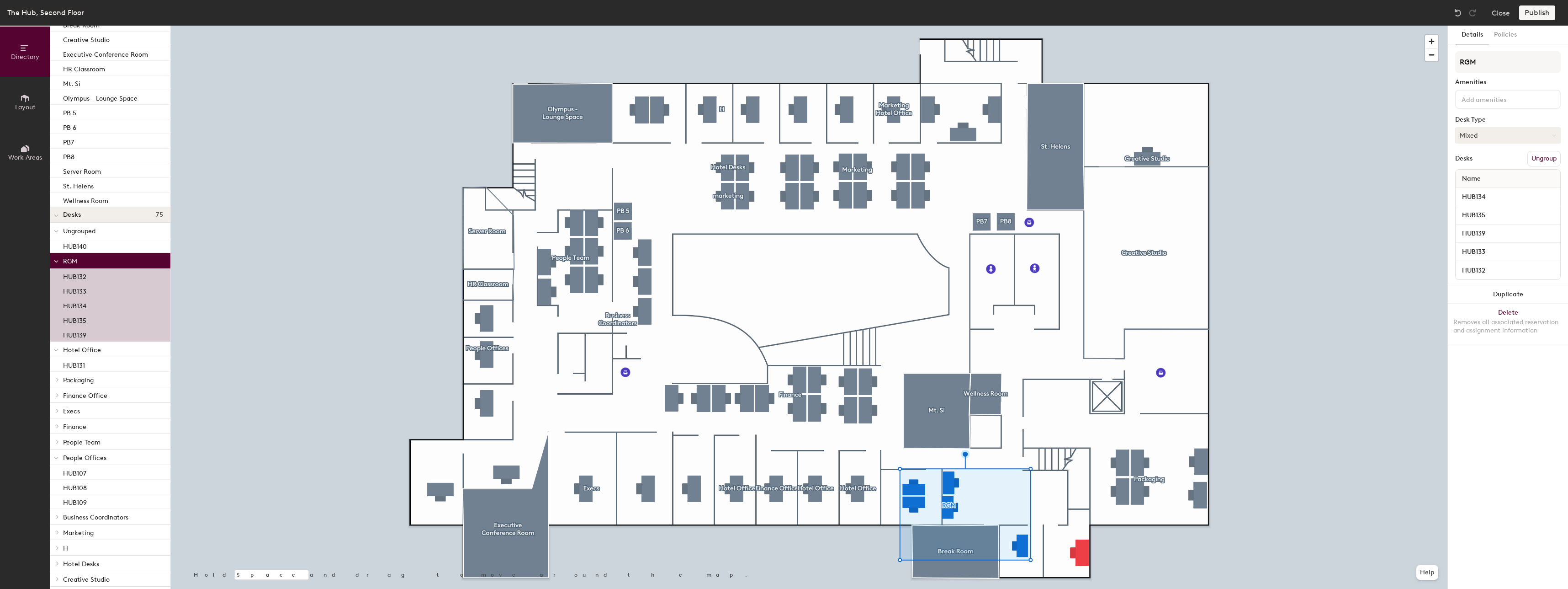
click at [1490, 138] on button "Mixed" at bounding box center [1508, 135] width 105 height 16
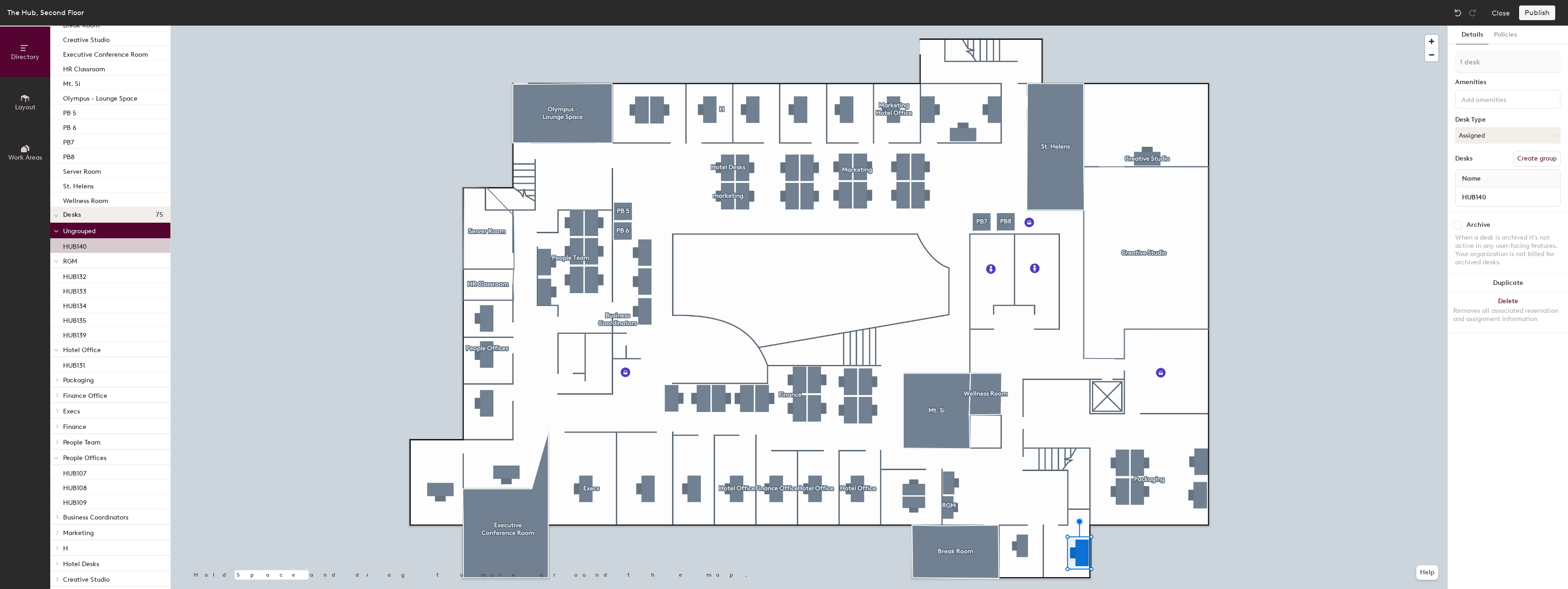
click at [1533, 153] on button "Create group" at bounding box center [1537, 159] width 47 height 16
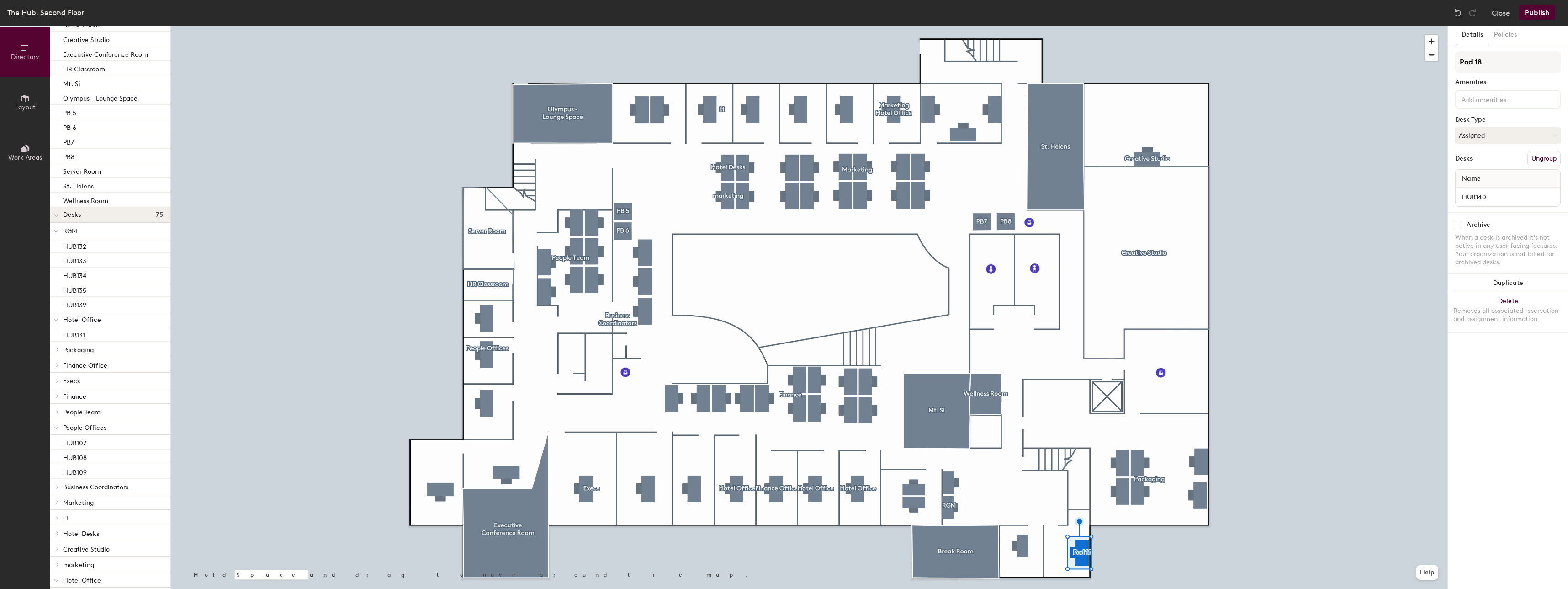
click at [102, 232] on p "RGM" at bounding box center [113, 231] width 100 height 12
click at [1542, 14] on button "Publish" at bounding box center [1537, 13] width 36 height 15
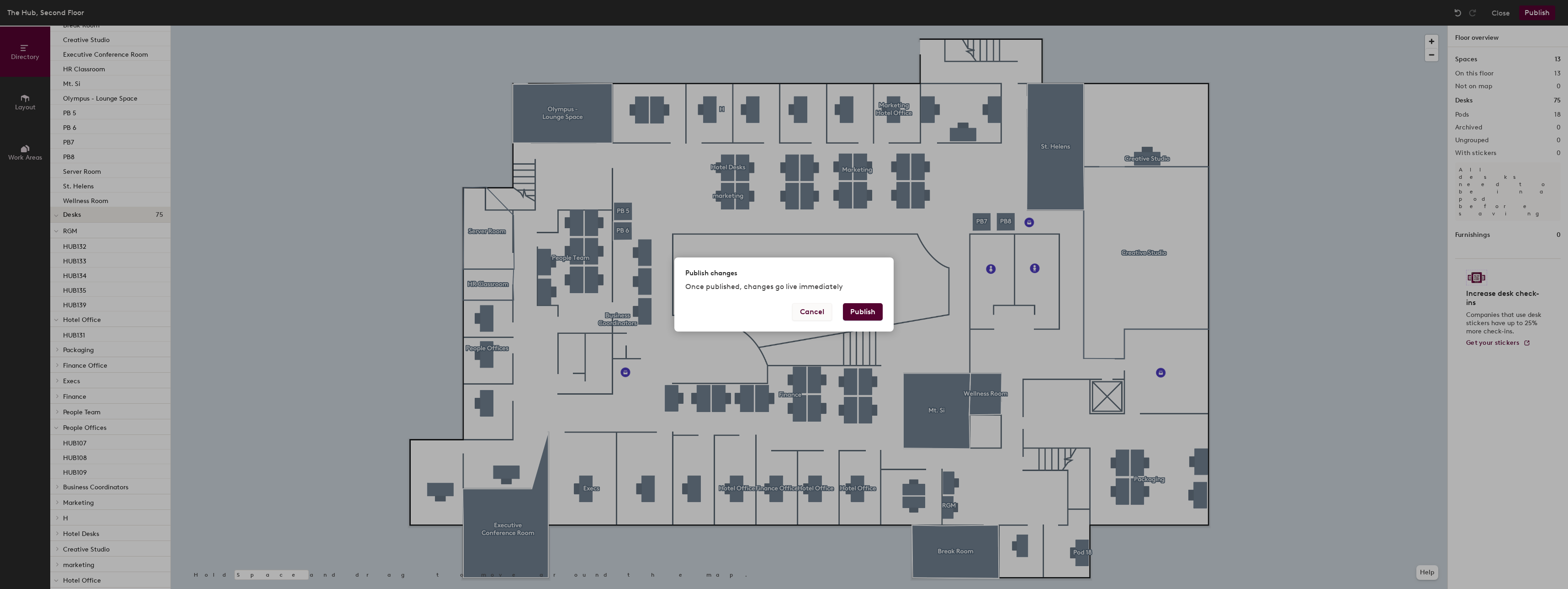
click at [803, 315] on button "Cancel" at bounding box center [812, 312] width 40 height 18
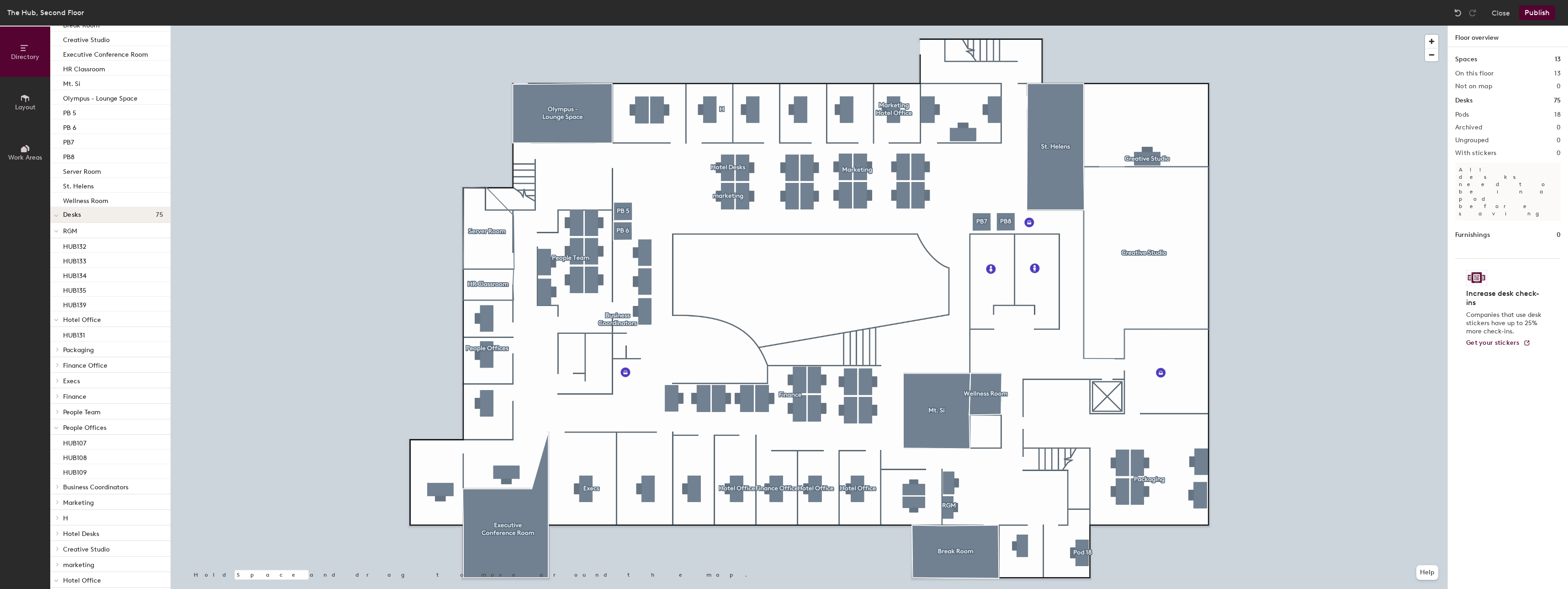
click at [1082, 26] on div at bounding box center [809, 26] width 1276 height 0
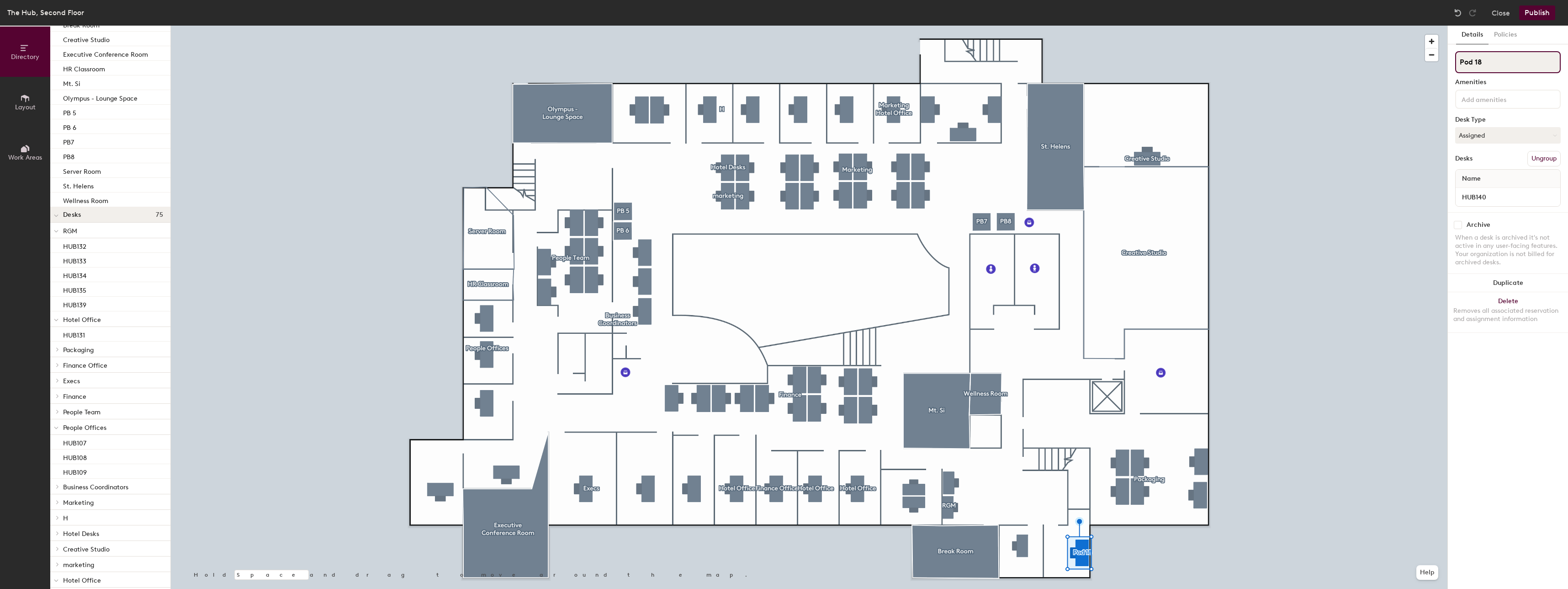
click at [1387, 96] on div "Directory Layout Work Areas Directory Spaces 13 Break Room Creative Studio Exec…" at bounding box center [784, 307] width 1568 height 563
type input "RGM [PERSON_NAME]"
click at [1430, 26] on div at bounding box center [809, 26] width 1276 height 0
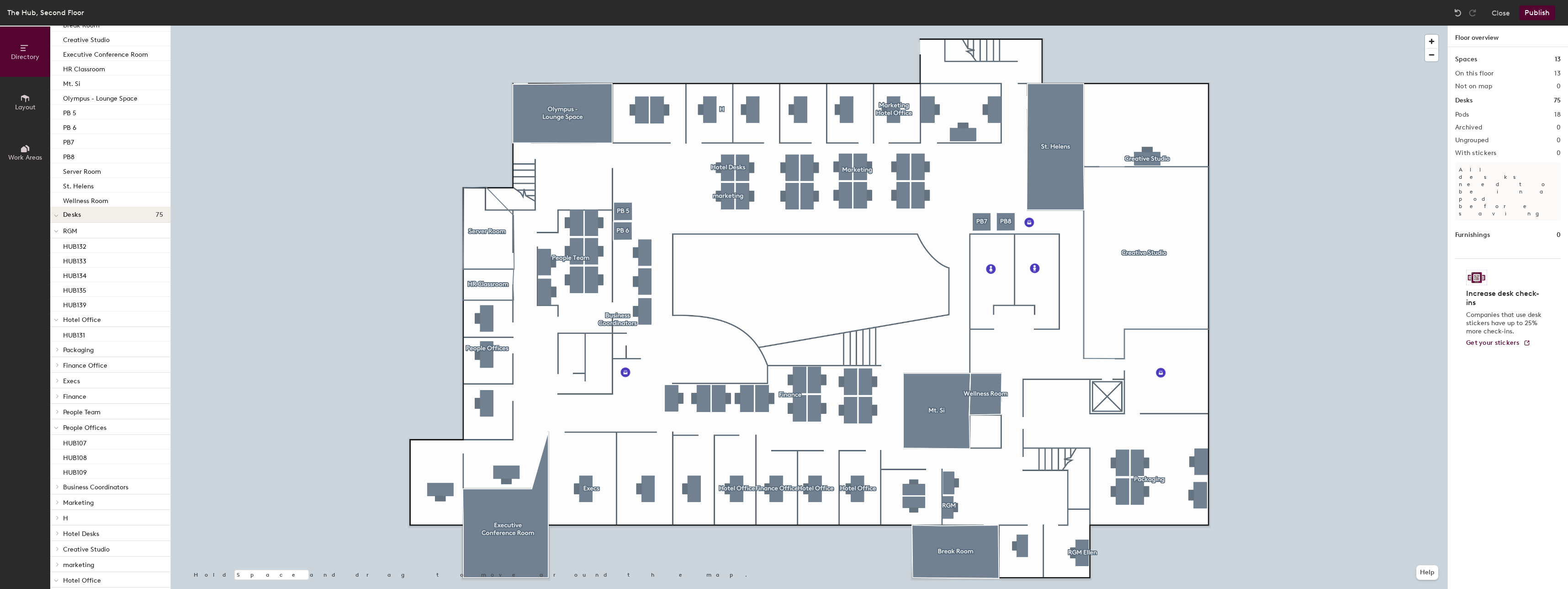
click at [1549, 13] on button "Publish" at bounding box center [1537, 13] width 36 height 15
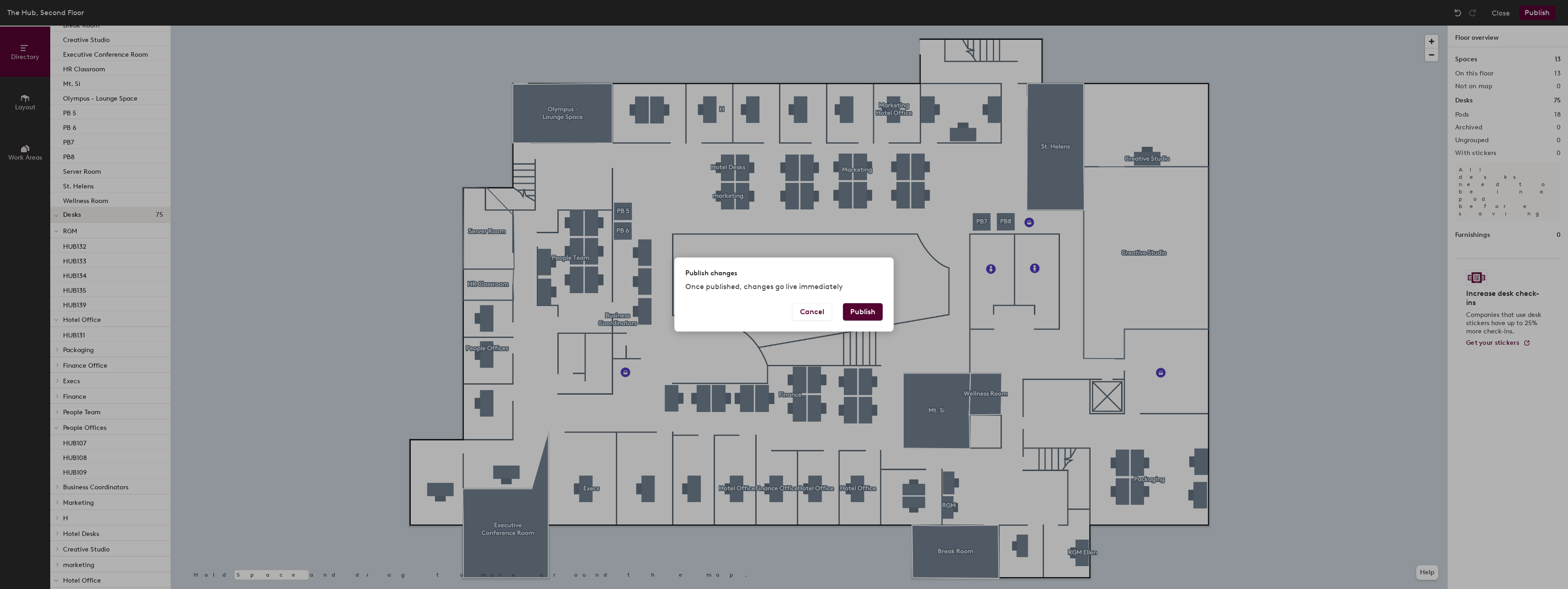
click at [875, 309] on button "Publish" at bounding box center [863, 312] width 40 height 18
